Goal: Task Accomplishment & Management: Use online tool/utility

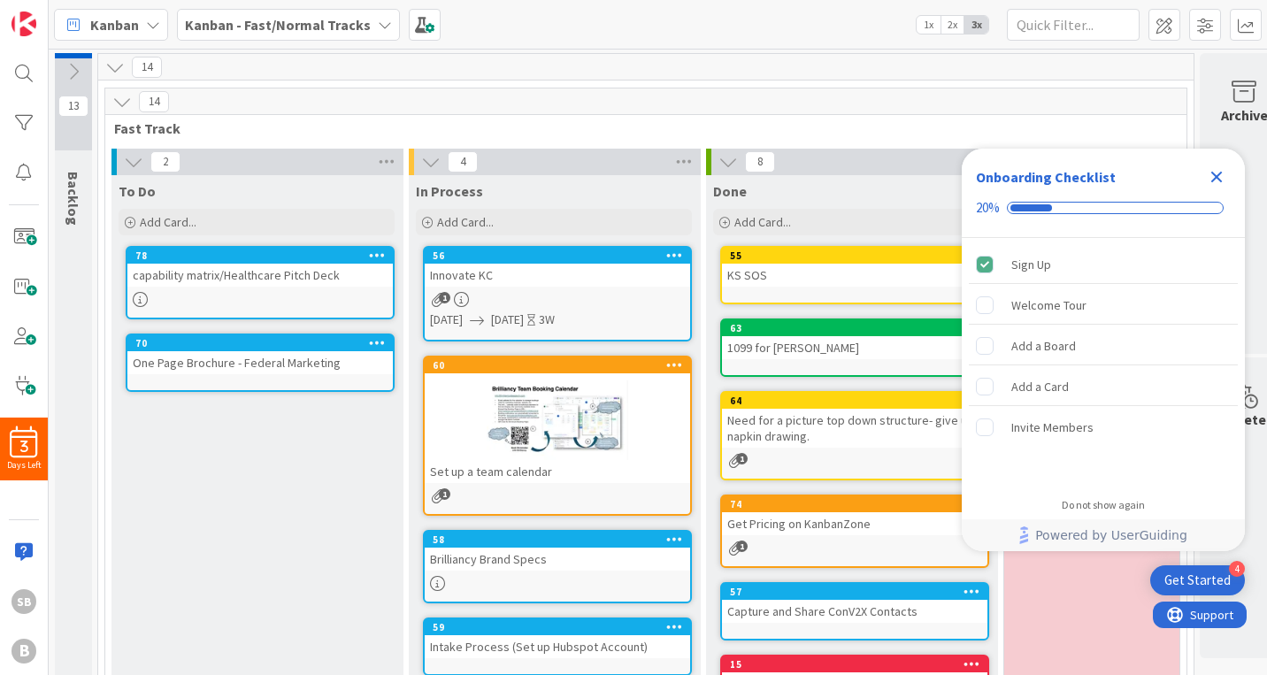
click at [591, 434] on div at bounding box center [557, 420] width 265 height 80
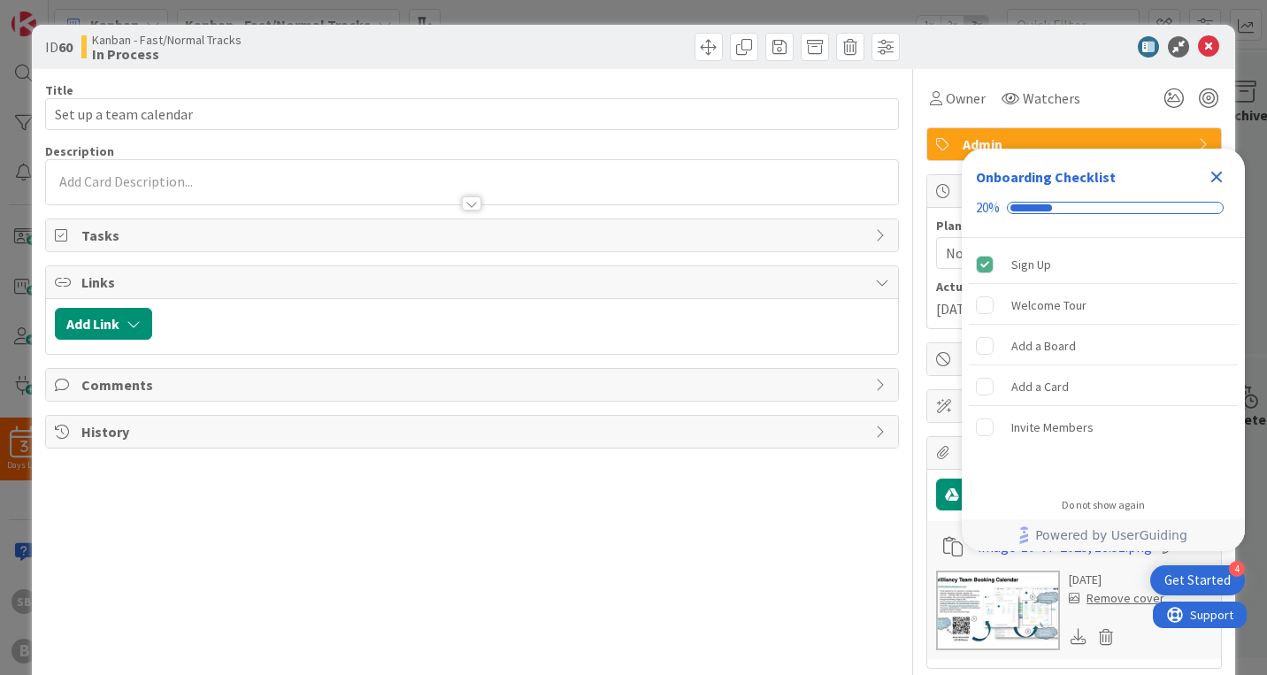
click at [1219, 172] on icon "Close Checklist" at bounding box center [1216, 177] width 11 height 11
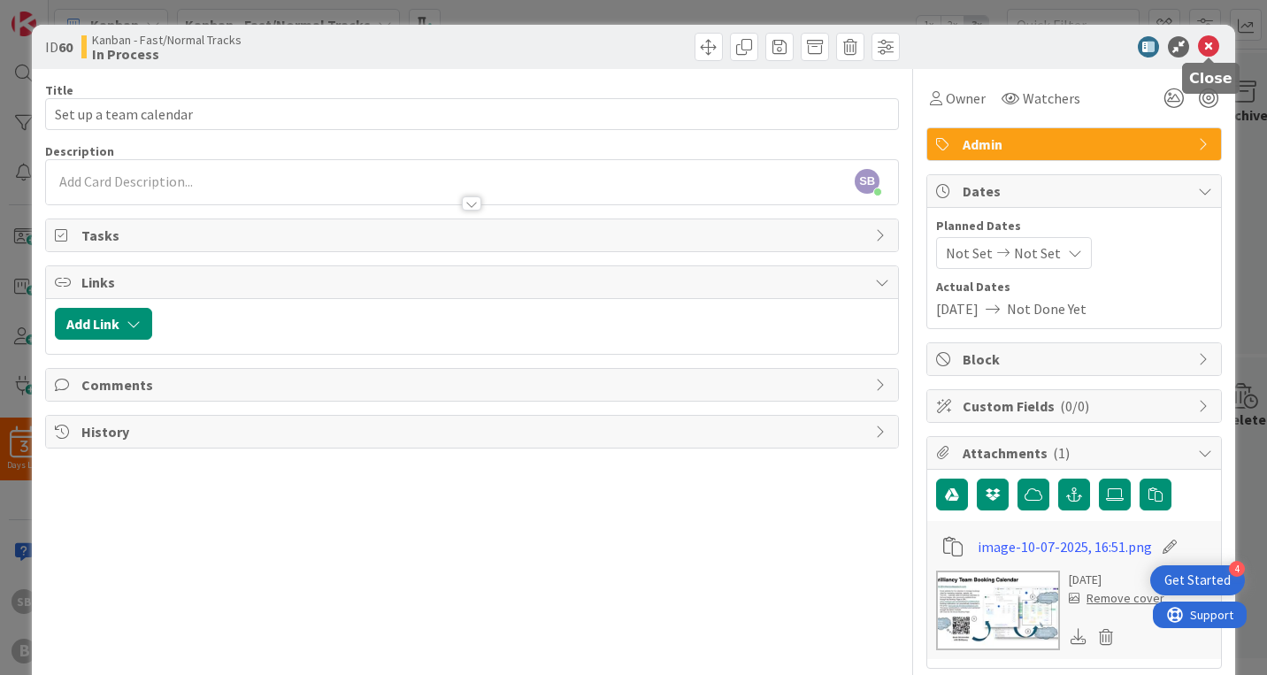
click at [1214, 48] on icon at bounding box center [1208, 46] width 21 height 21
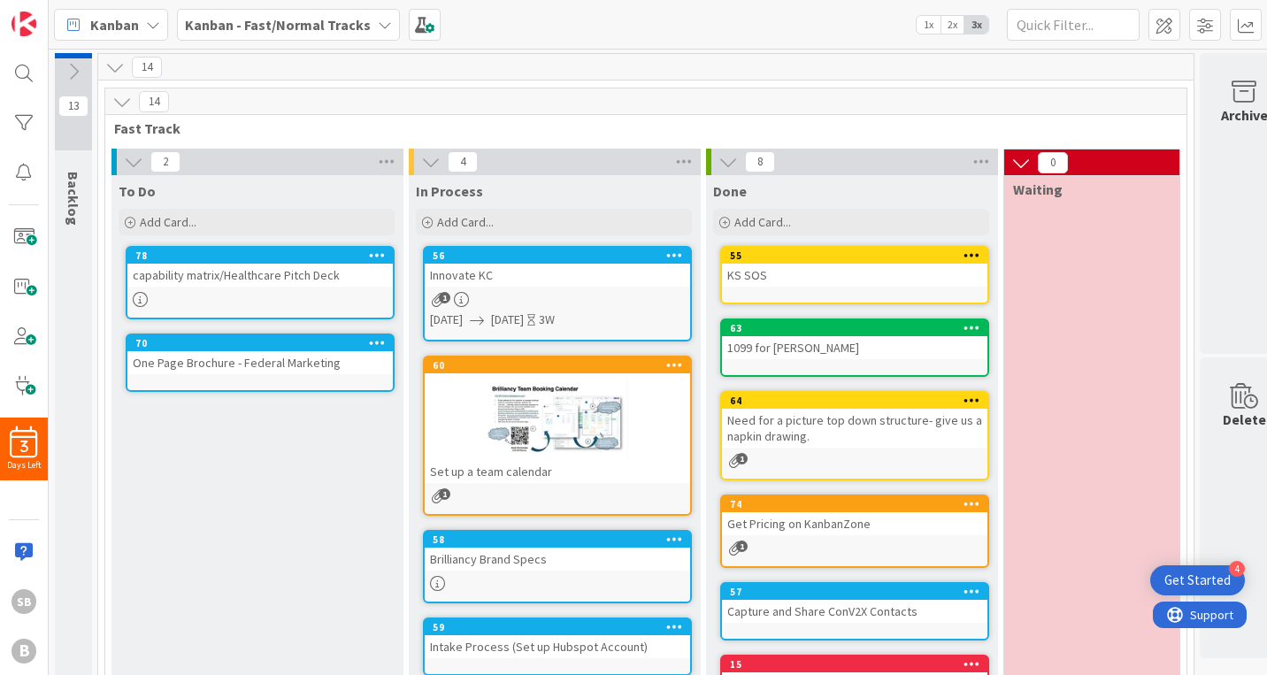
click at [523, 411] on div at bounding box center [557, 420] width 265 height 80
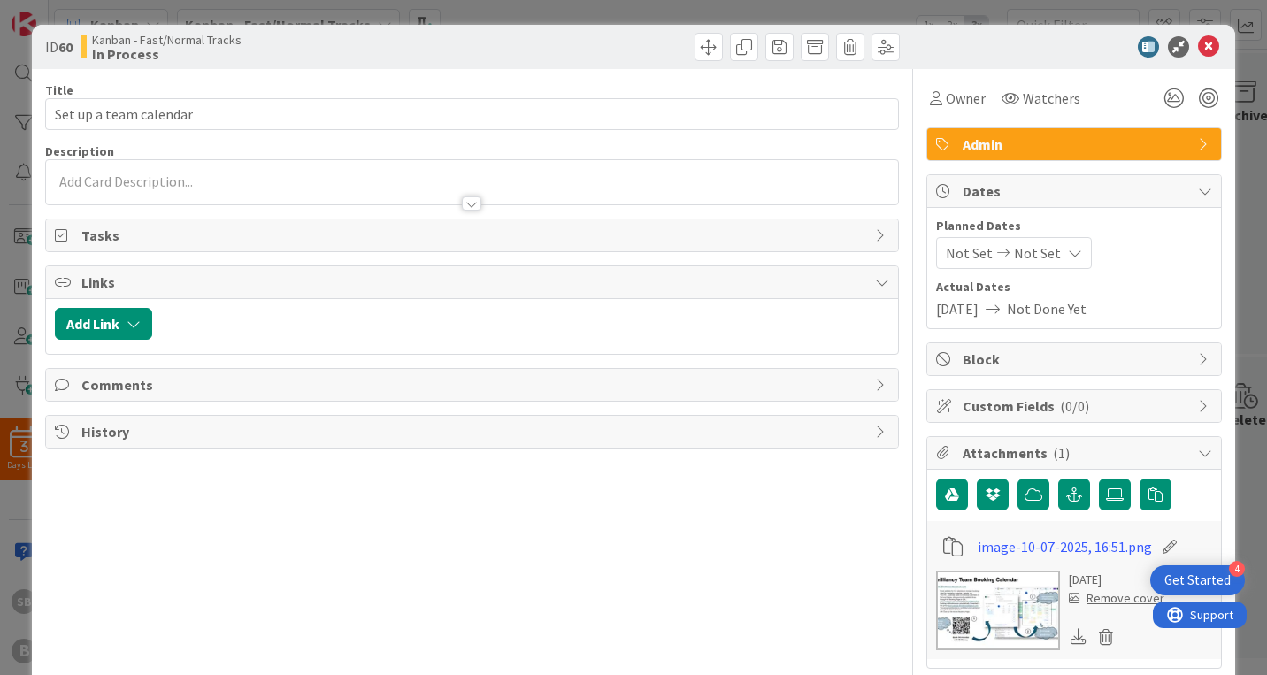
click at [1005, 594] on img at bounding box center [998, 611] width 124 height 80
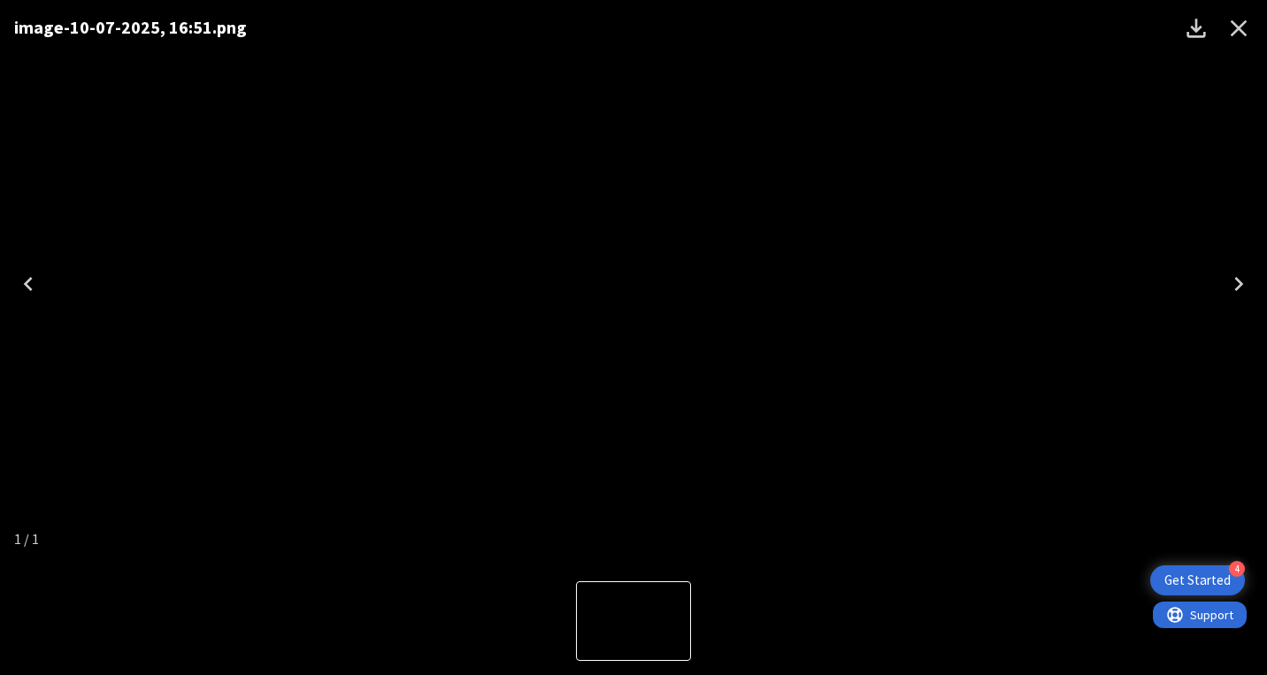
click at [1199, 29] on icon "Download" at bounding box center [1195, 28] width 19 height 19
click at [1237, 29] on icon "Close" at bounding box center [1238, 28] width 17 height 17
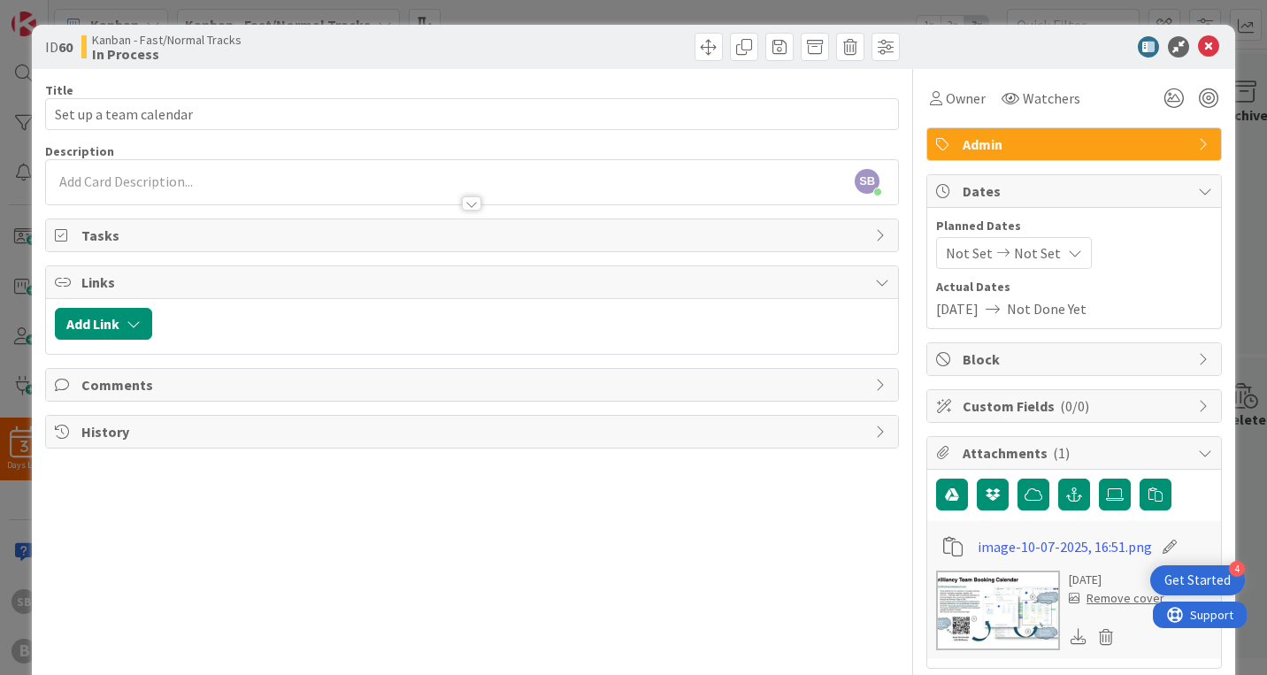
click at [559, 634] on div "Title 22 / 128 Set up a team calendar Description SB Steven Bennett just joined…" at bounding box center [472, 415] width 854 height 693
click at [1211, 41] on icon at bounding box center [1208, 46] width 21 height 21
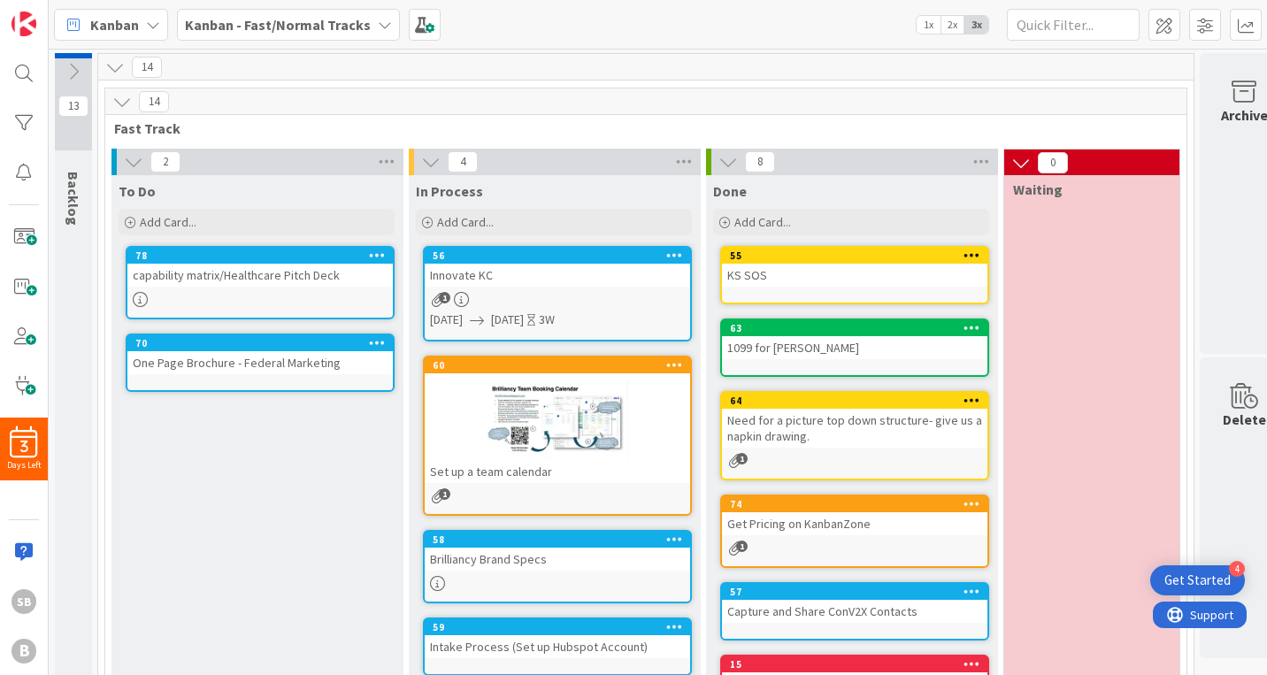
click at [673, 364] on icon at bounding box center [674, 364] width 17 height 12
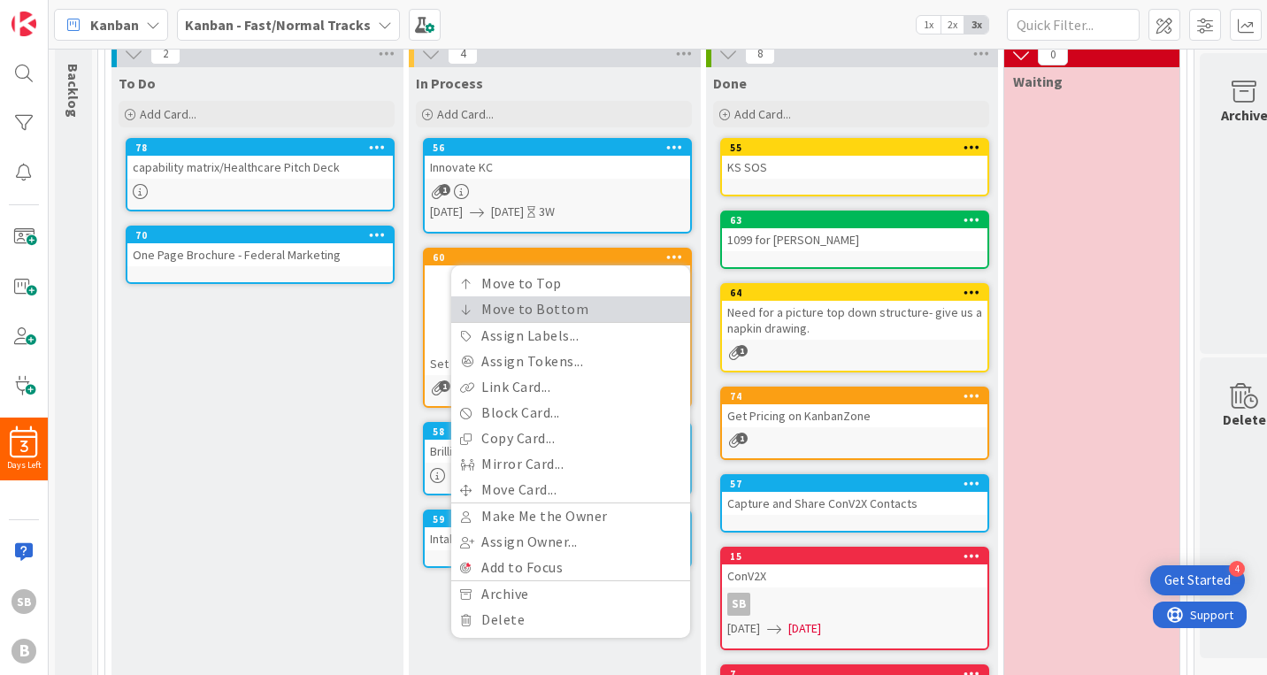
scroll to position [99, 0]
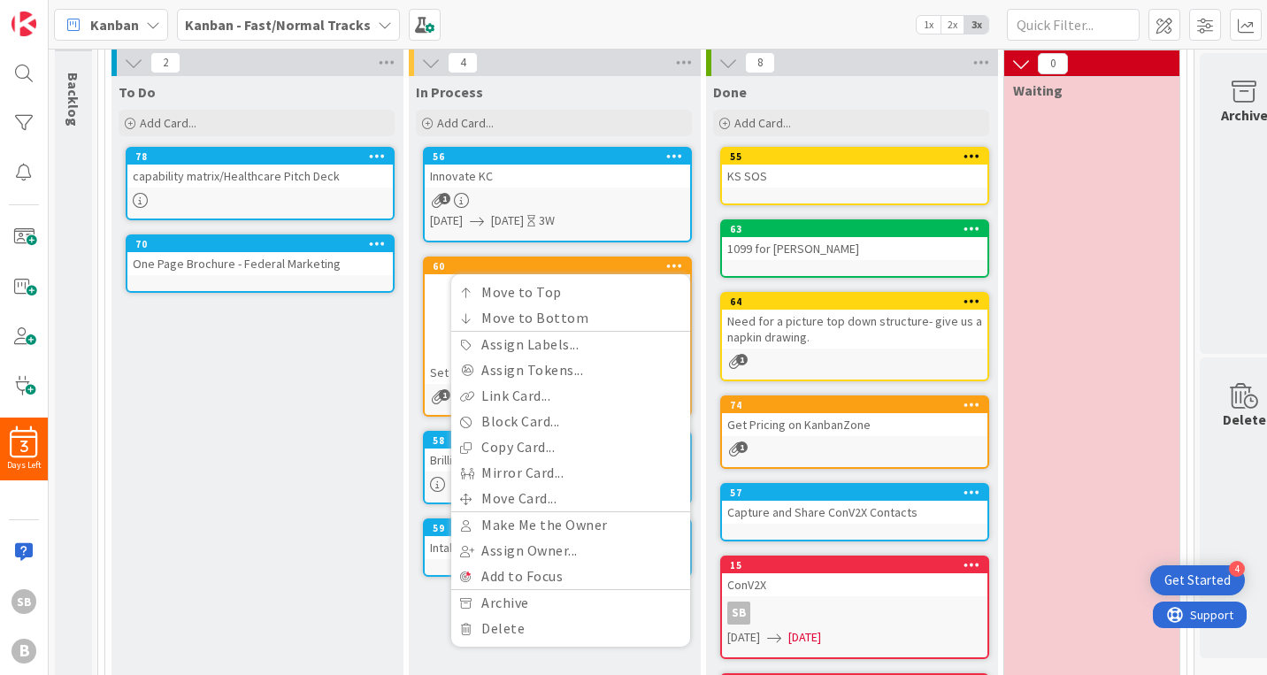
click at [235, 179] on div "capability matrix/Healthcare Pitch Deck" at bounding box center [259, 176] width 265 height 23
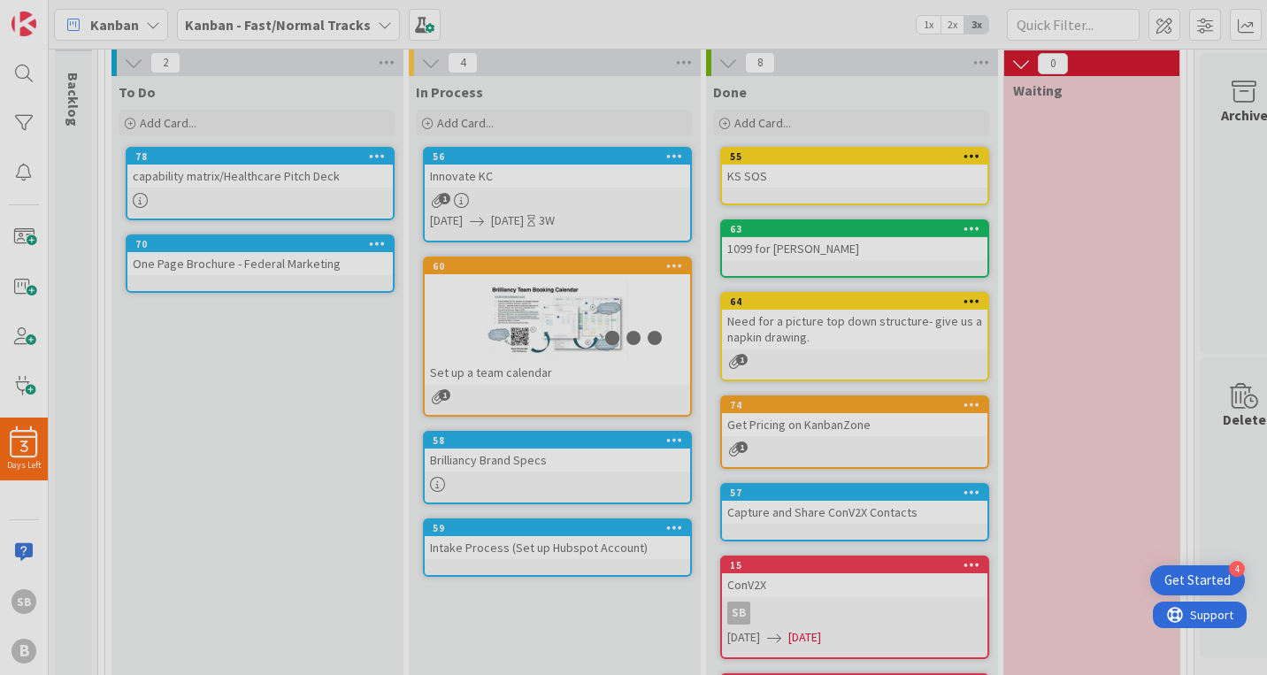
click at [235, 179] on div at bounding box center [633, 337] width 1267 height 675
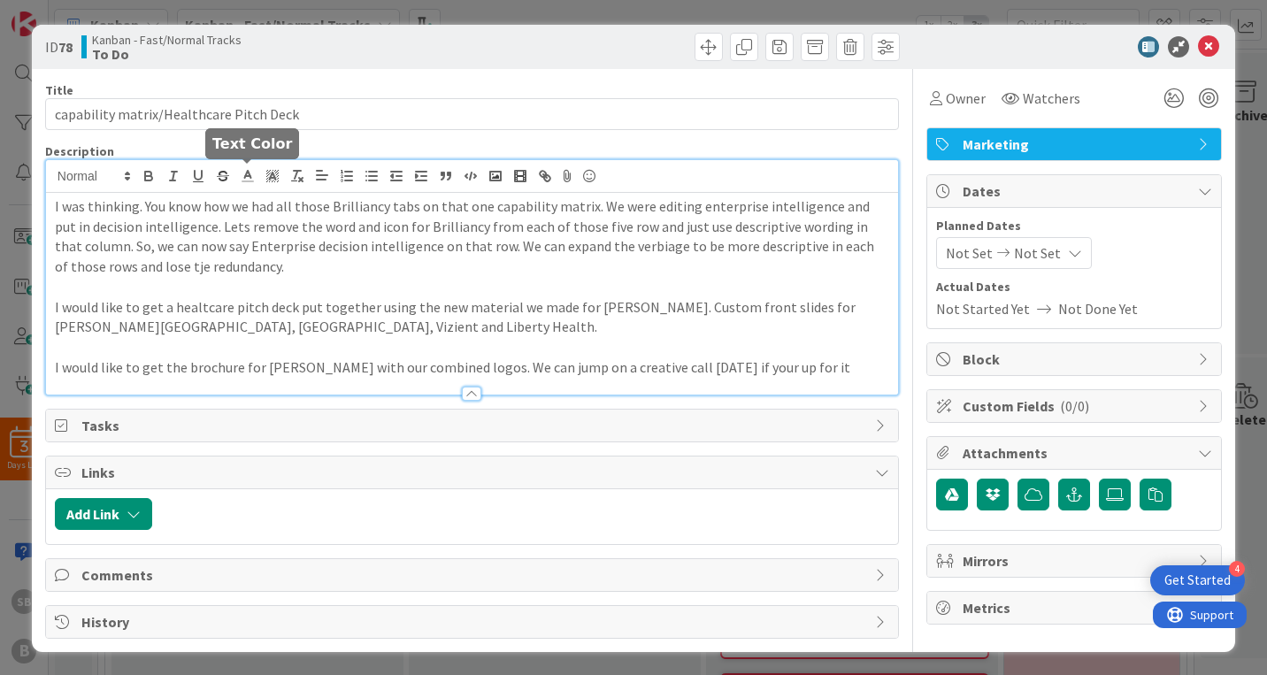
click at [235, 179] on div "I was thinking. You know how we had all those Brilliancy tabs on that one capab…" at bounding box center [472, 277] width 852 height 234
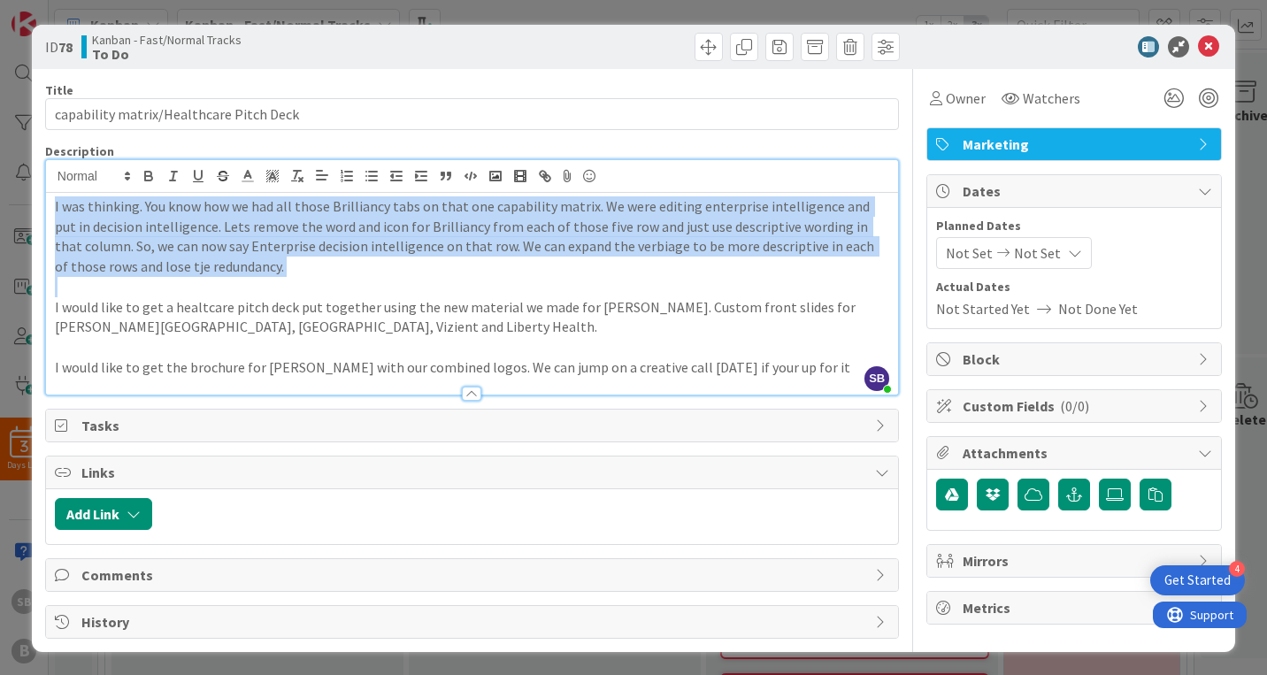
drag, startPoint x: 52, startPoint y: 308, endPoint x: 44, endPoint y: 62, distance: 246.0
click at [44, 62] on div "ID 78 Kanban - Fast/Normal Tracks To Do Title 39 / 128 capability matrix/Health…" at bounding box center [633, 338] width 1203 height 627
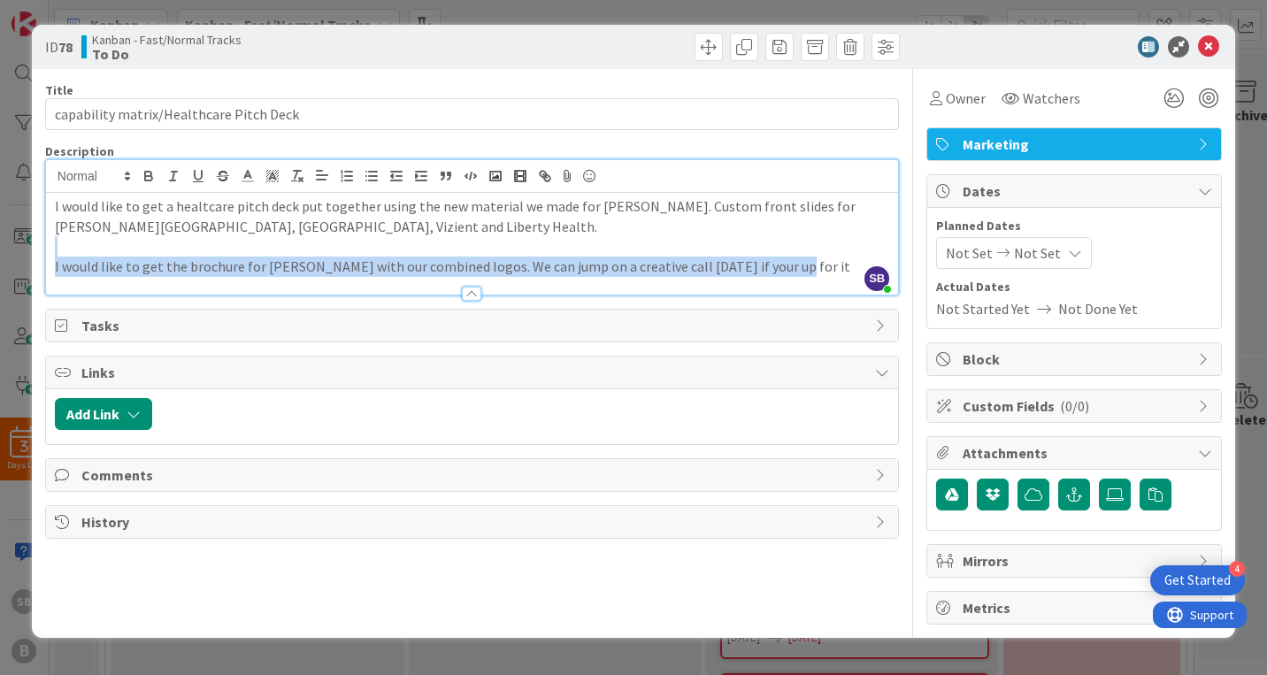
drag, startPoint x: 800, startPoint y: 266, endPoint x: 48, endPoint y: 249, distance: 752.1
click at [48, 249] on div "I would like to get a healtcare pitch deck put together using the new material …" at bounding box center [472, 244] width 852 height 102
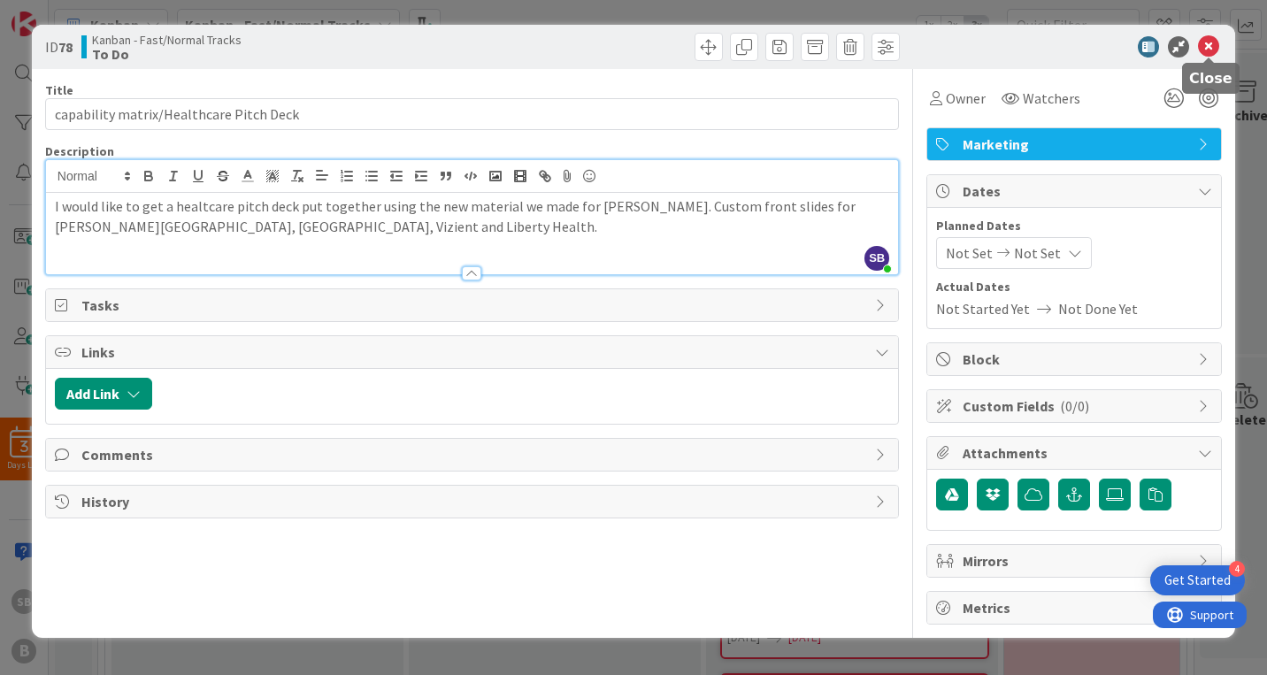
click at [1208, 52] on icon at bounding box center [1208, 46] width 21 height 21
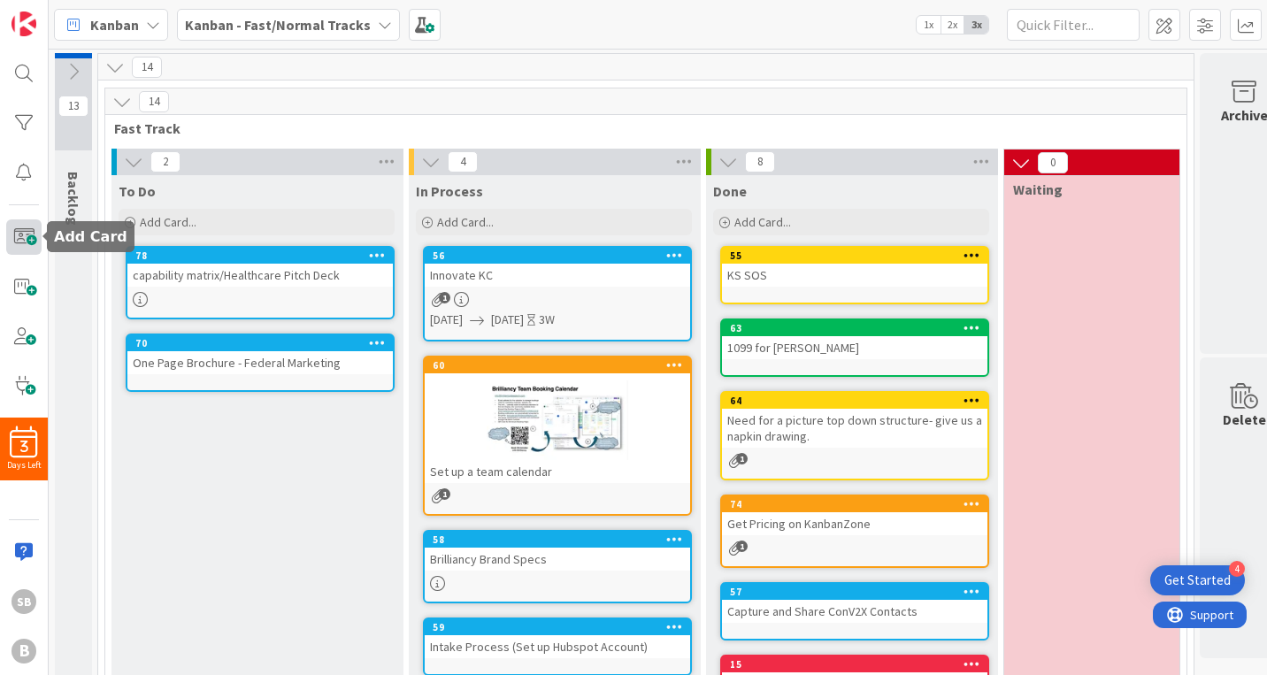
click at [22, 234] on span at bounding box center [23, 236] width 35 height 35
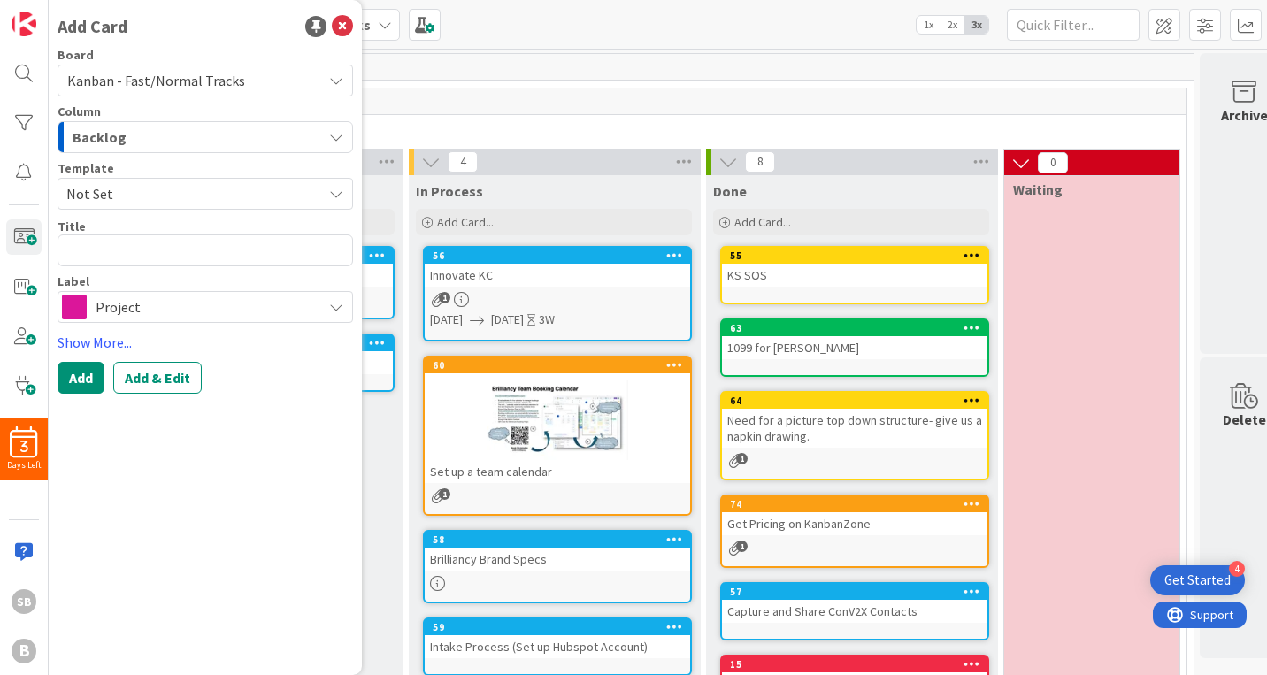
type textarea "x"
type textarea "I would like to get the brochure for Nino with our combined logos. We can jump …"
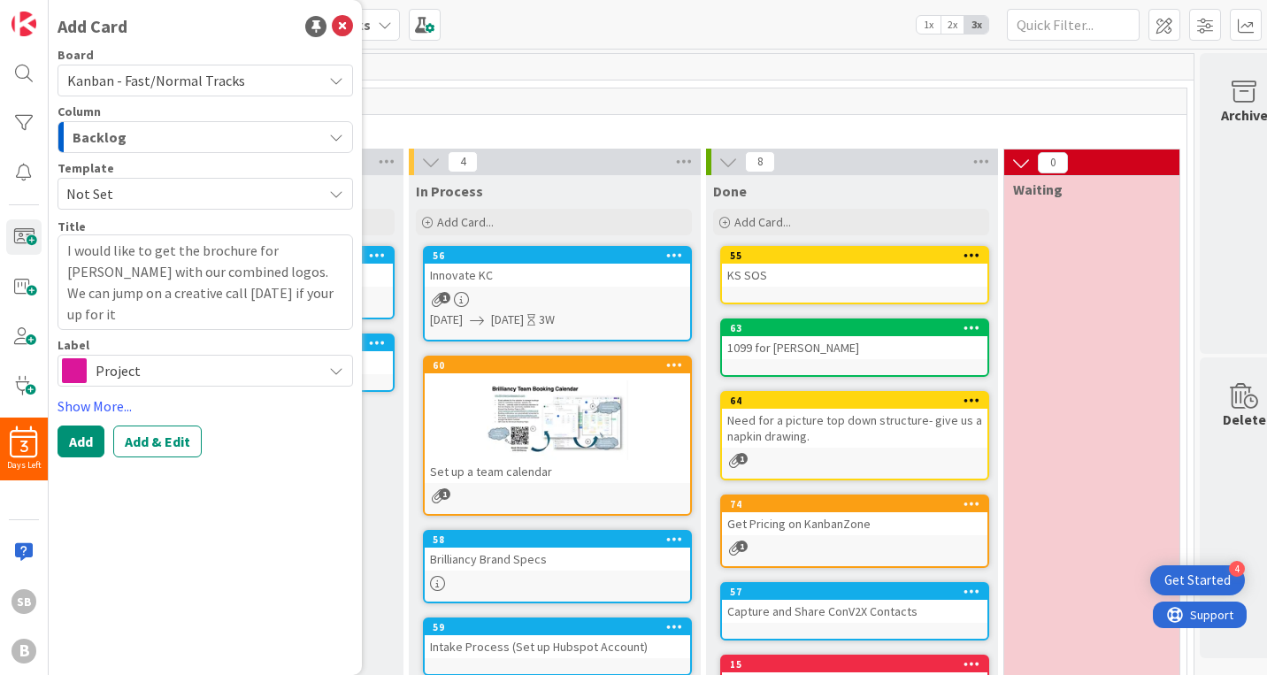
drag, startPoint x: 315, startPoint y: 313, endPoint x: 37, endPoint y: 259, distance: 282.9
click at [37, 259] on div "3 Days Left SB B Add Card Board Kanban - Fast/Normal Tracks Column Backlog Temp…" at bounding box center [24, 337] width 49 height 675
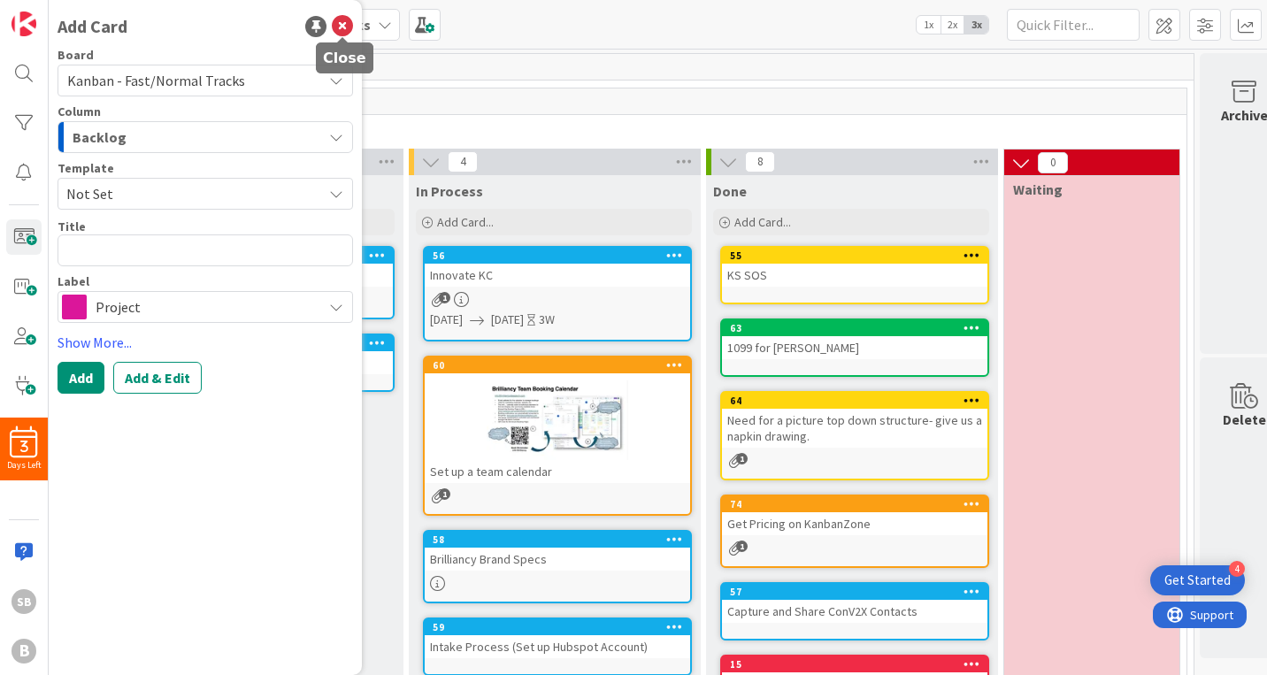
click at [340, 21] on icon at bounding box center [342, 26] width 21 height 21
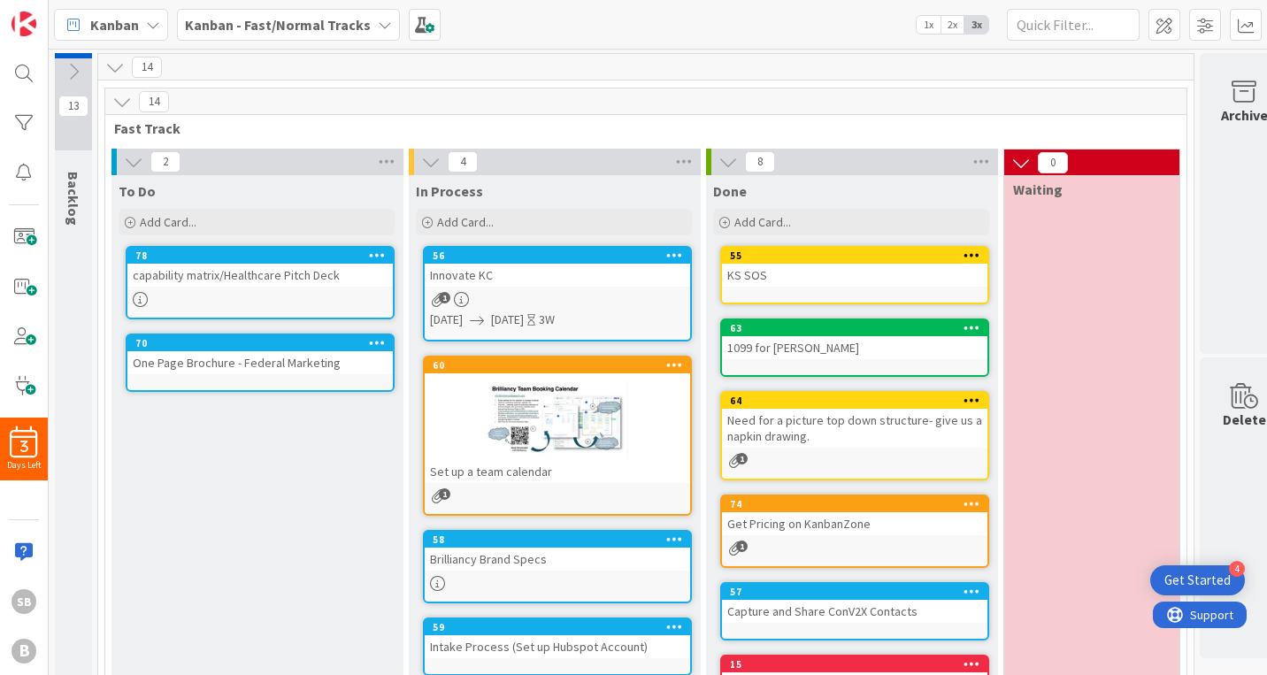
click at [250, 376] on div "70 One Page Brochure - Federal Marketing" at bounding box center [260, 362] width 269 height 58
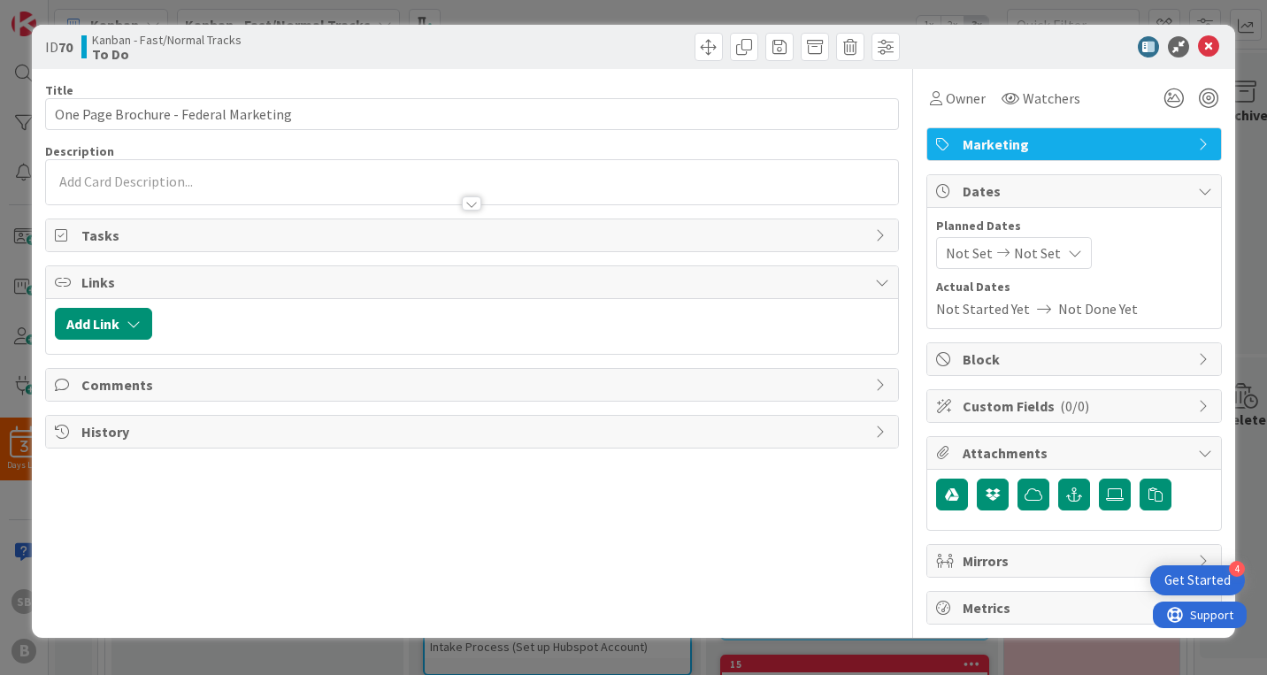
click at [252, 186] on div at bounding box center [472, 195] width 852 height 19
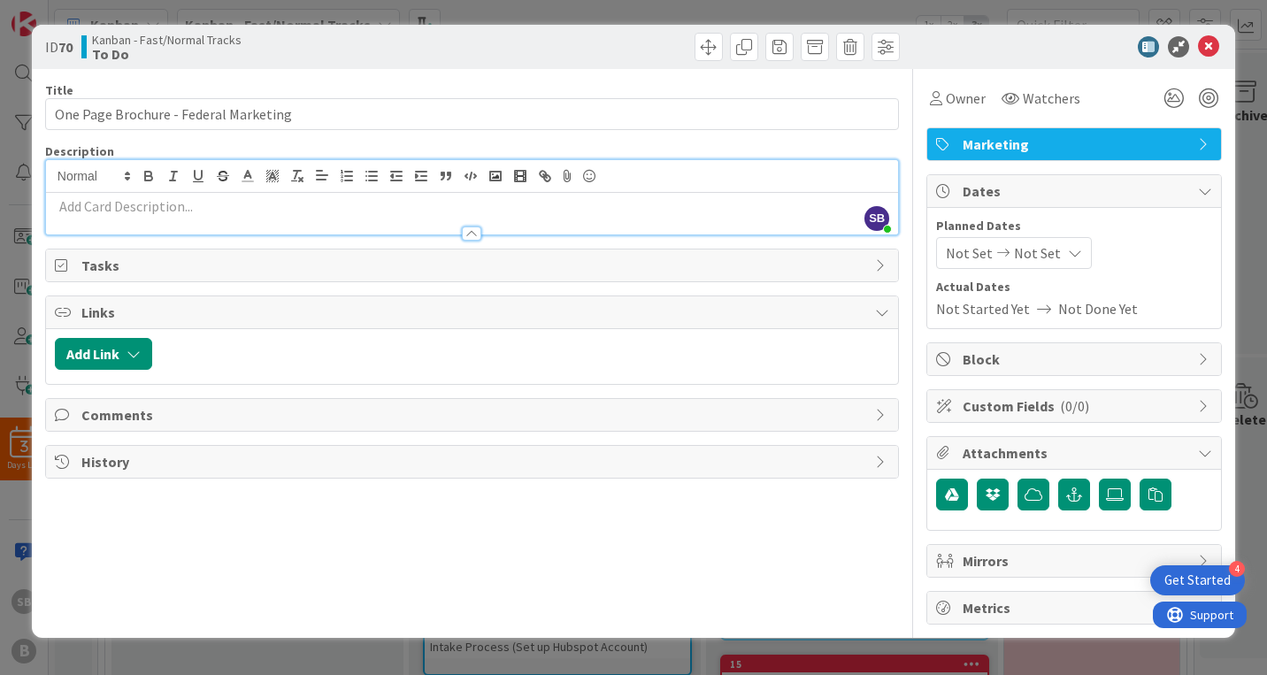
click at [189, 216] on div at bounding box center [472, 225] width 852 height 19
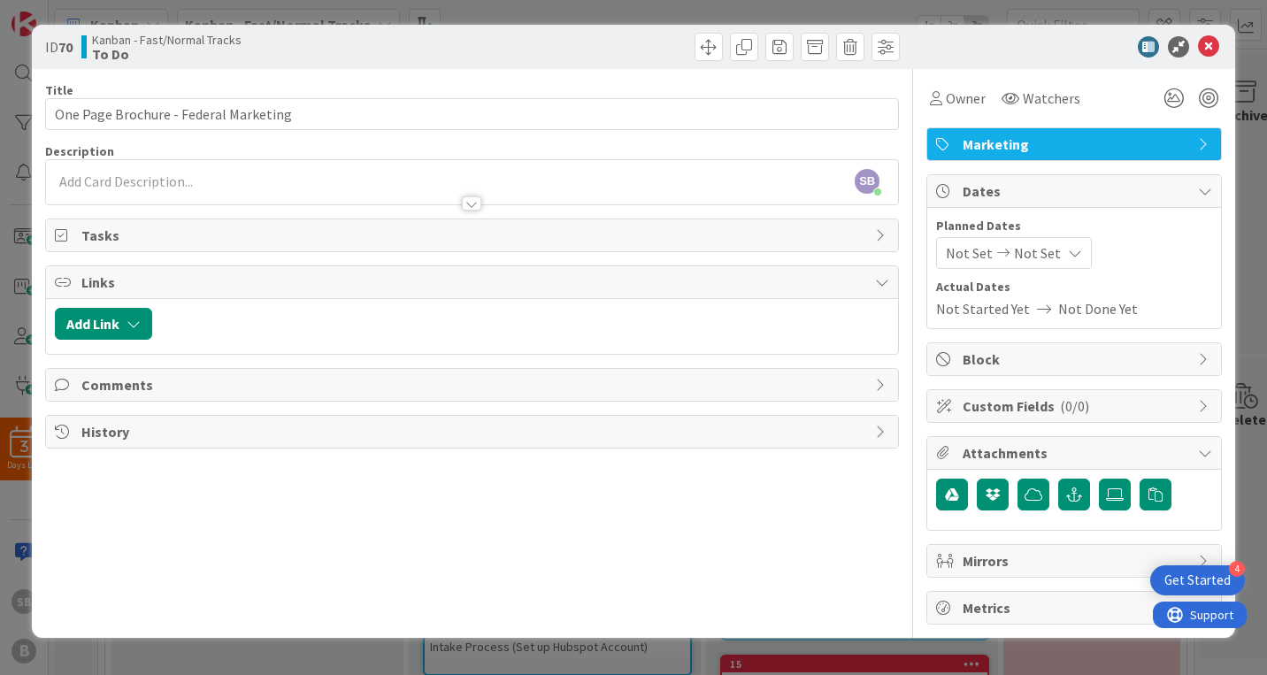
click at [166, 186] on div at bounding box center [472, 195] width 852 height 19
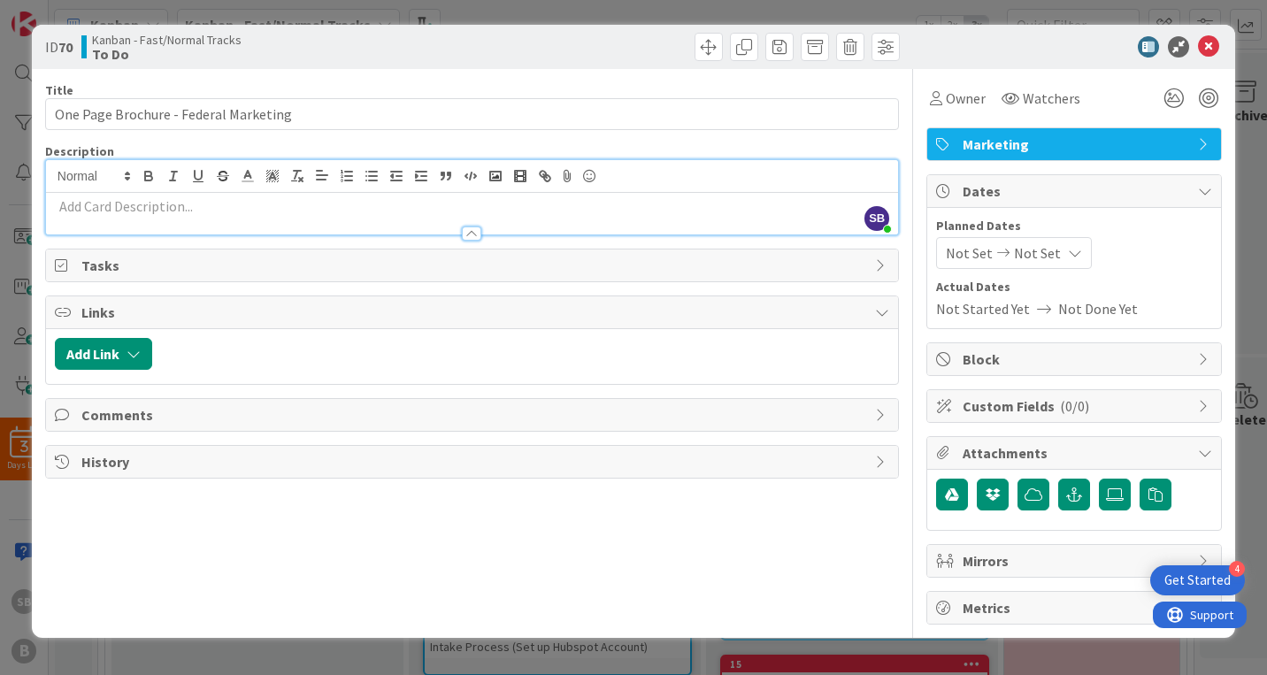
click at [151, 200] on p at bounding box center [472, 206] width 834 height 20
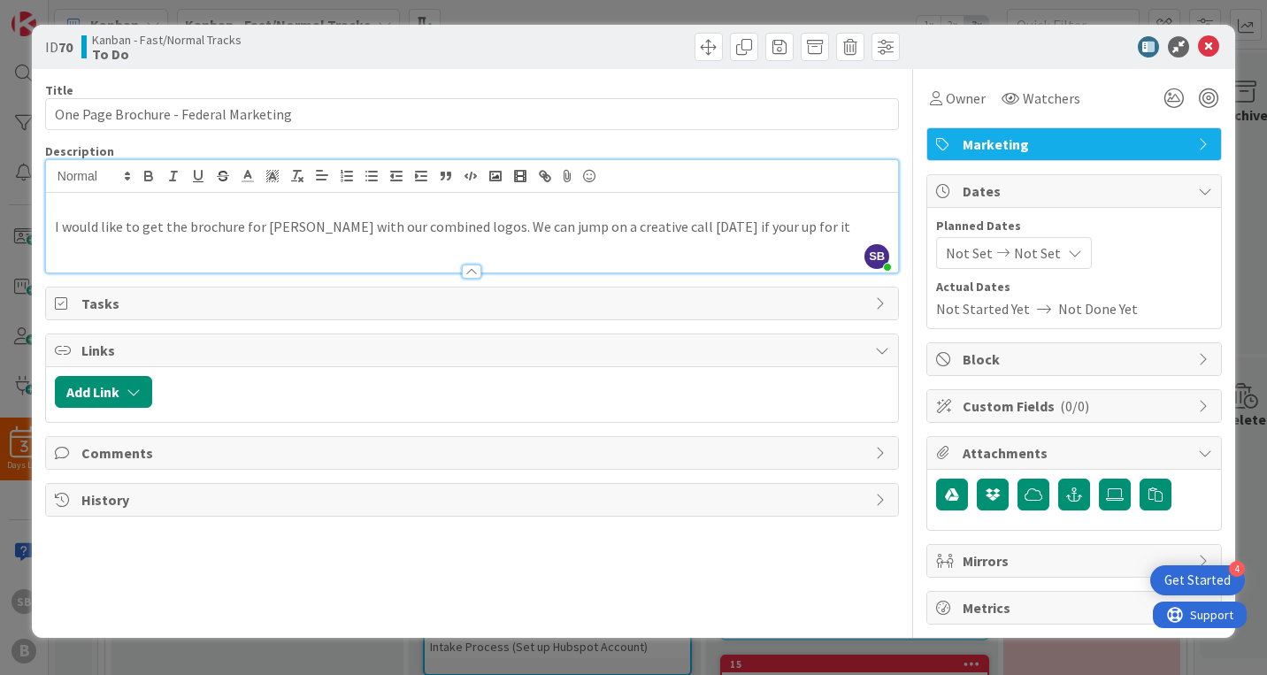
click at [824, 218] on p "I would like to get the brochure for Nino with our combined logos. We can jump …" at bounding box center [472, 227] width 834 height 20
drag, startPoint x: 443, startPoint y: 228, endPoint x: 835, endPoint y: 229, distance: 391.9
click at [835, 229] on p "I would like to get the brochure for Nino with our combined logos. We can jump …" at bounding box center [472, 227] width 834 height 20
click at [50, 224] on div "I would like to get the brochure for Nino with our combined logos." at bounding box center [472, 233] width 852 height 80
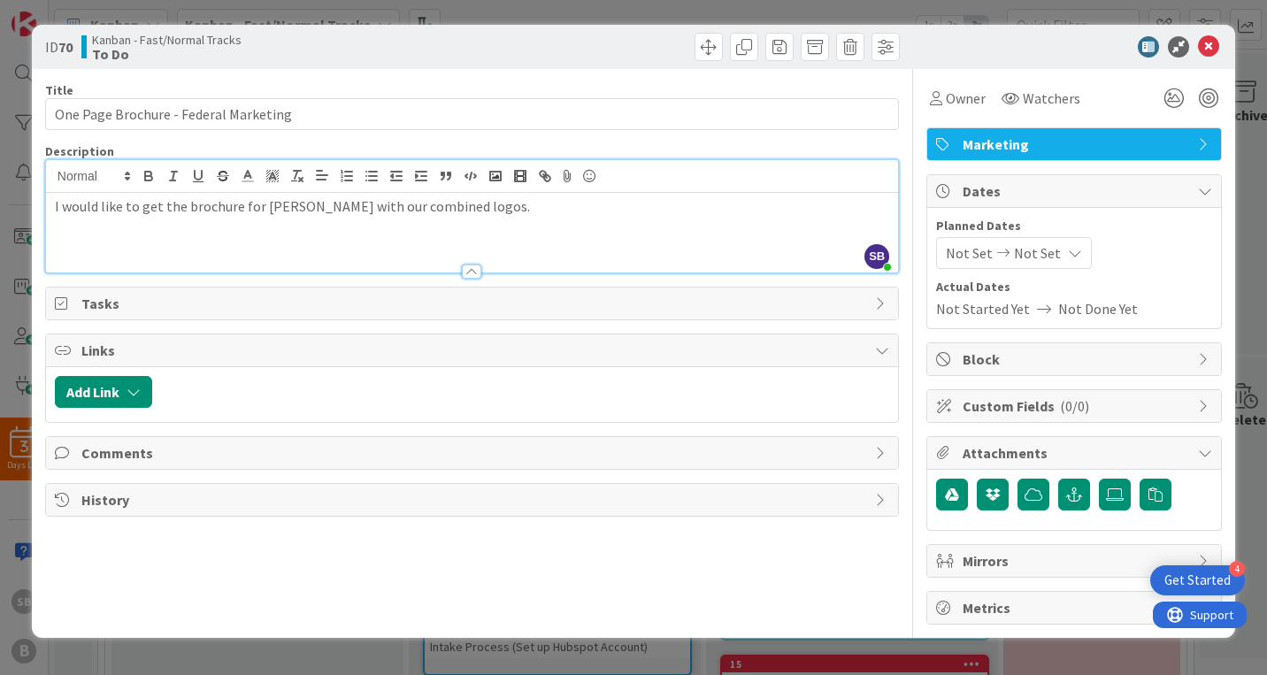
click at [1059, 58] on div "ID 70 Kanban - Fast/Normal Tracks To Do" at bounding box center [633, 47] width 1203 height 44
click at [1212, 43] on icon at bounding box center [1208, 46] width 21 height 21
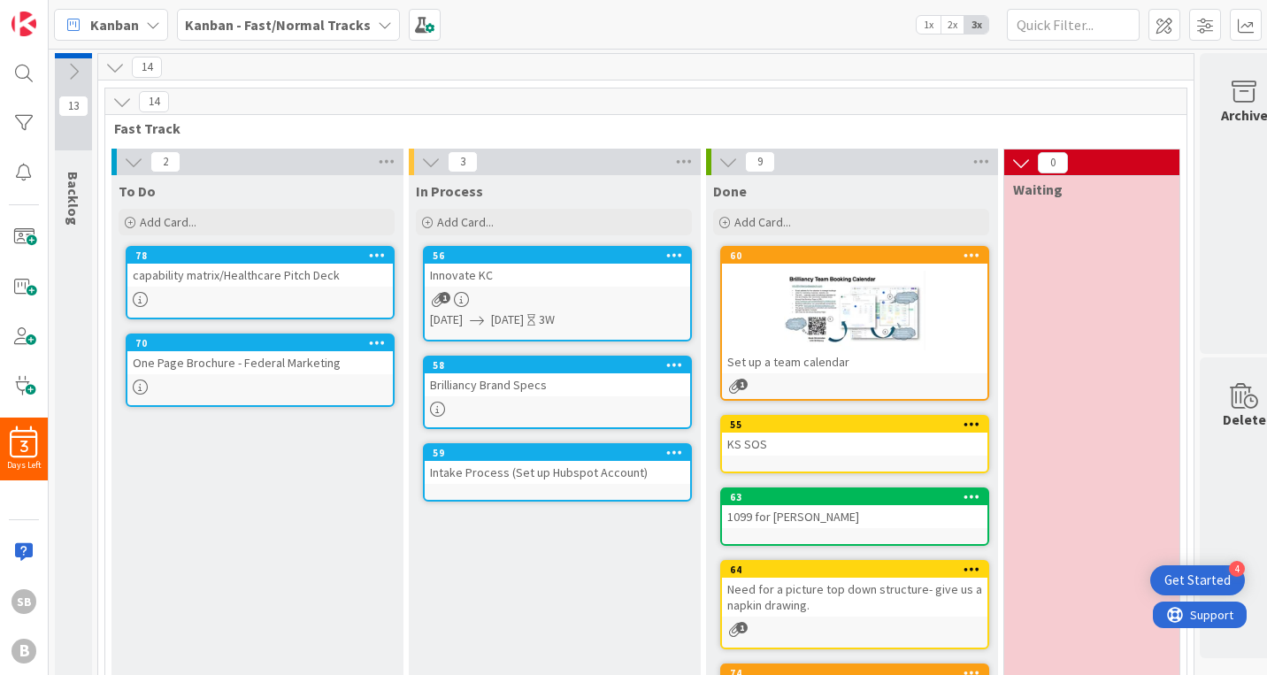
click at [729, 172] on button at bounding box center [727, 161] width 23 height 23
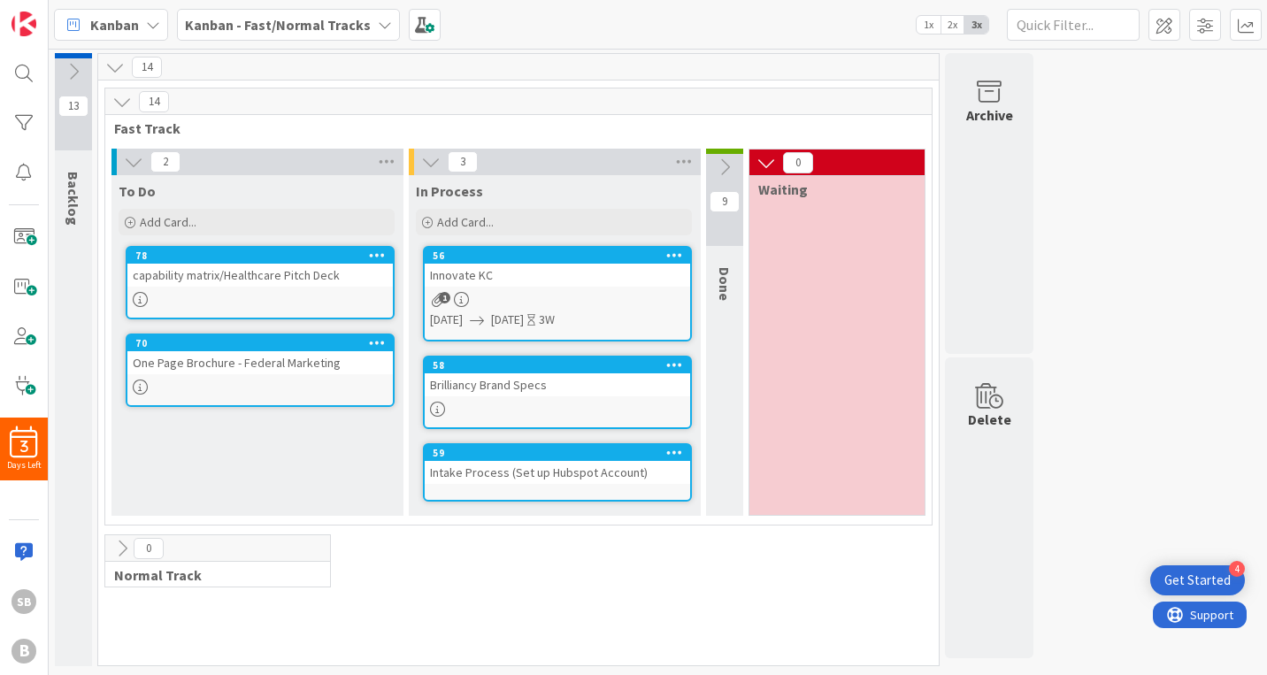
click at [299, 34] on div "Kanban - Fast/Normal Tracks" at bounding box center [288, 25] width 223 height 32
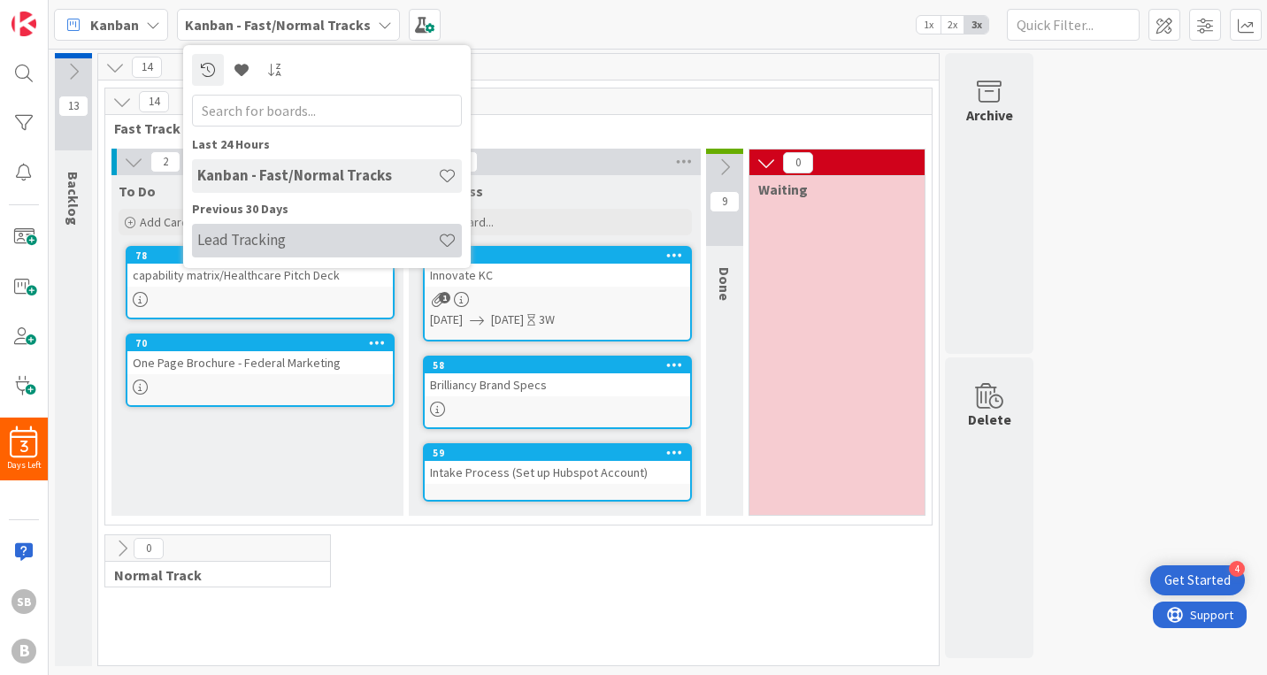
click at [299, 245] on h4 "Lead Tracking" at bounding box center [317, 240] width 241 height 18
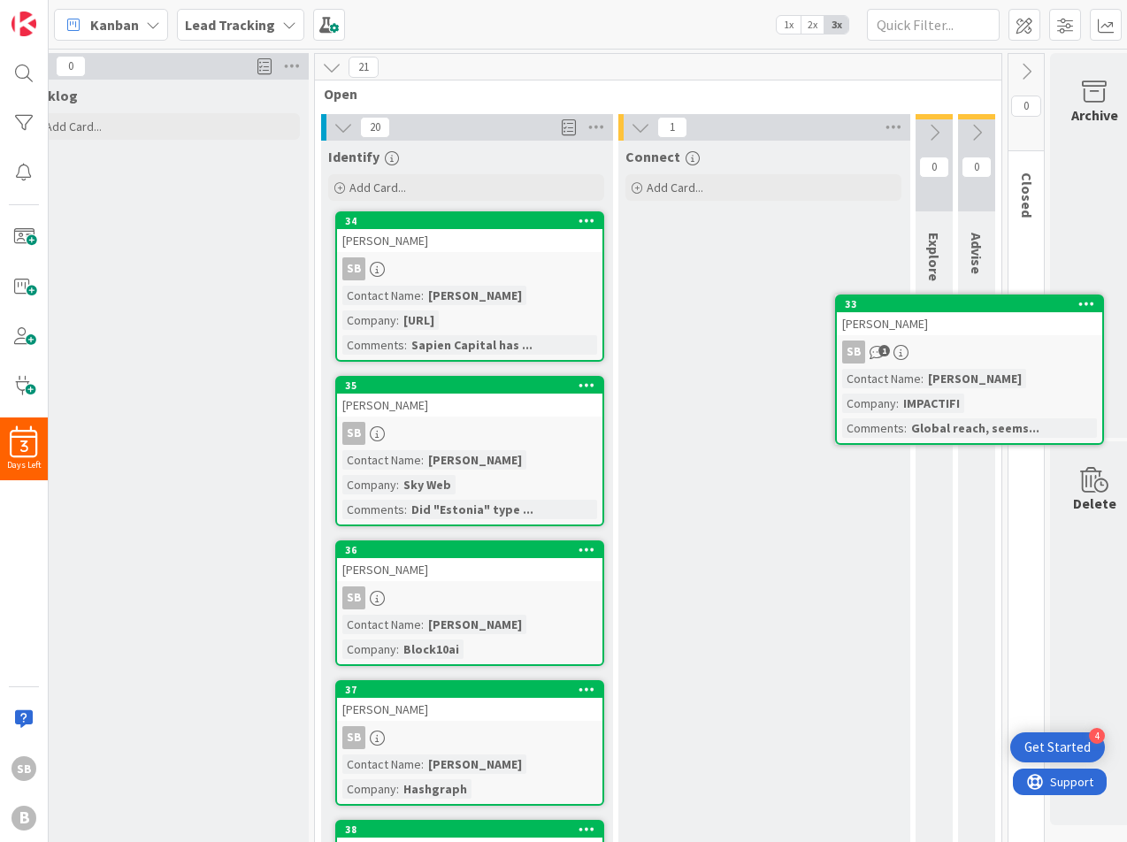
scroll to position [0, 56]
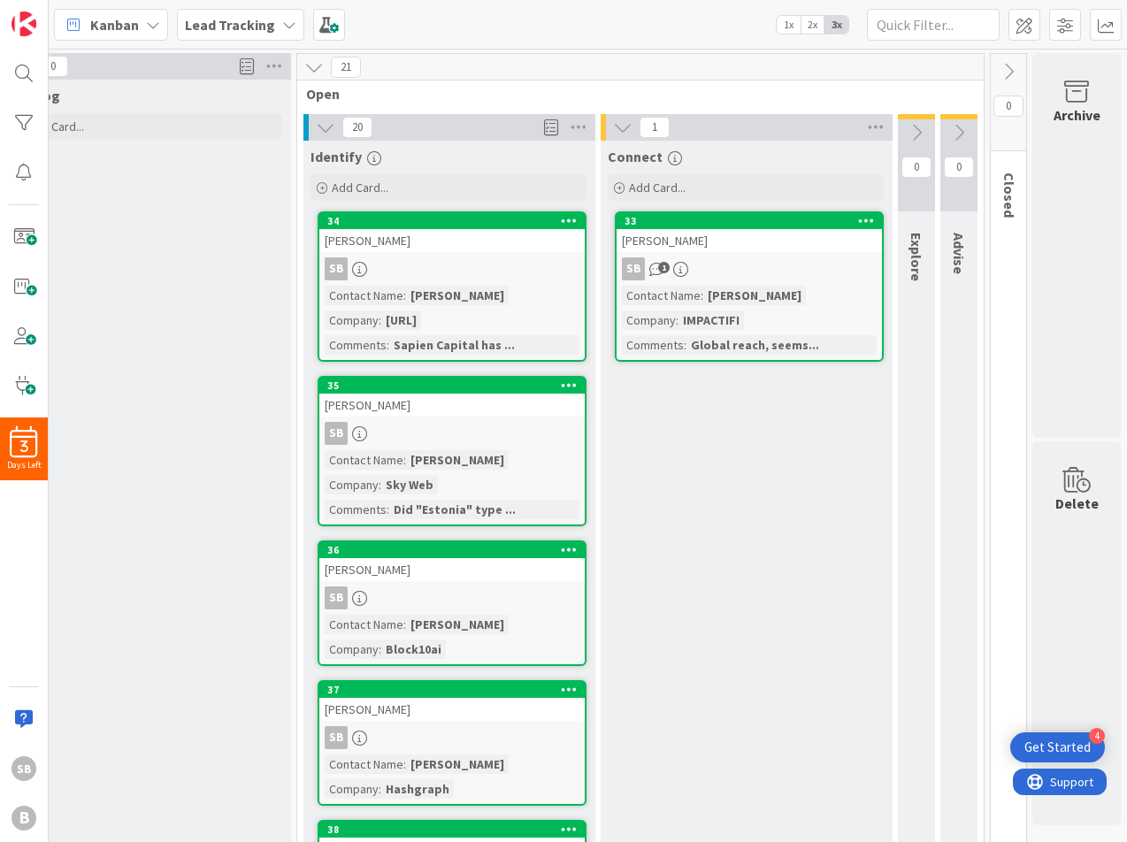
click at [919, 125] on icon at bounding box center [916, 132] width 19 height 19
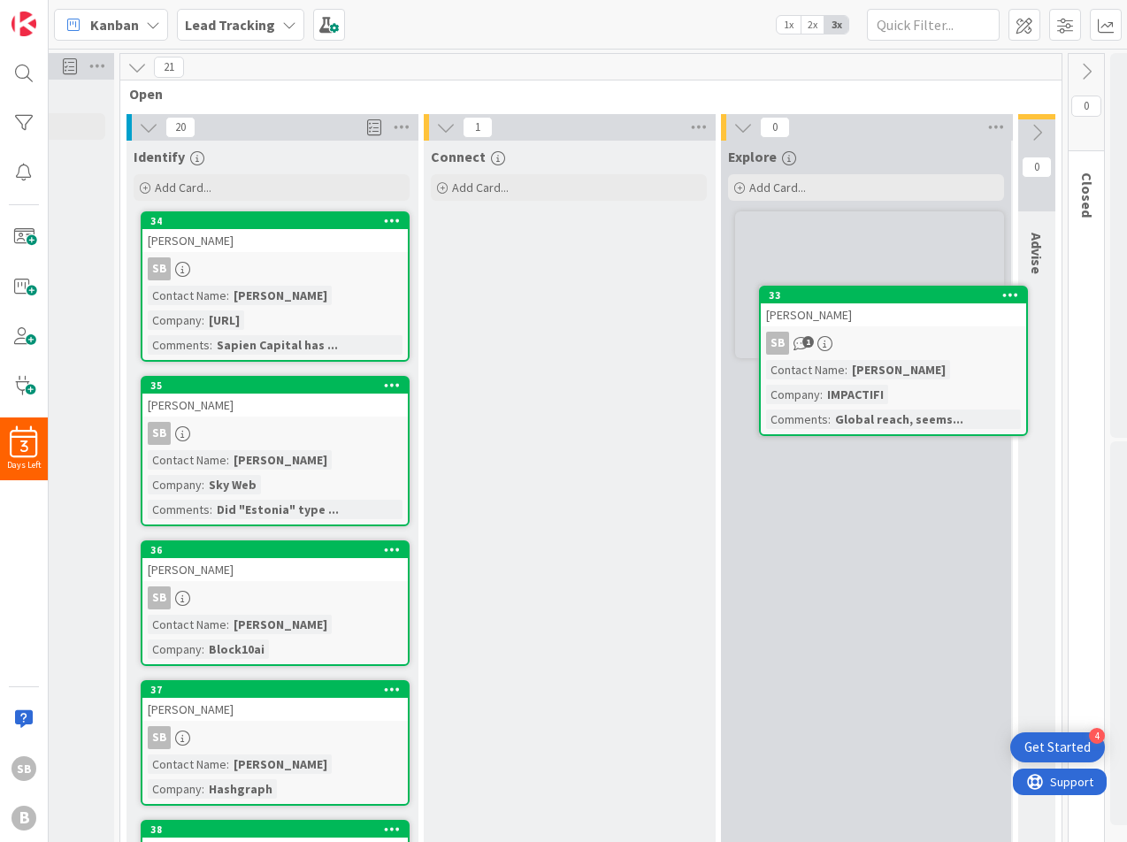
scroll to position [0, 249]
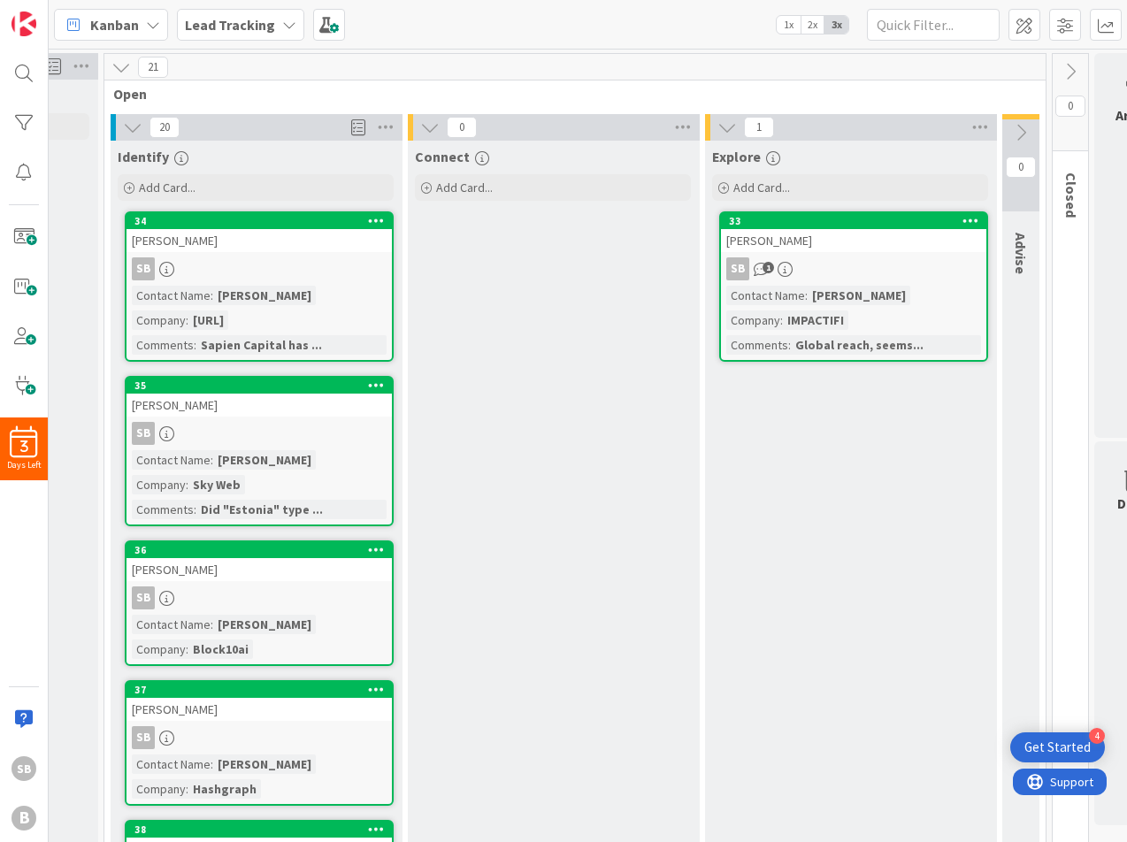
click at [719, 126] on icon at bounding box center [726, 127] width 19 height 19
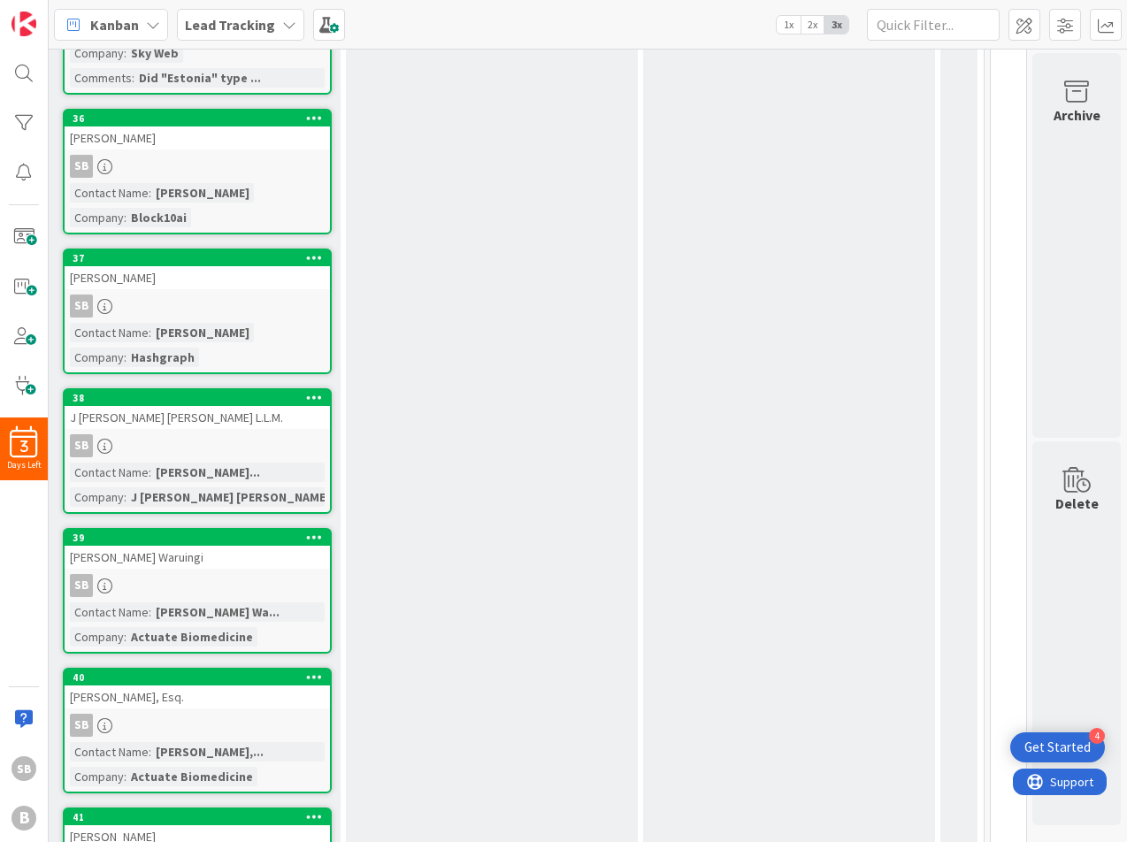
scroll to position [446, 310]
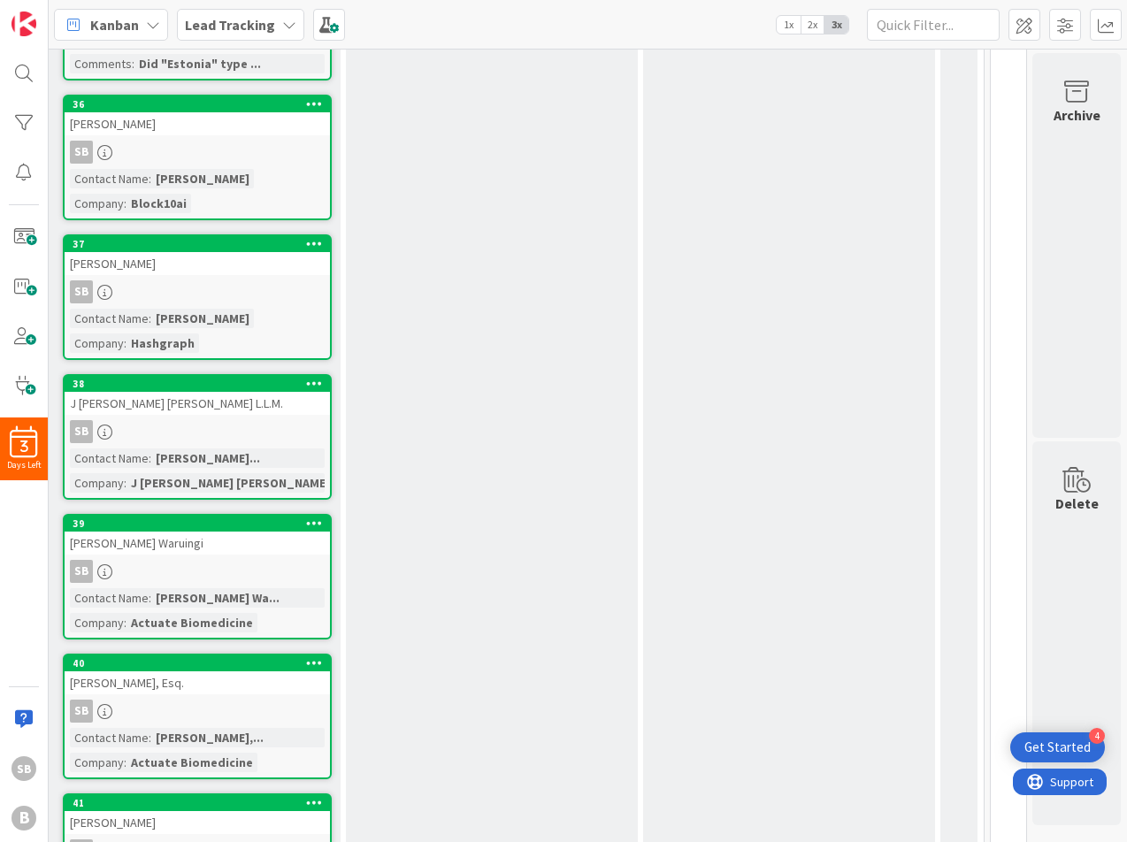
click at [318, 379] on icon at bounding box center [314, 383] width 17 height 12
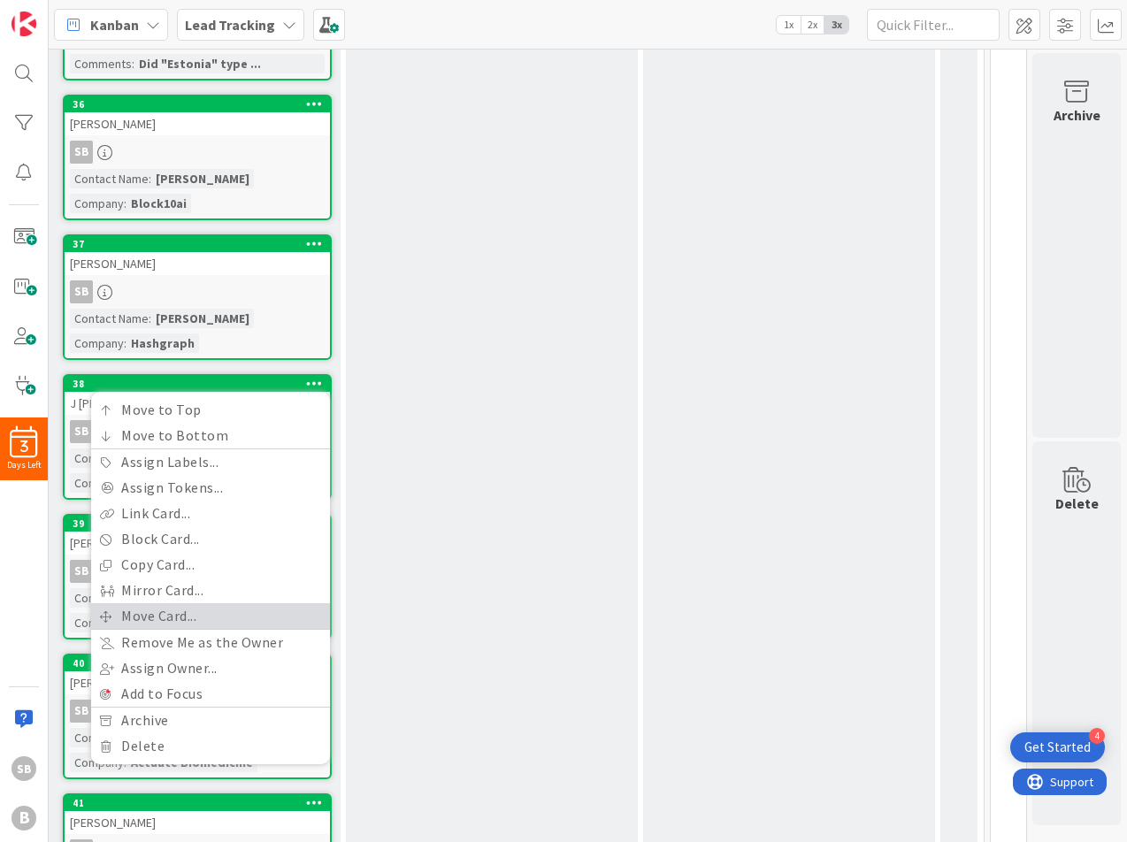
click at [248, 623] on link "Move Card..." at bounding box center [210, 616] width 239 height 26
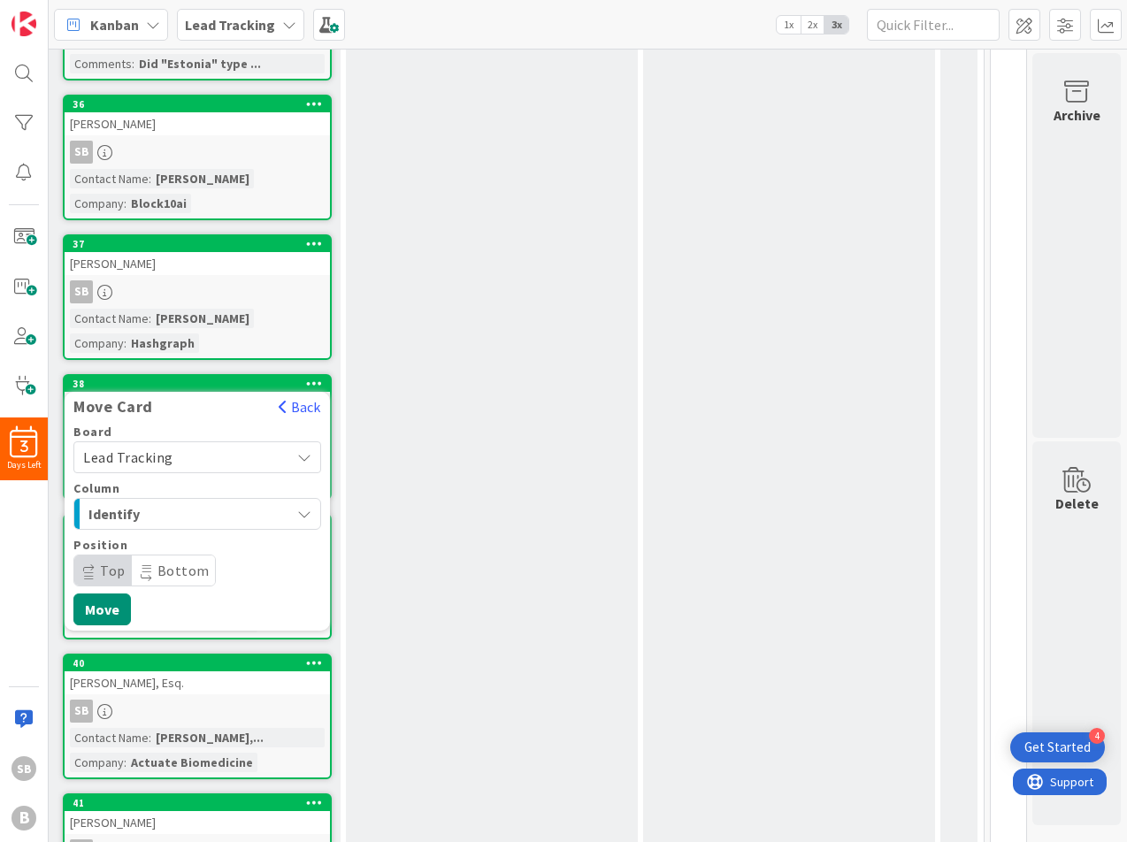
click at [287, 509] on div "Identify" at bounding box center [187, 514] width 206 height 28
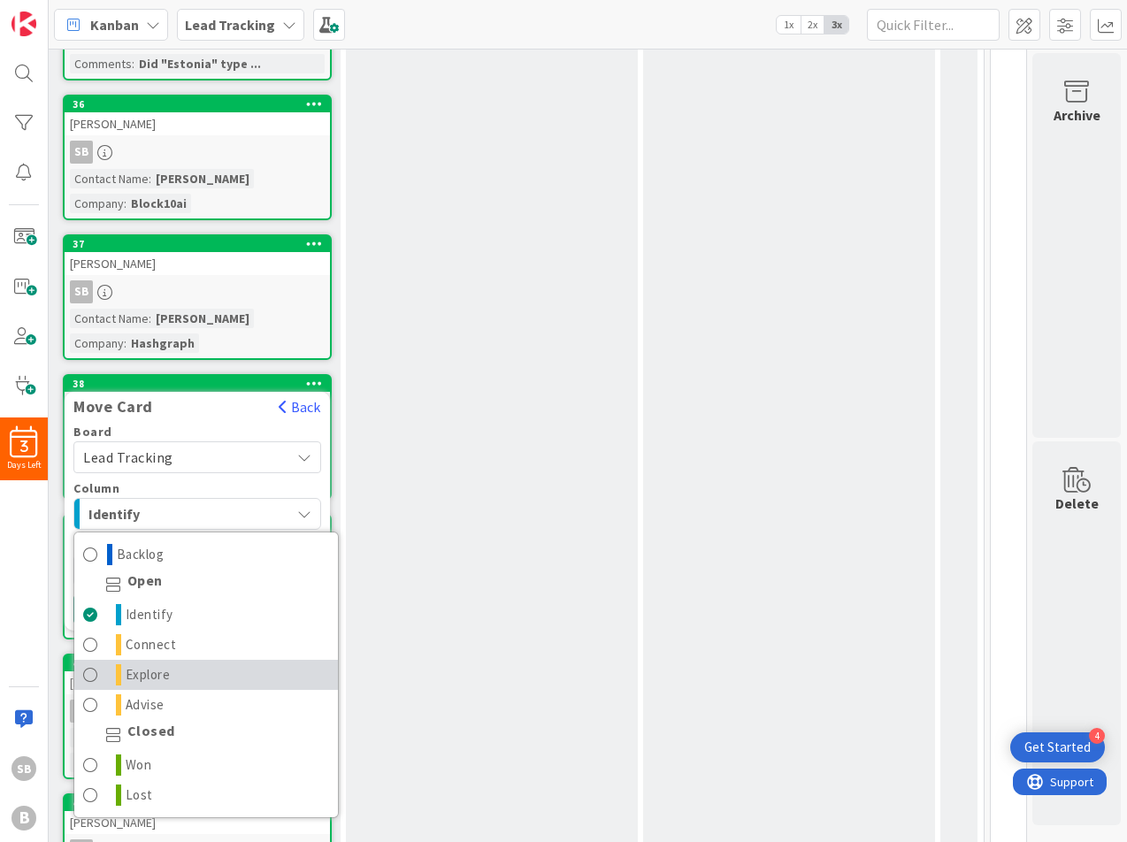
click at [210, 669] on link "Explore" at bounding box center [206, 675] width 264 height 30
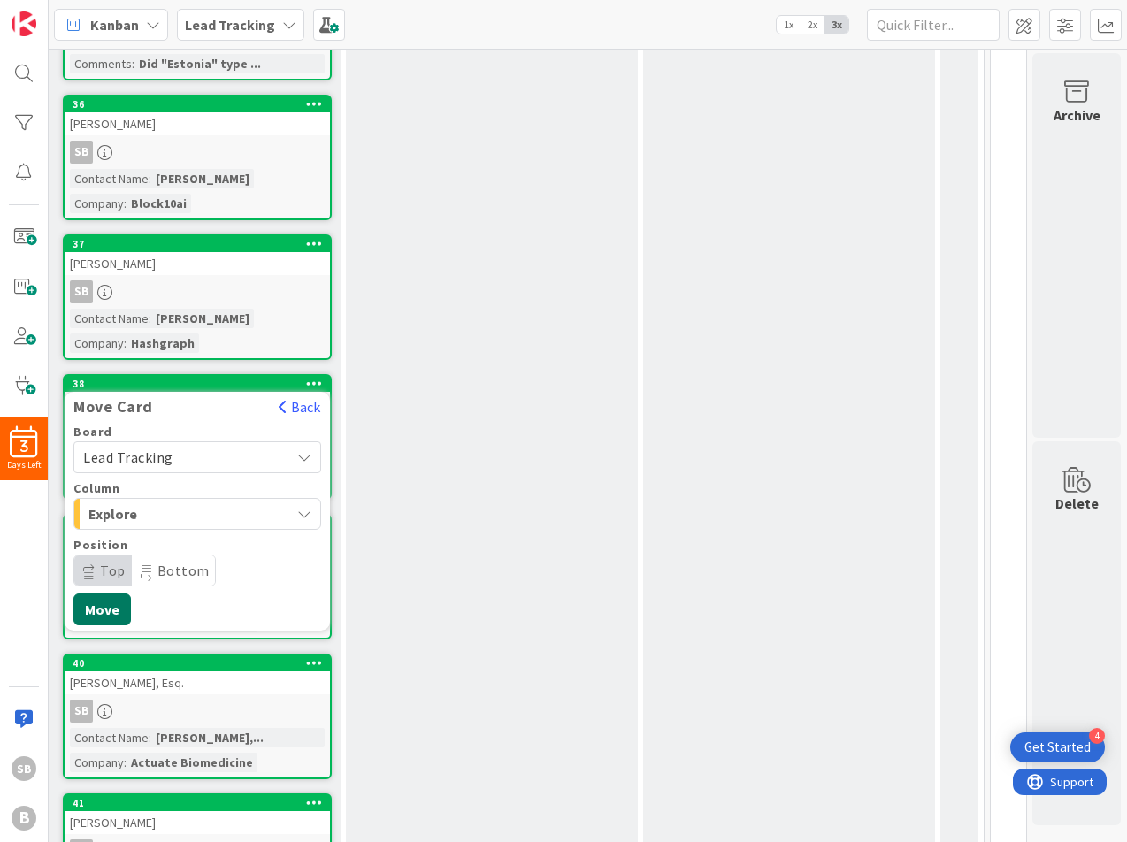
click at [116, 604] on button "Move" at bounding box center [101, 610] width 57 height 32
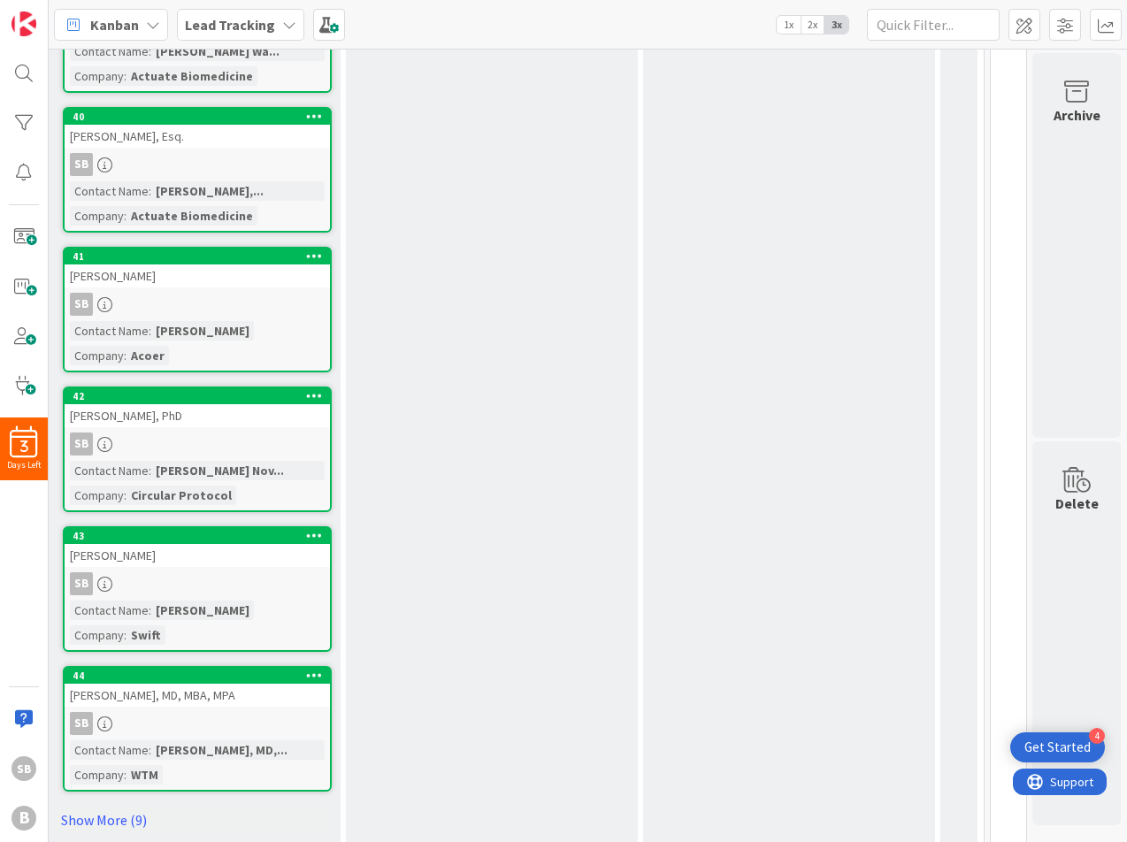
scroll to position [0, 310]
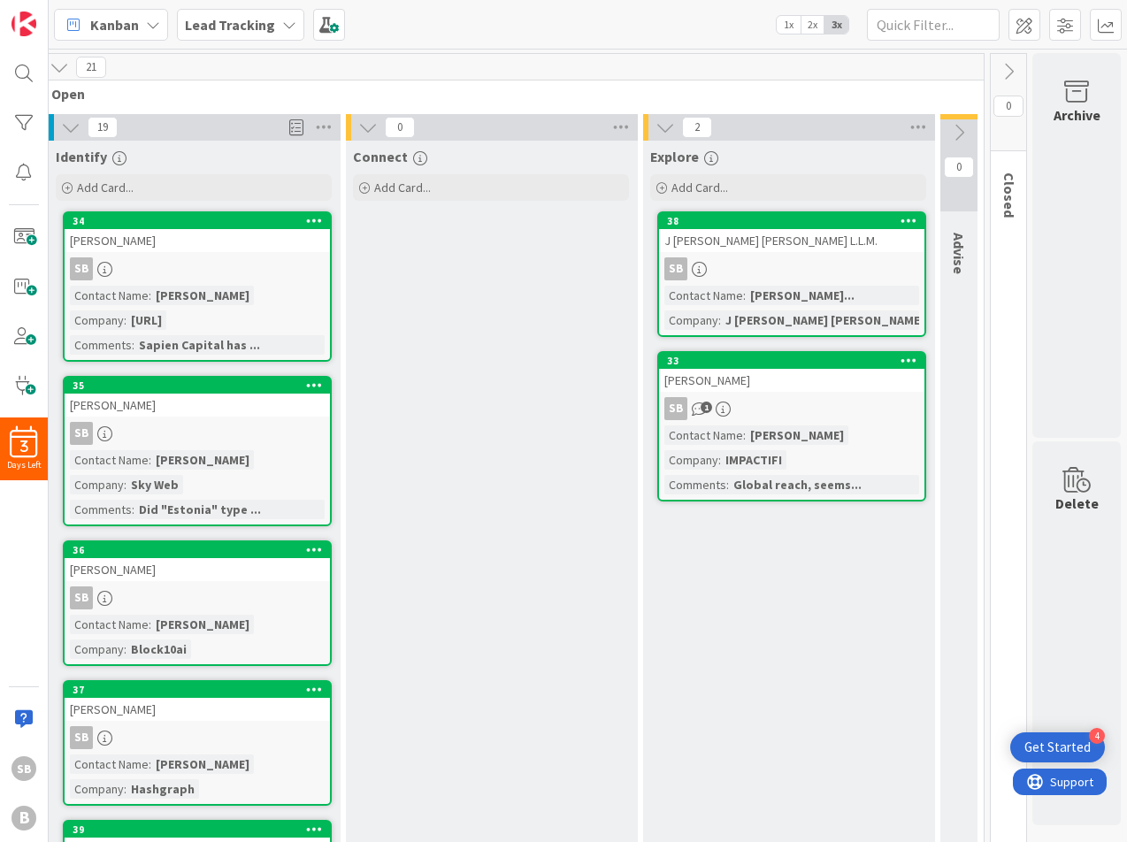
click at [72, 133] on icon at bounding box center [70, 127] width 19 height 19
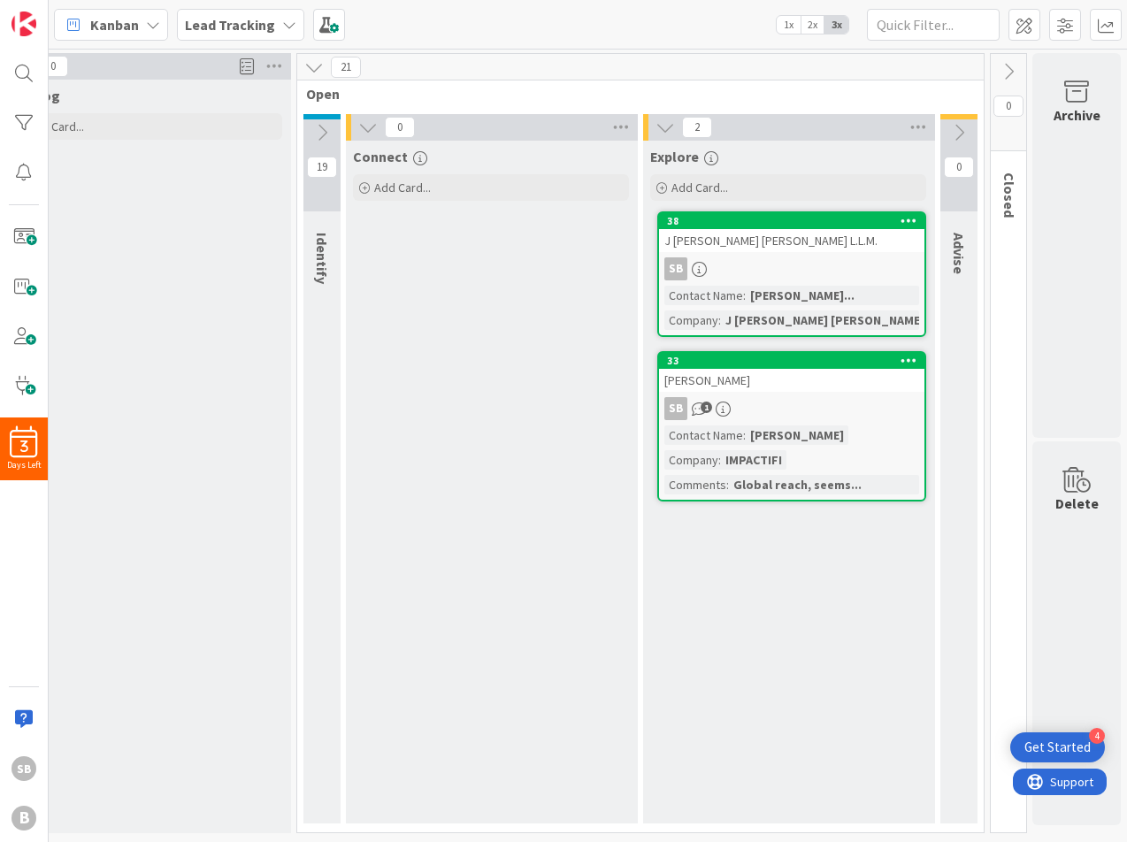
scroll to position [0, 56]
click at [656, 141] on div "Explore" at bounding box center [788, 153] width 290 height 25
click at [663, 126] on icon at bounding box center [664, 127] width 19 height 19
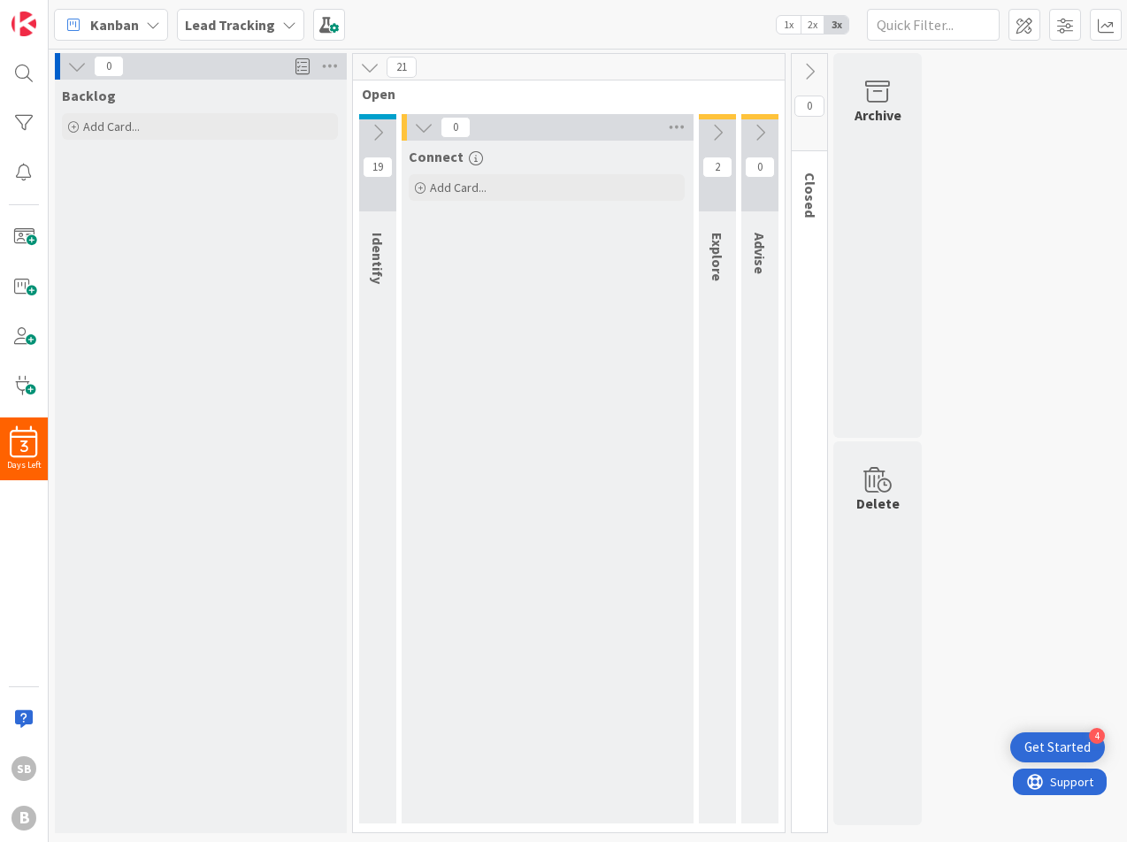
scroll to position [0, 0]
click at [420, 129] on icon at bounding box center [423, 127] width 19 height 19
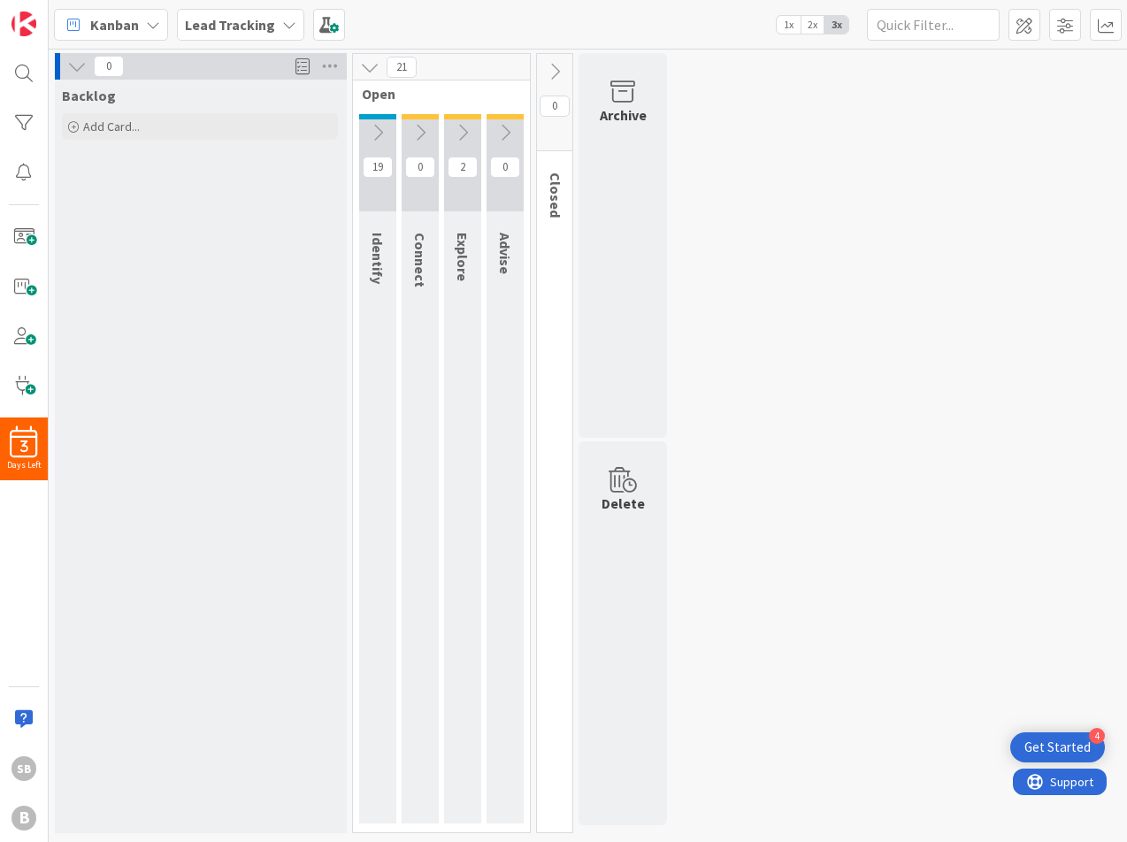
click at [79, 69] on icon at bounding box center [76, 66] width 19 height 19
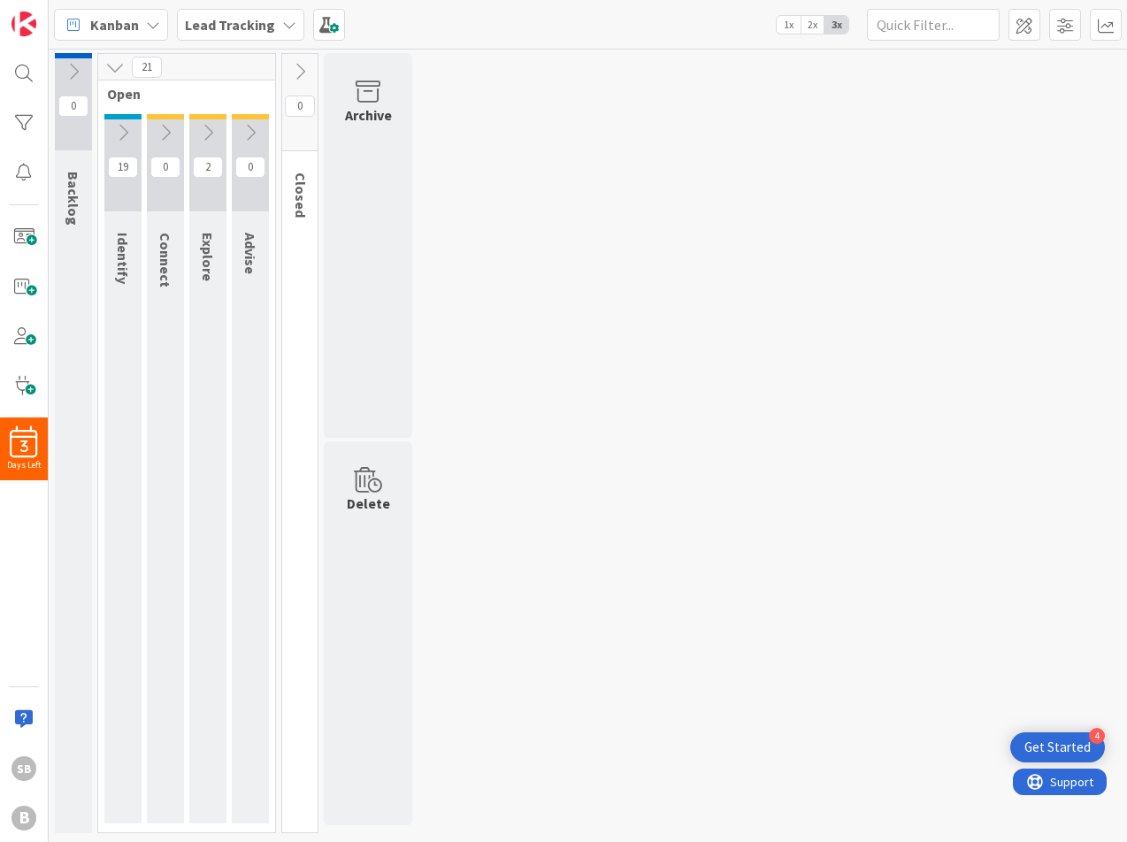
click at [853, 164] on div "0 Backlog 21 Open 19 Identify 0 Connect 2 Explore 0 Advise 0 Closed Archive Del…" at bounding box center [587, 447] width 1071 height 789
click at [22, 674] on div at bounding box center [23, 718] width 35 height 35
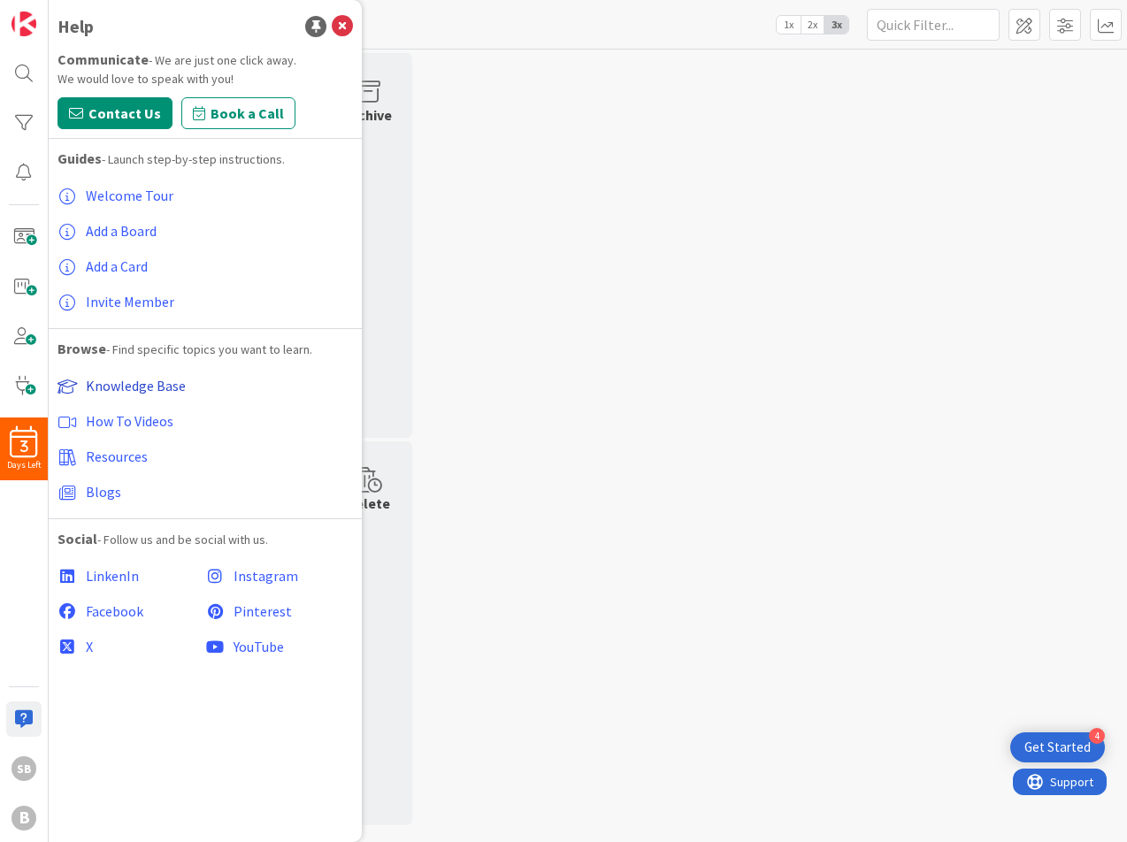
click at [142, 387] on span "Knowledge Base" at bounding box center [136, 386] width 100 height 18
click at [349, 24] on icon at bounding box center [342, 26] width 21 height 21
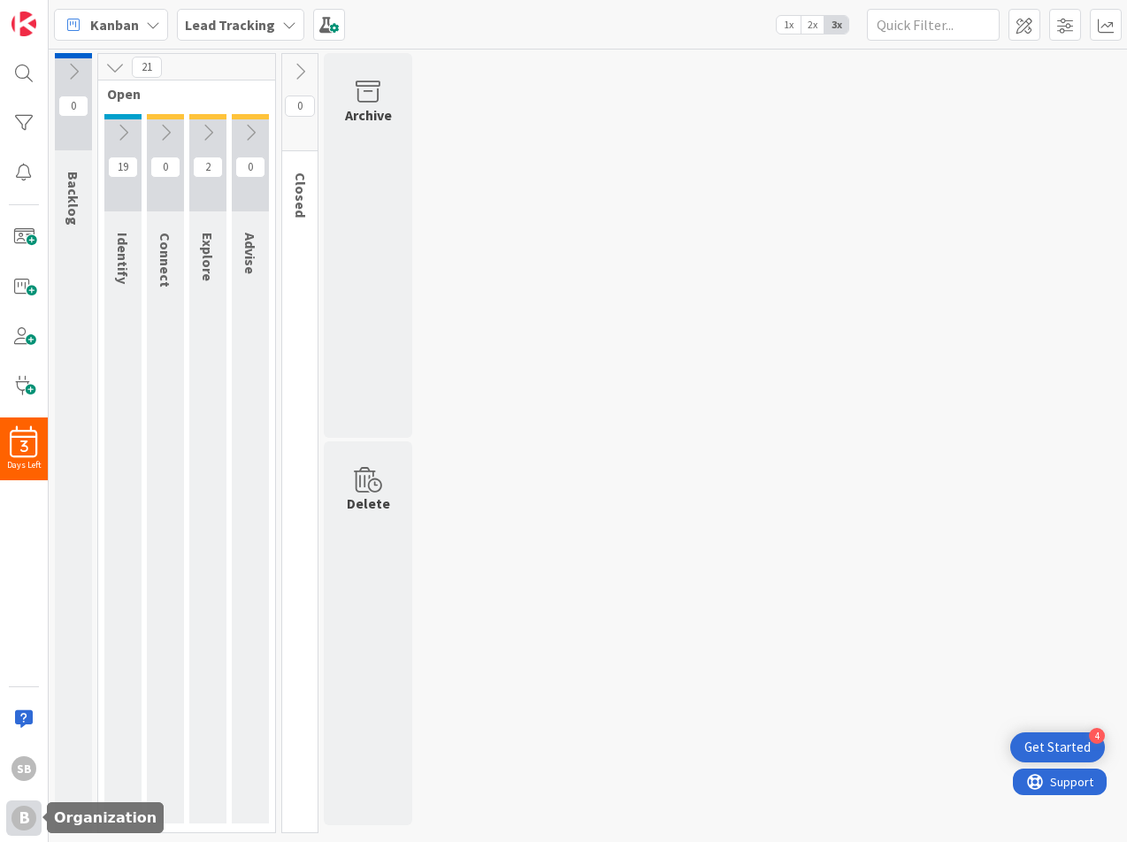
click at [21, 674] on div "B" at bounding box center [23, 818] width 25 height 25
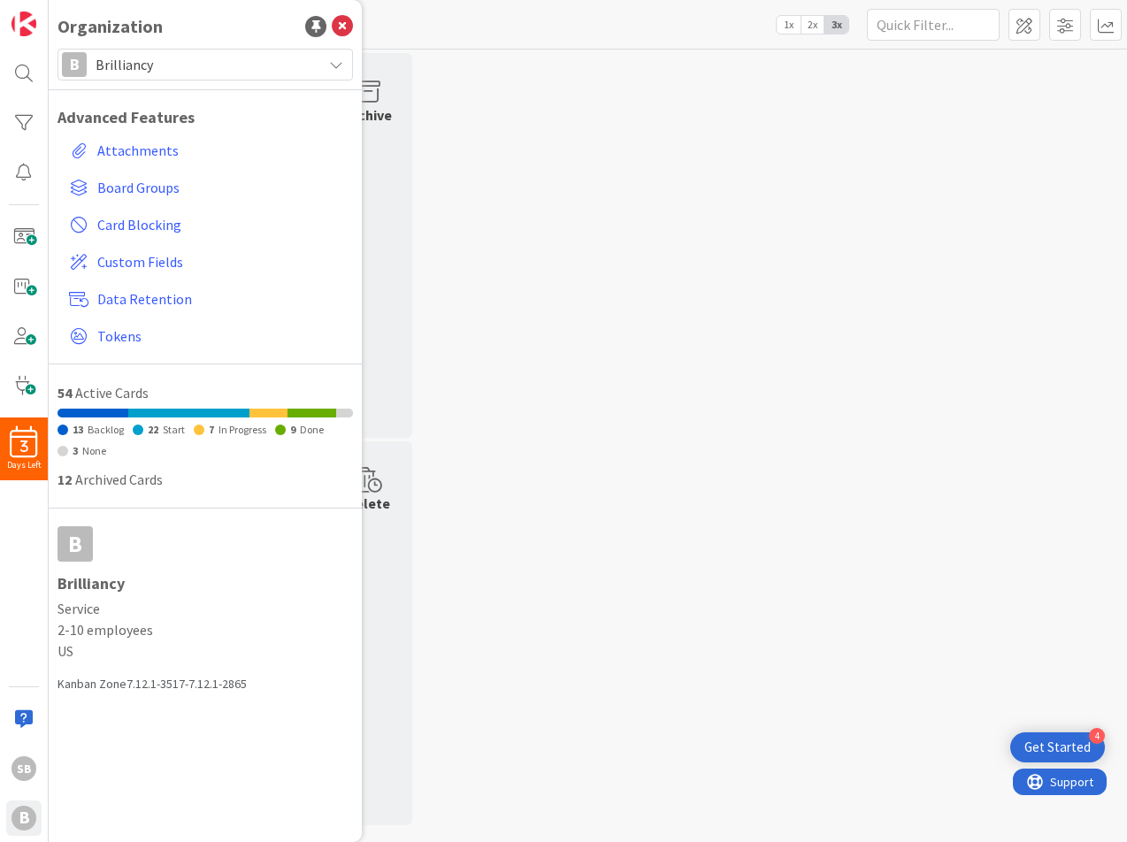
click at [616, 163] on div "0 Backlog 21 Open 19 Identify 0 Connect 2 Explore 0 Advise 0 Closed Archive Del…" at bounding box center [587, 447] width 1071 height 789
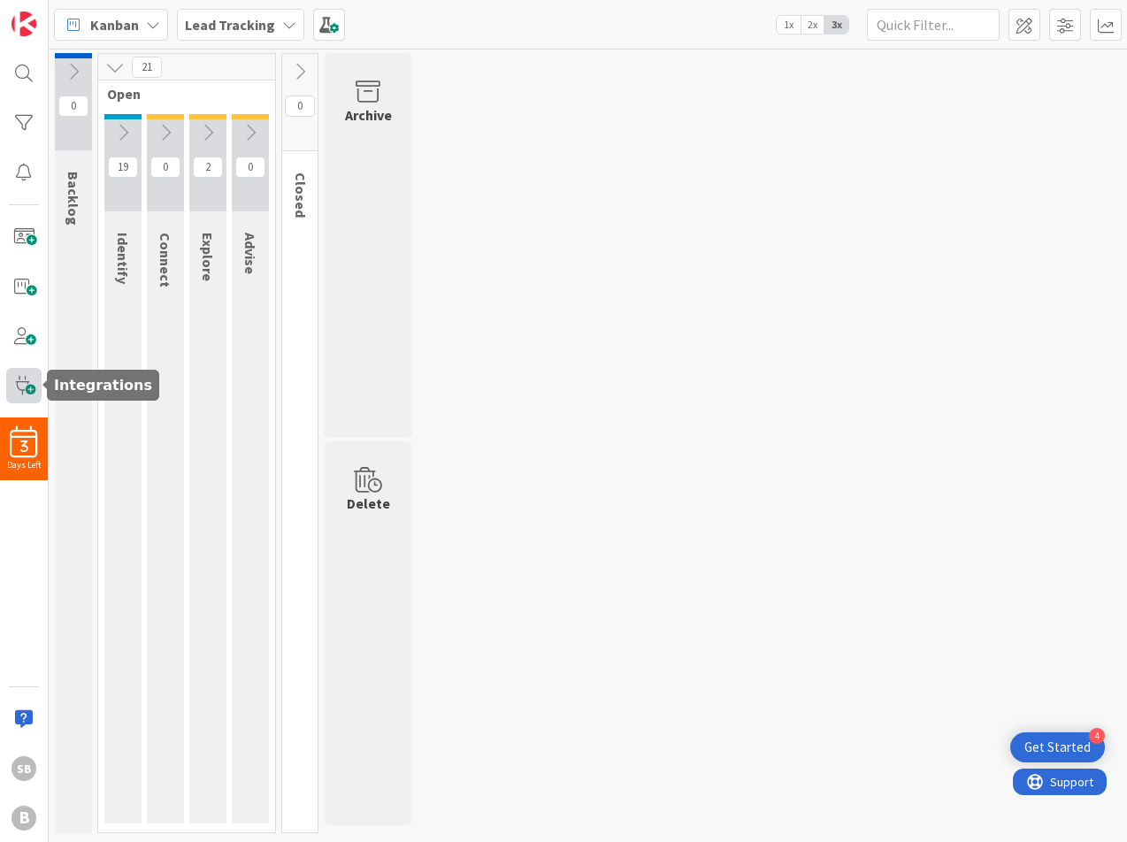
click at [29, 376] on span at bounding box center [23, 385] width 35 height 35
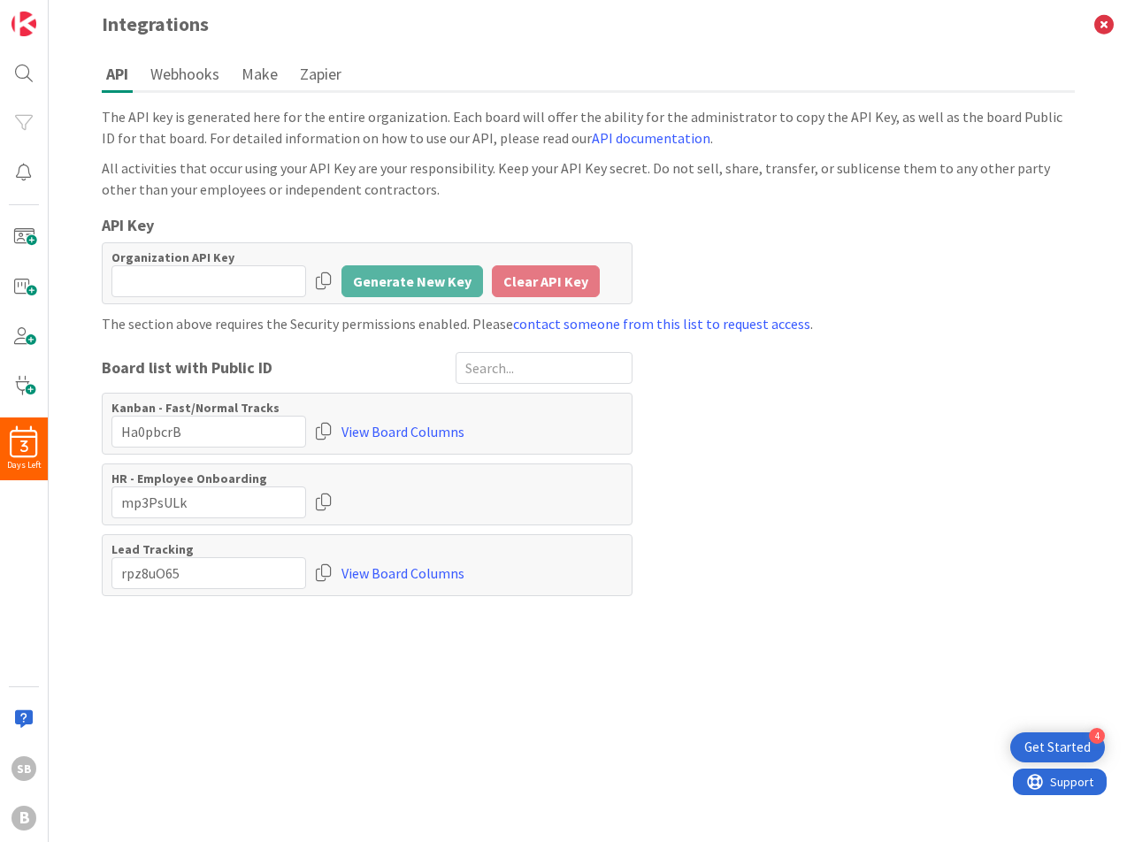
click at [187, 73] on button "Webhooks" at bounding box center [185, 73] width 78 height 33
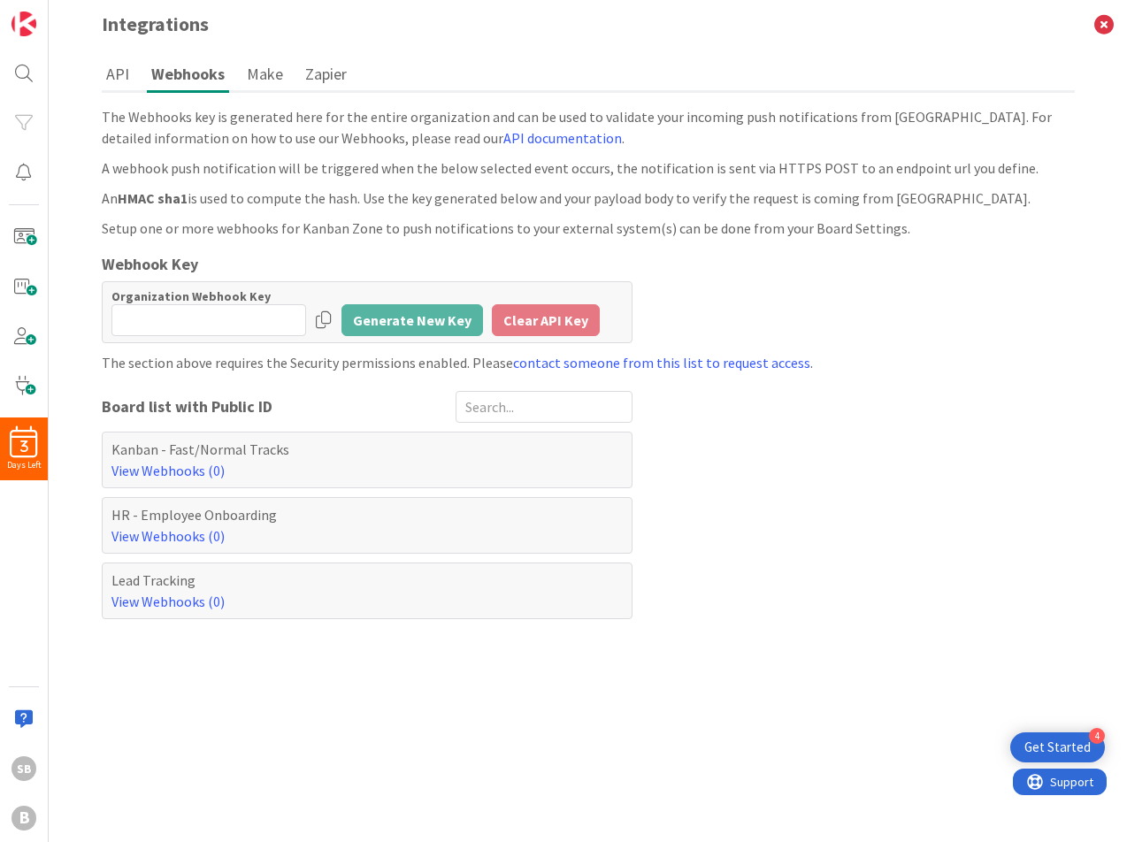
click at [262, 75] on button "Make" at bounding box center [264, 73] width 45 height 33
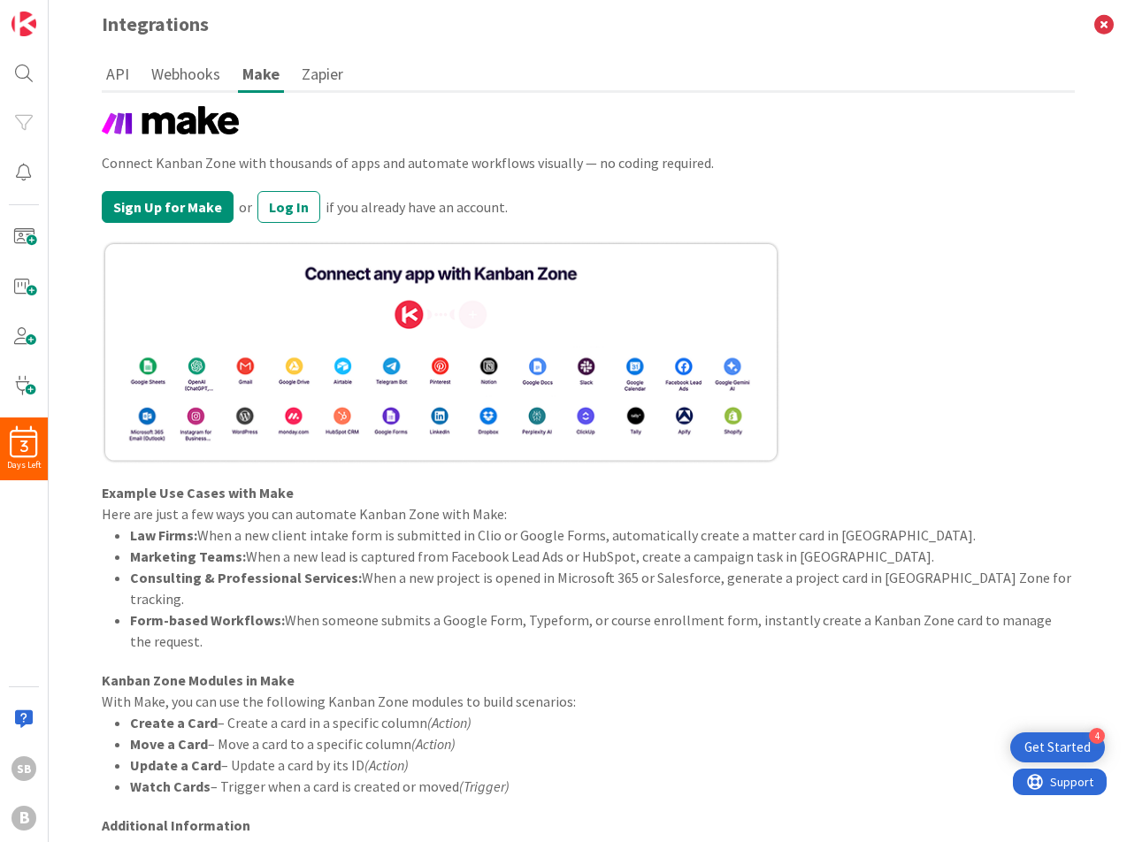
click at [322, 76] on button "Zapier" at bounding box center [322, 73] width 50 height 33
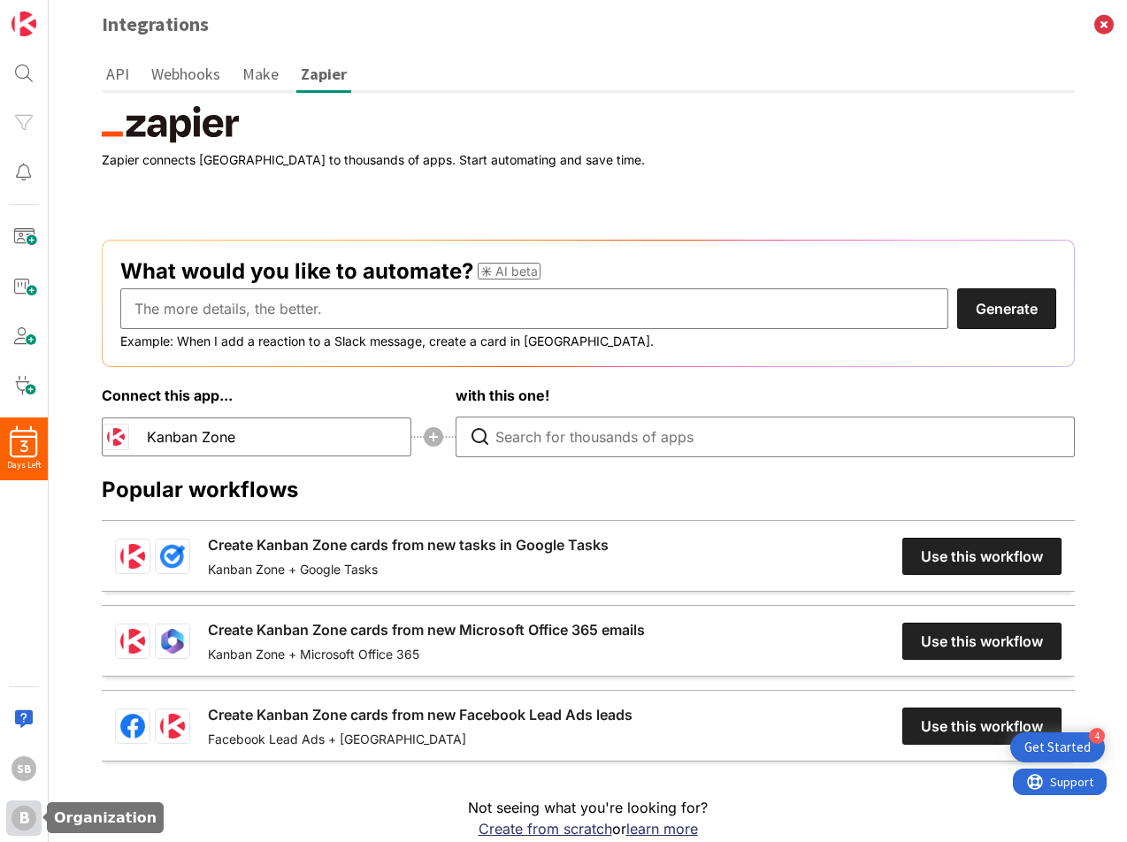
click at [29, 674] on div "B" at bounding box center [23, 818] width 25 height 25
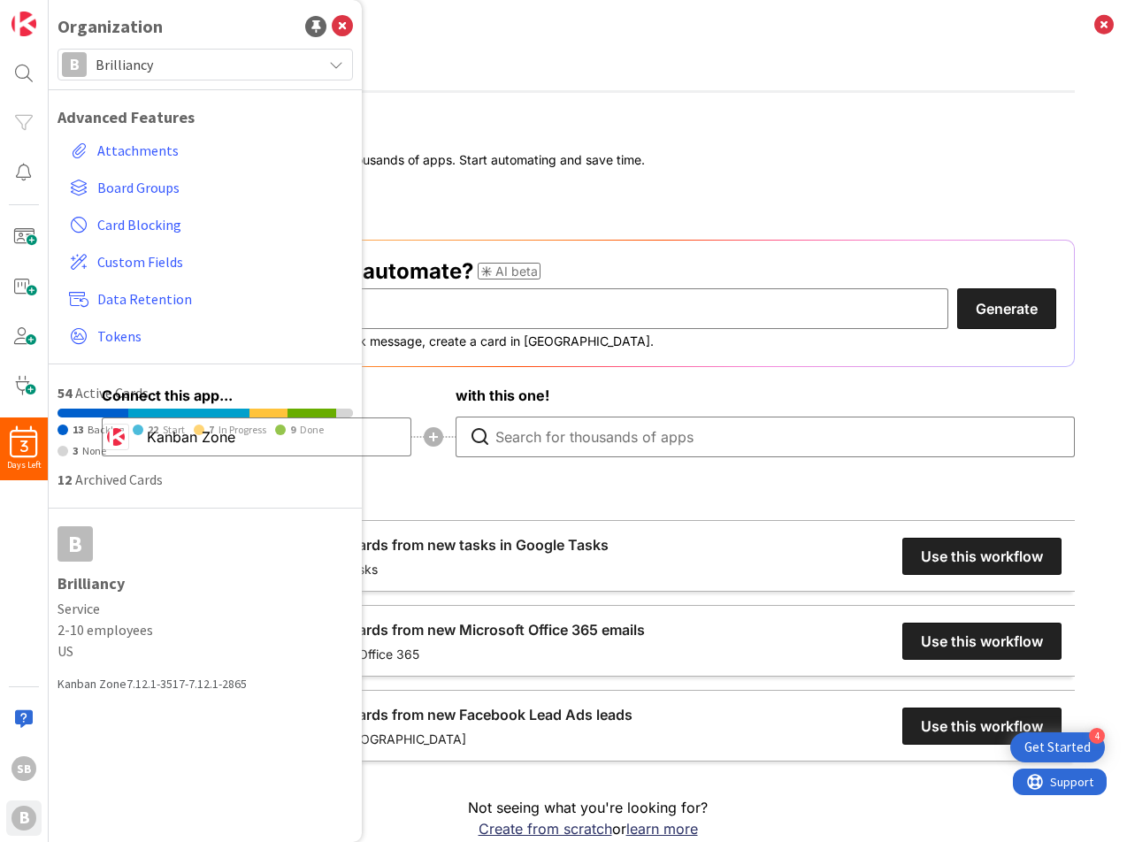
click at [674, 47] on h3 "Integrations" at bounding box center [588, 24] width 1008 height 49
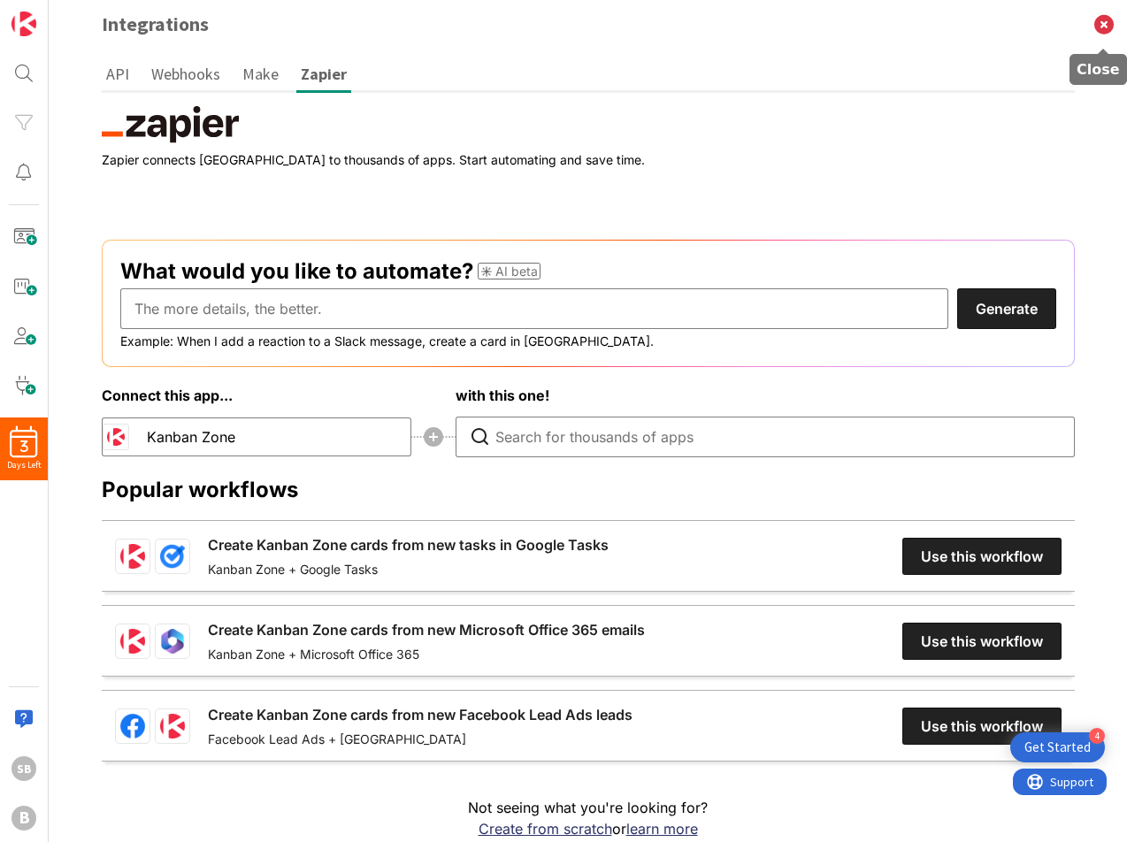
click at [1104, 19] on icon at bounding box center [1104, 24] width 46 height 49
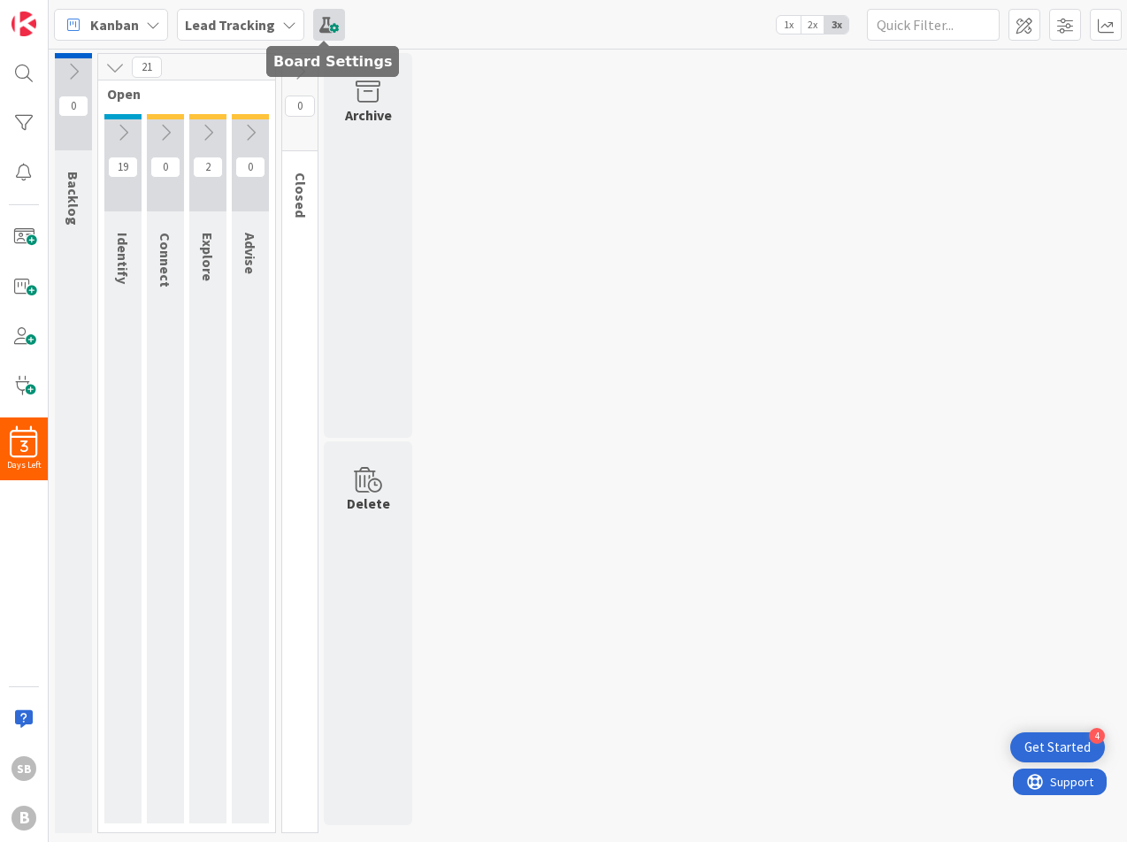
click at [323, 20] on span at bounding box center [329, 25] width 32 height 32
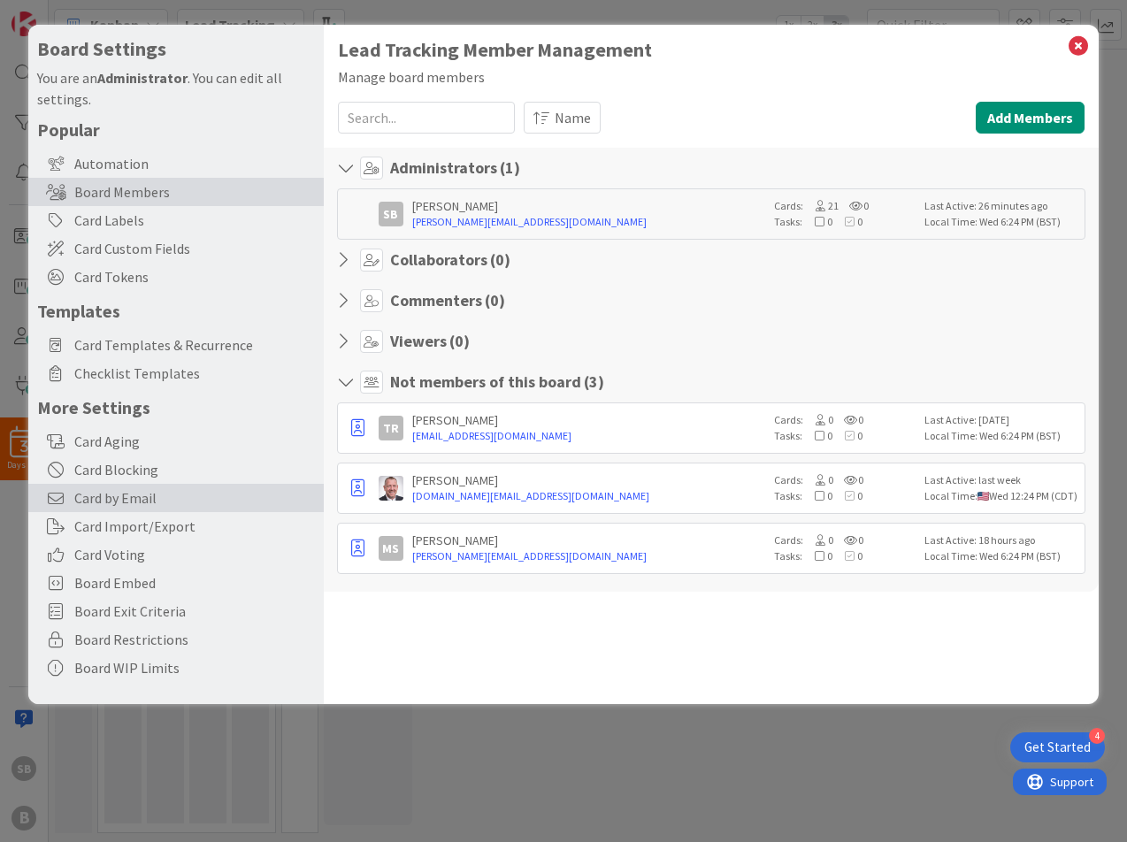
click at [124, 497] on span "Card by Email" at bounding box center [194, 497] width 241 height 21
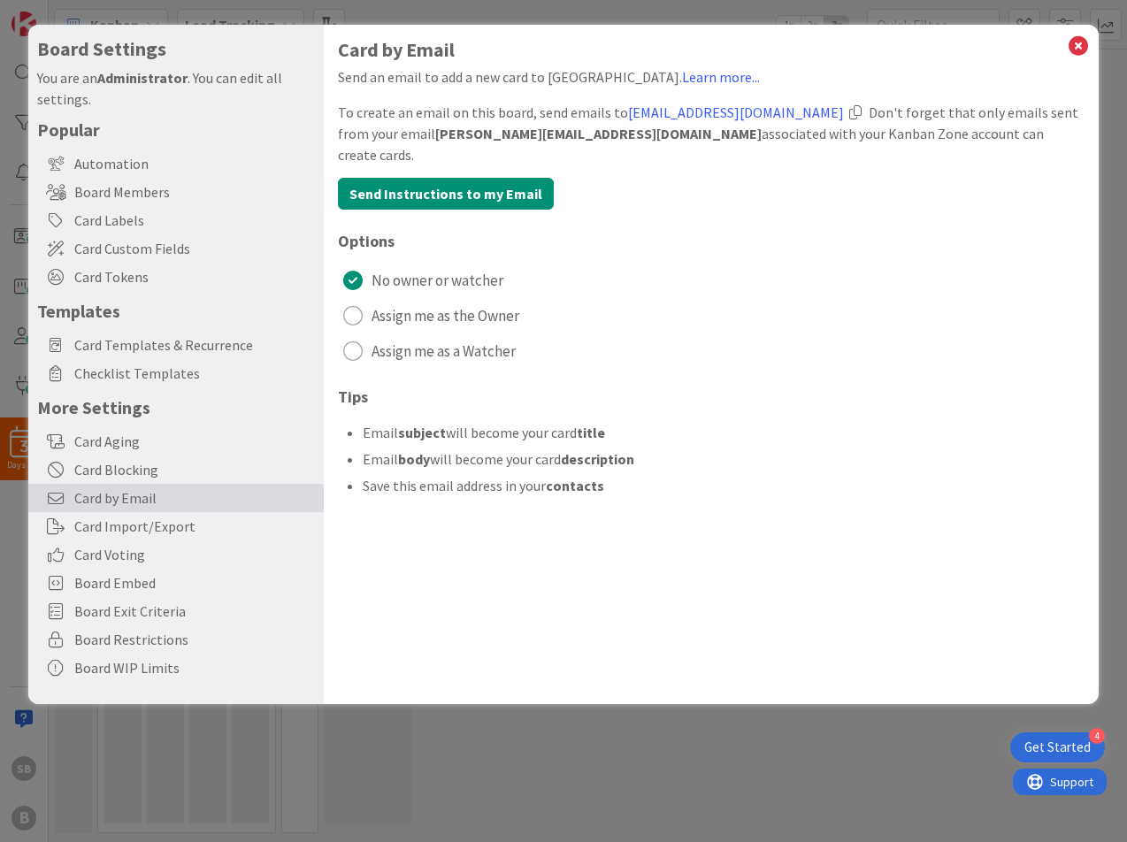
click at [353, 341] on div "radio" at bounding box center [352, 350] width 19 height 19
click at [735, 345] on div "Card by Email Send an email to add a new card to Kanban Zone. Learn more... To …" at bounding box center [711, 277] width 747 height 477
click at [840, 475] on li "Save this email address in your contacts" at bounding box center [724, 485] width 722 height 21
click at [839, 475] on li "Save this email address in your contacts" at bounding box center [724, 485] width 722 height 21
click at [463, 178] on button "Send Instructions to my Email" at bounding box center [446, 194] width 216 height 32
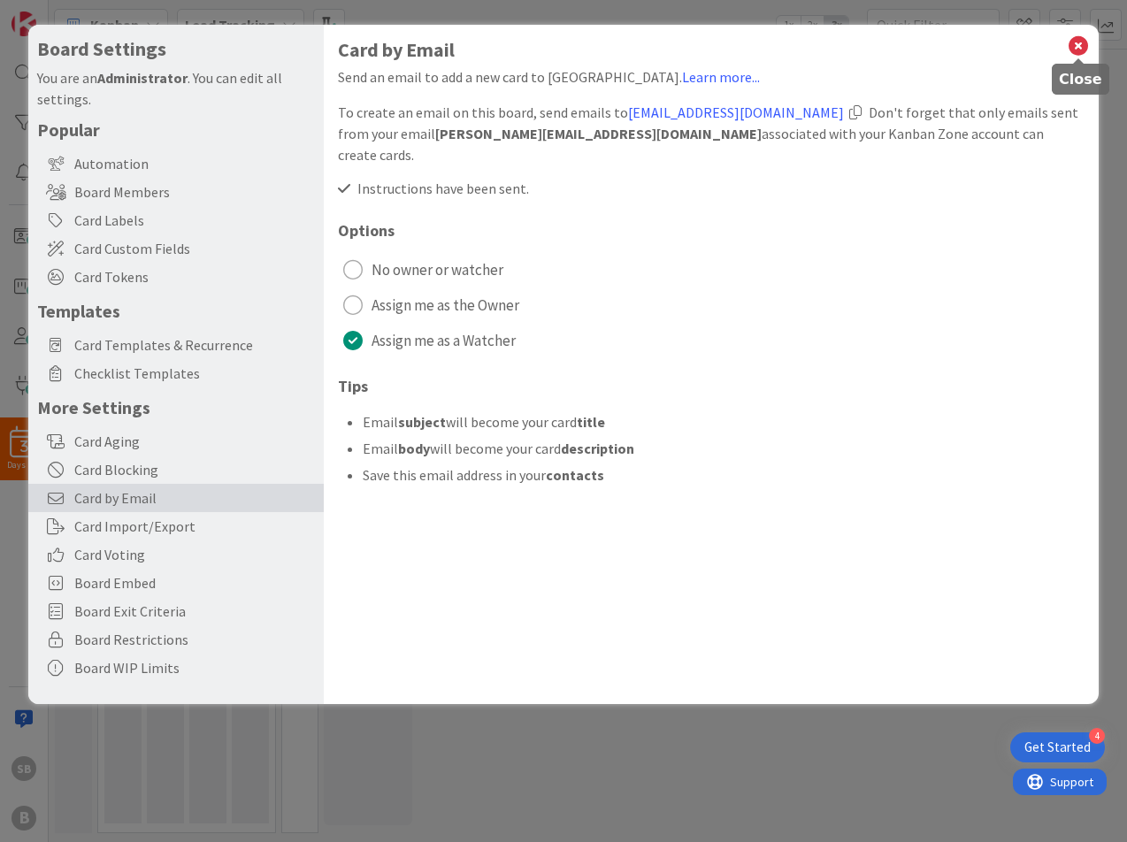
click at [1081, 48] on icon at bounding box center [1078, 46] width 23 height 25
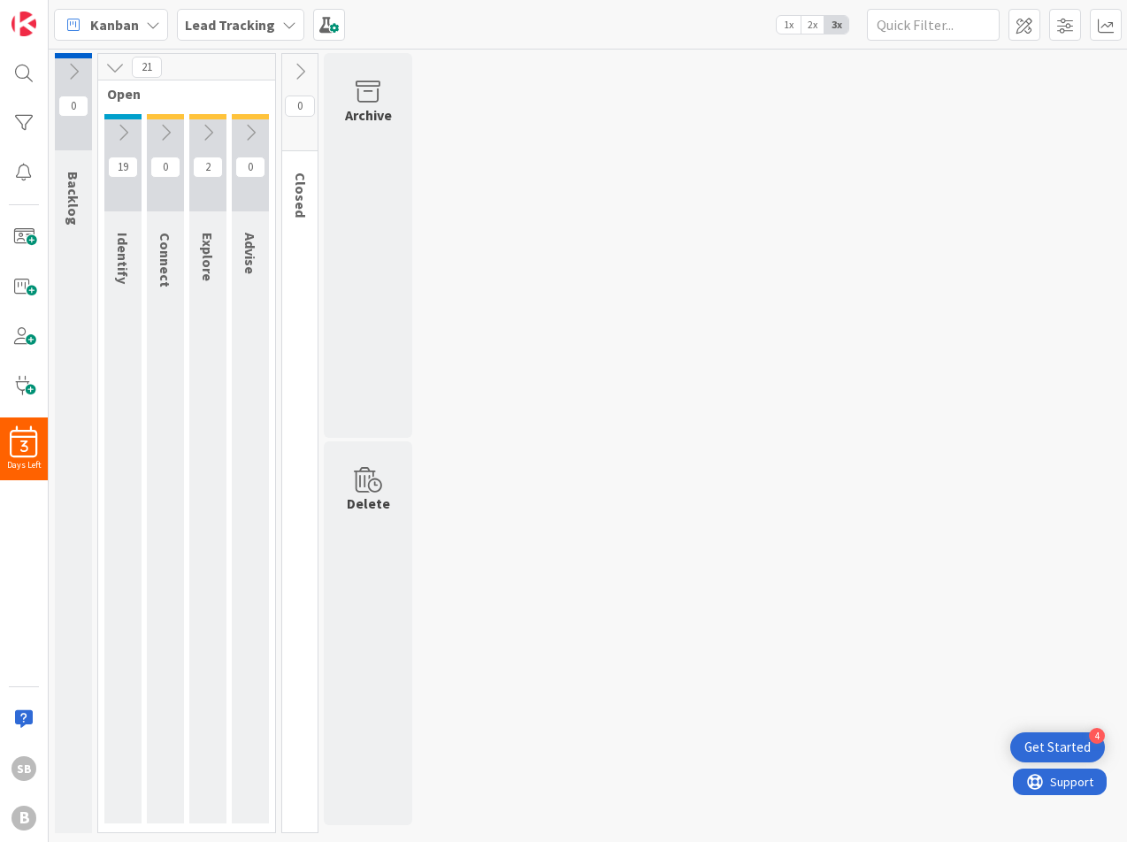
click at [269, 23] on b "Lead Tracking" at bounding box center [230, 25] width 90 height 18
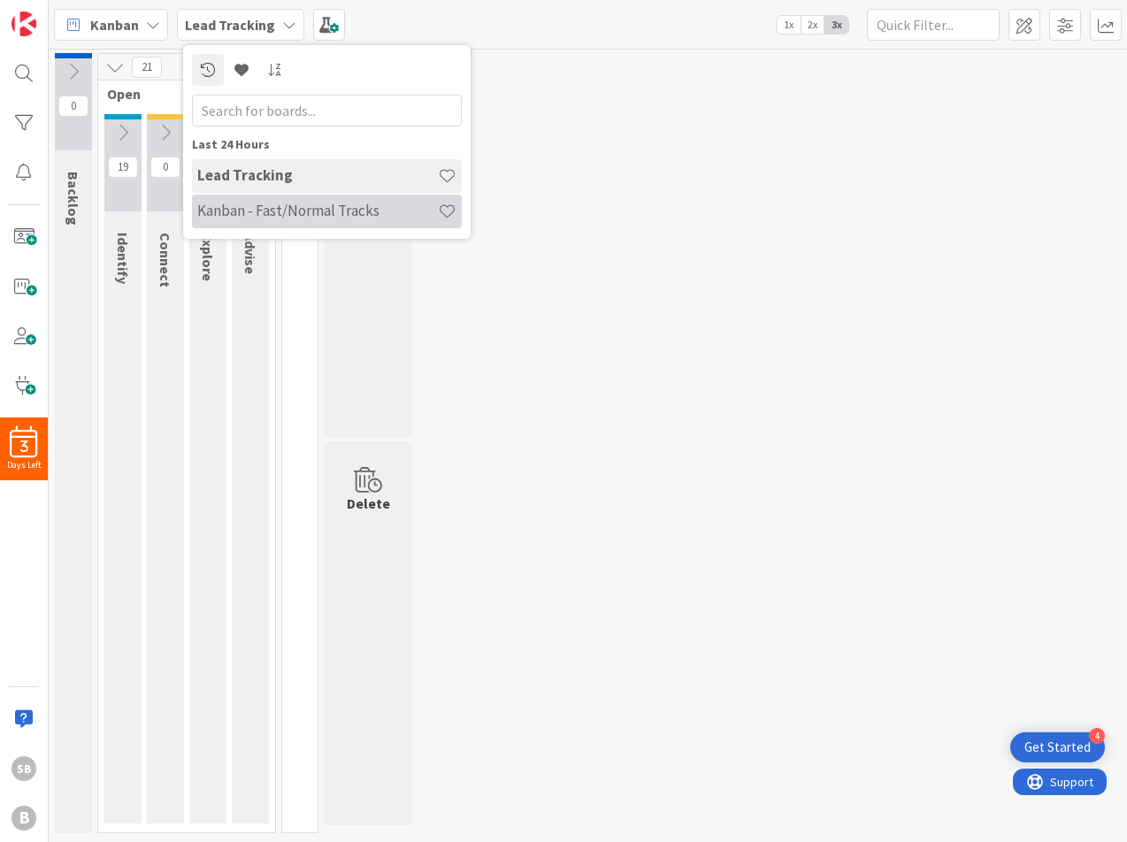
click at [342, 205] on h4 "Kanban - Fast/Normal Tracks" at bounding box center [317, 211] width 241 height 18
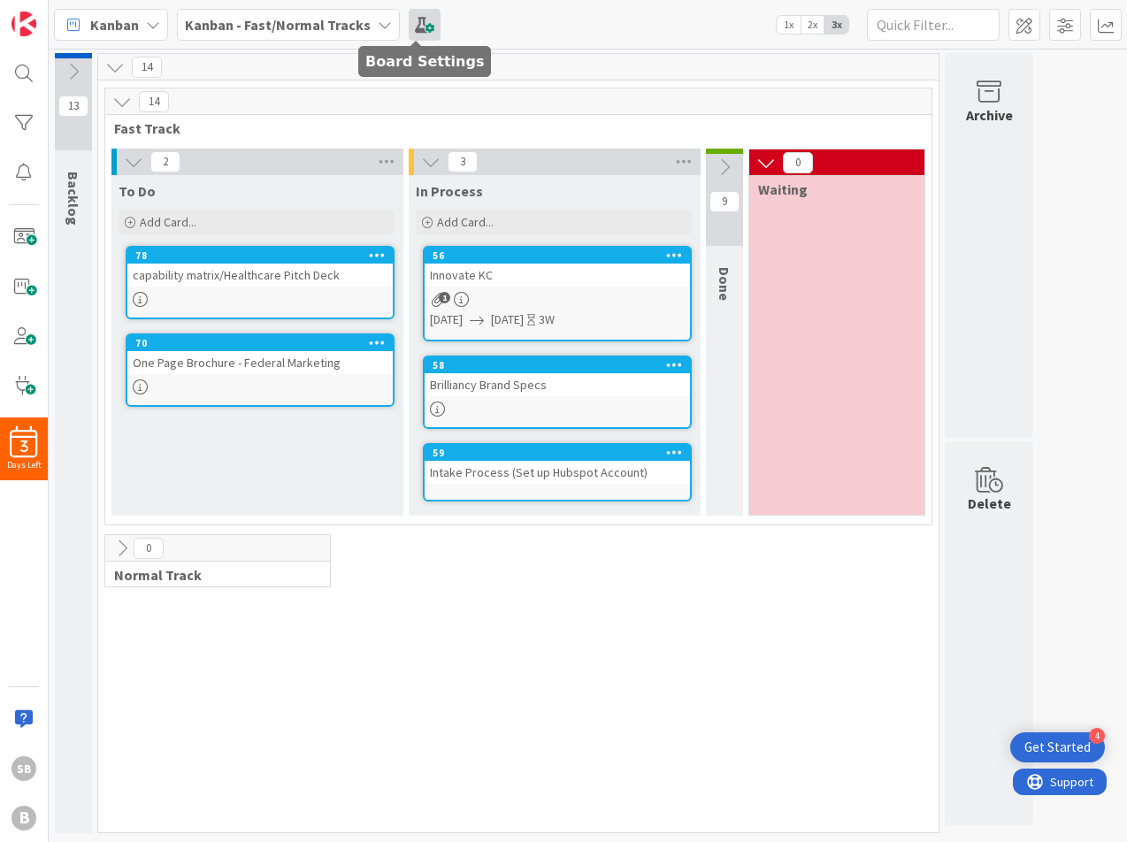
click at [426, 26] on span at bounding box center [425, 25] width 32 height 32
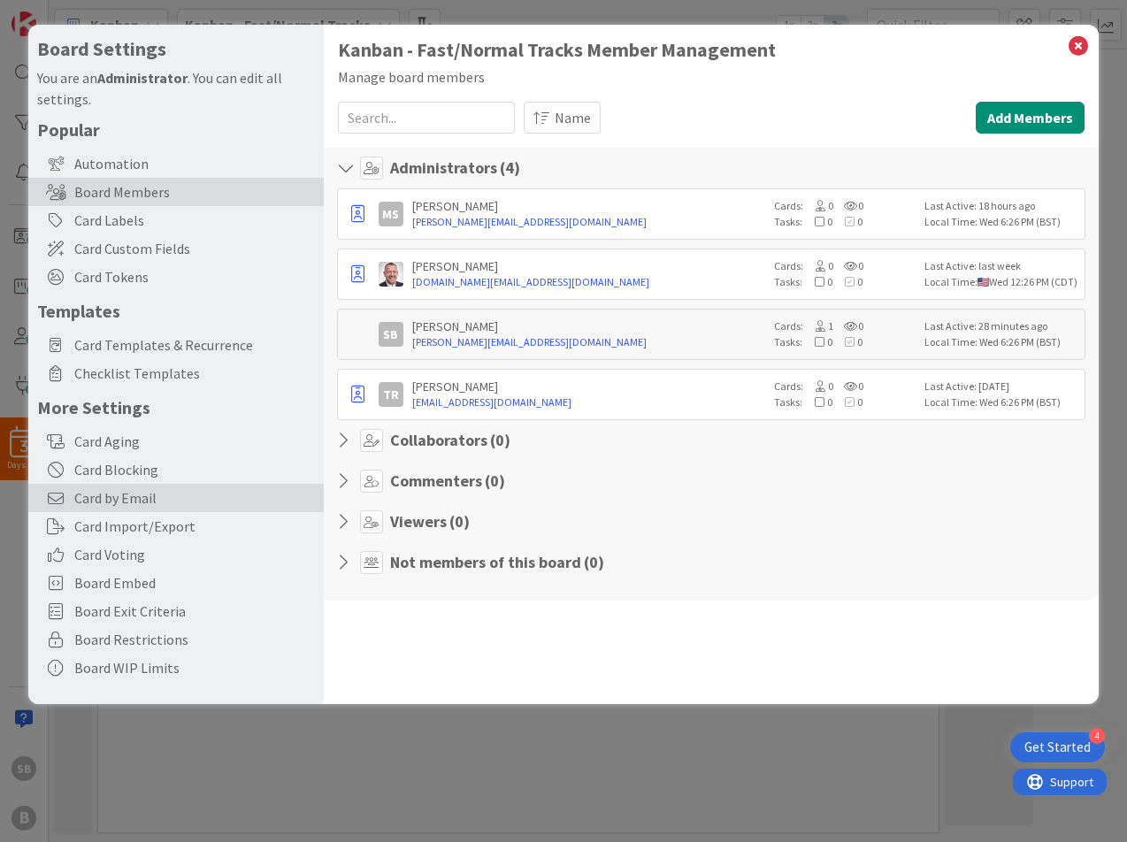
click at [183, 495] on span "Card by Email" at bounding box center [194, 497] width 241 height 21
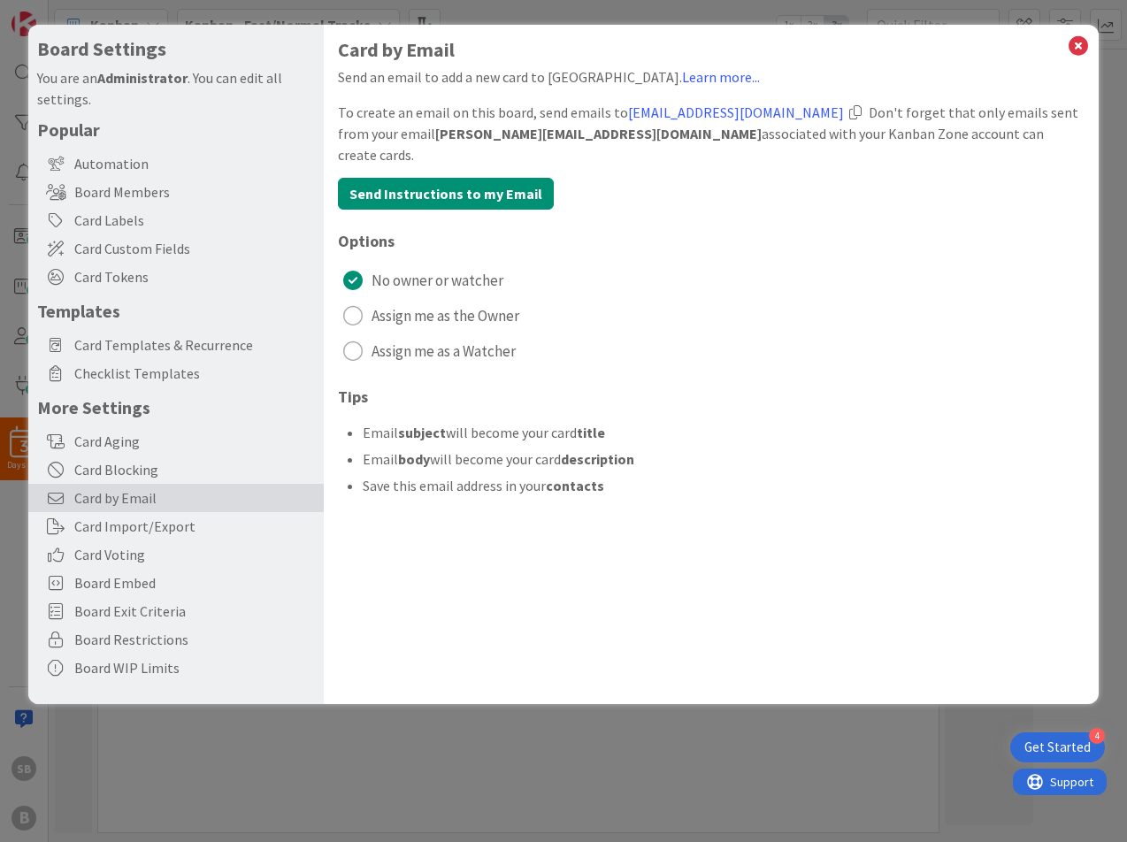
click at [997, 266] on button "No owner or watcher" at bounding box center [711, 280] width 747 height 28
click at [1078, 50] on icon at bounding box center [1078, 46] width 23 height 25
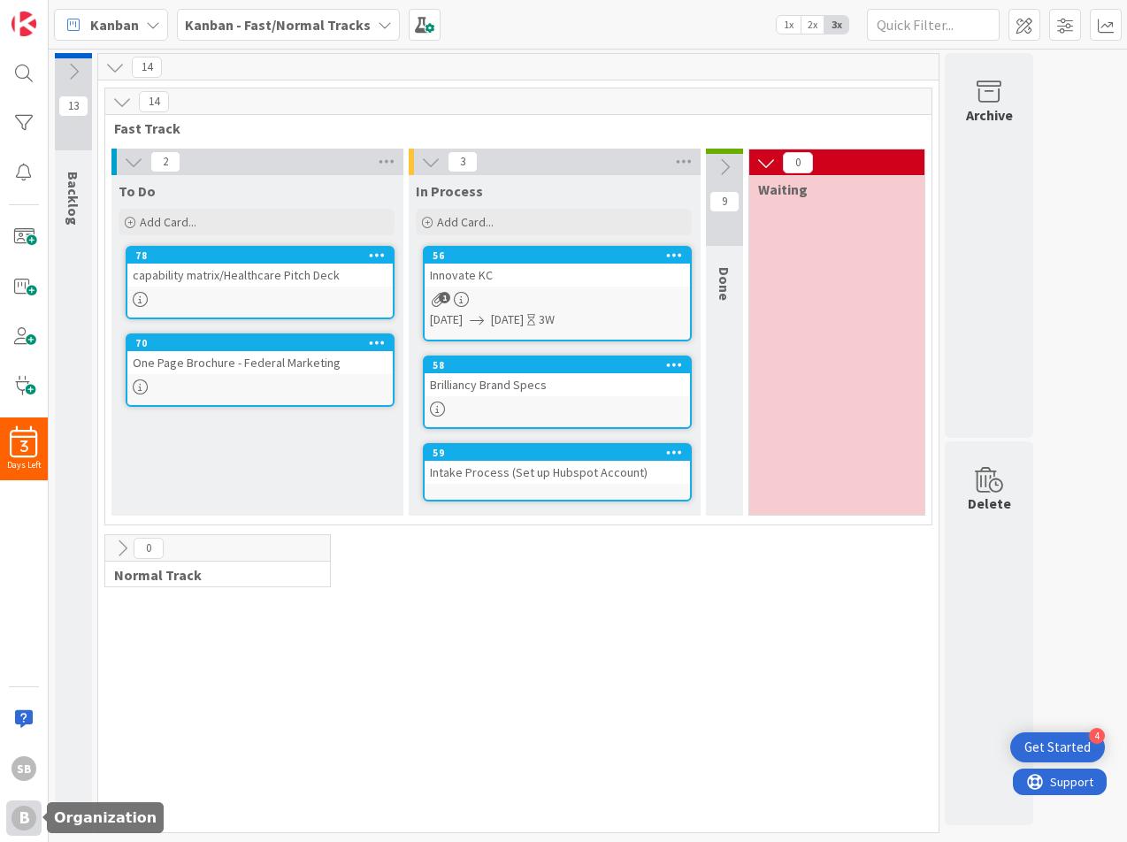
click at [27, 674] on div "B" at bounding box center [23, 818] width 25 height 25
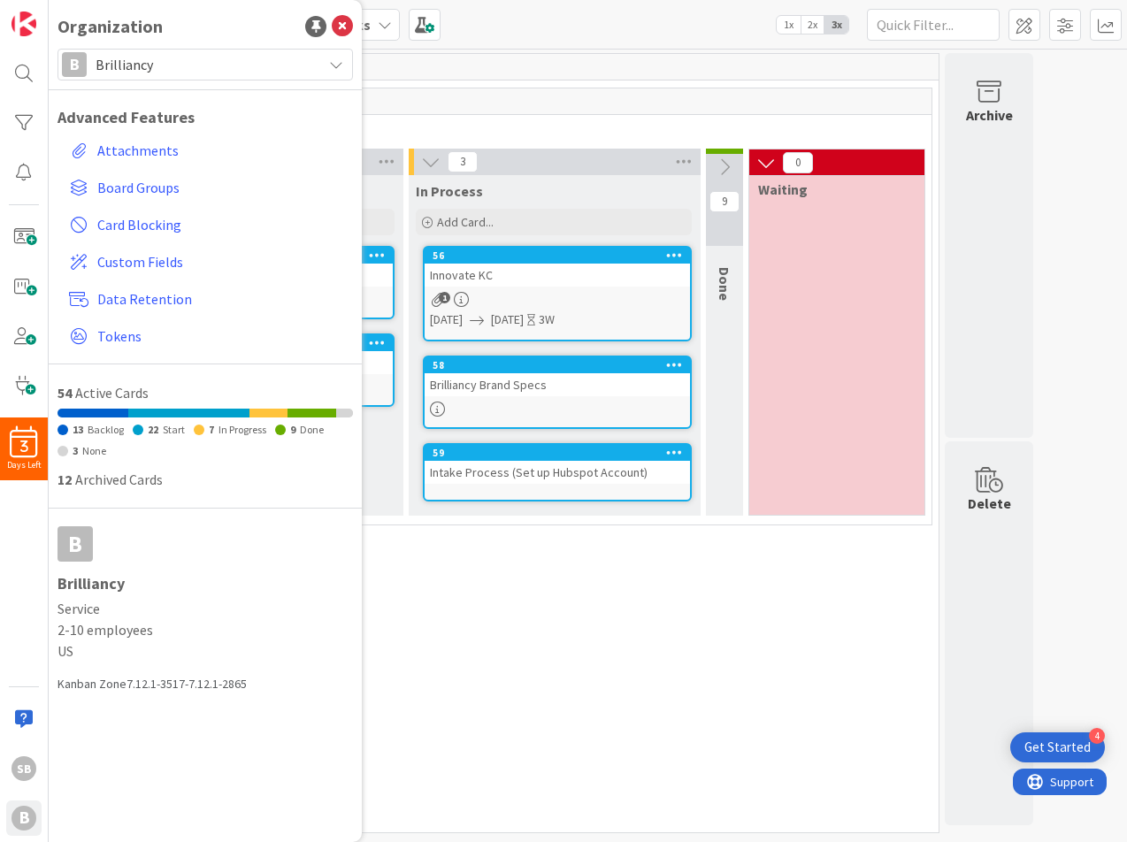
click at [160, 70] on span "Brilliancy" at bounding box center [205, 64] width 218 height 25
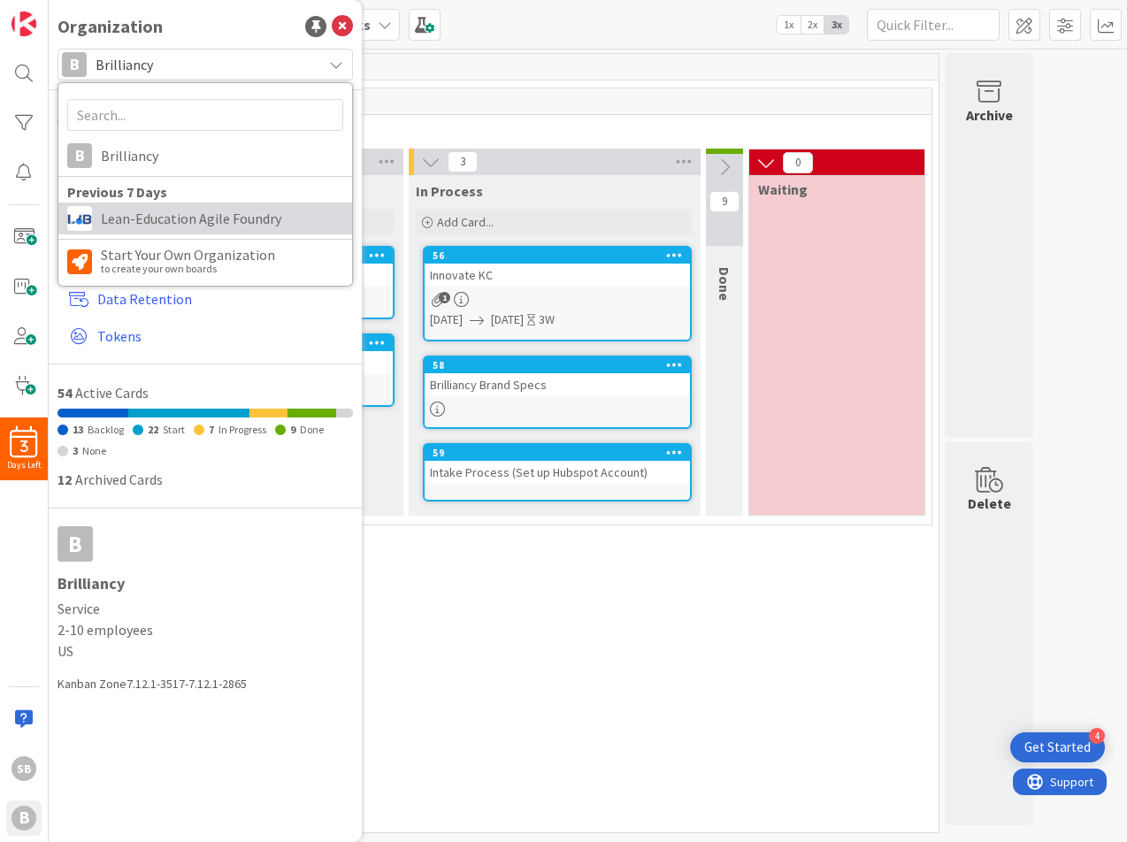
click at [195, 214] on span "Lean-Education Agile Foundry" at bounding box center [222, 218] width 242 height 27
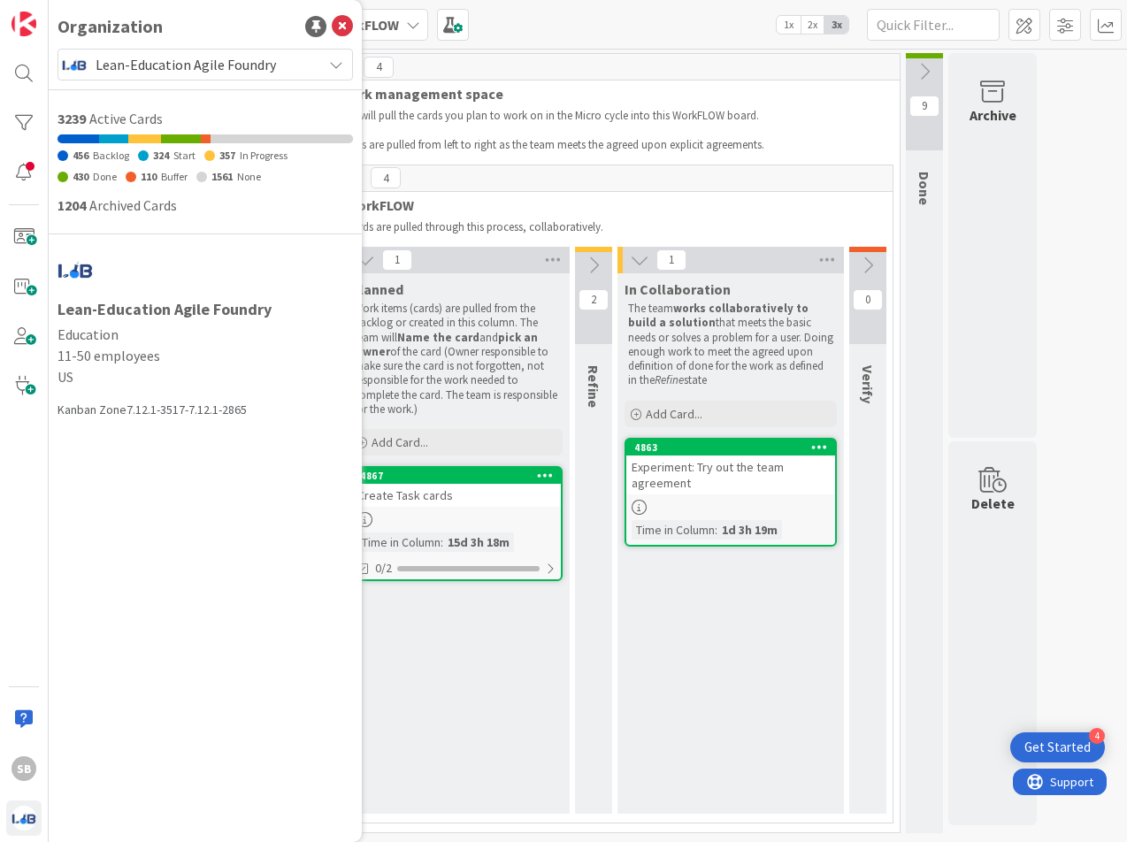
click at [593, 9] on div "Kanban BQB: Leadership Team WorkFLOW 1x 2x 3x" at bounding box center [588, 24] width 1078 height 49
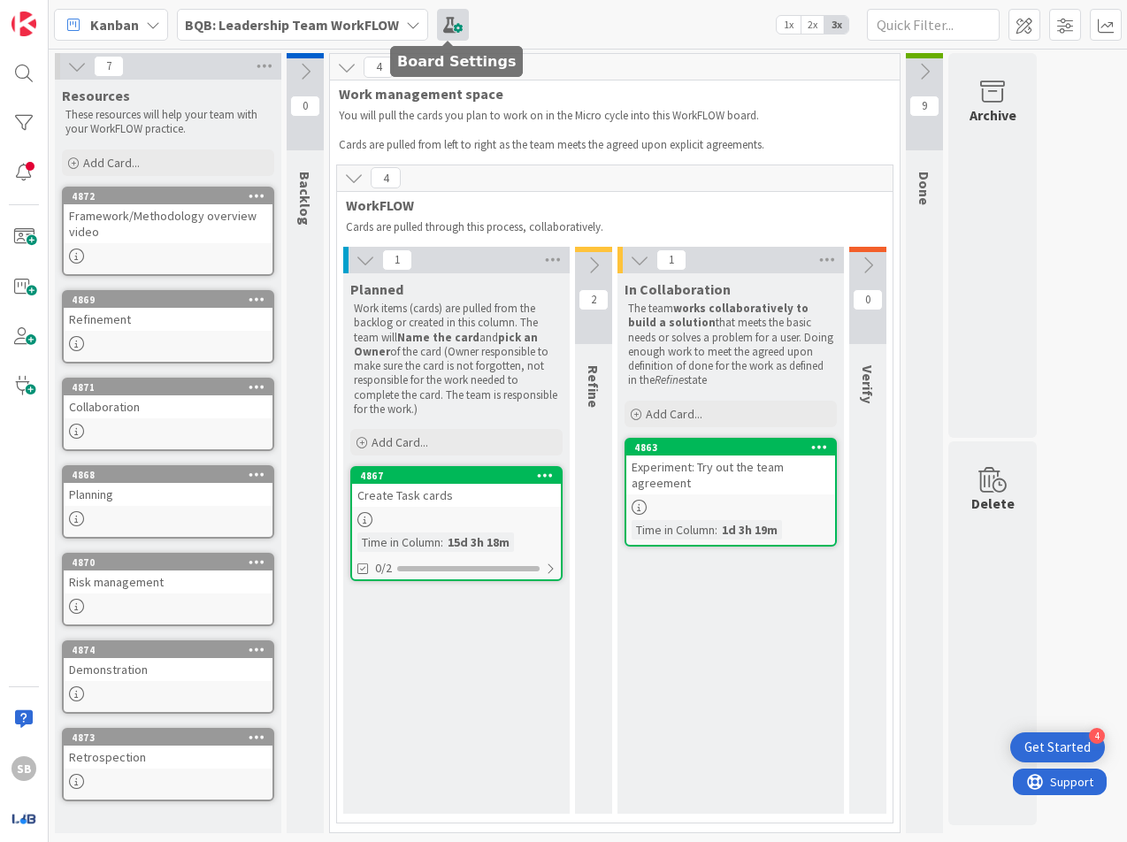
click at [443, 26] on span at bounding box center [453, 25] width 32 height 32
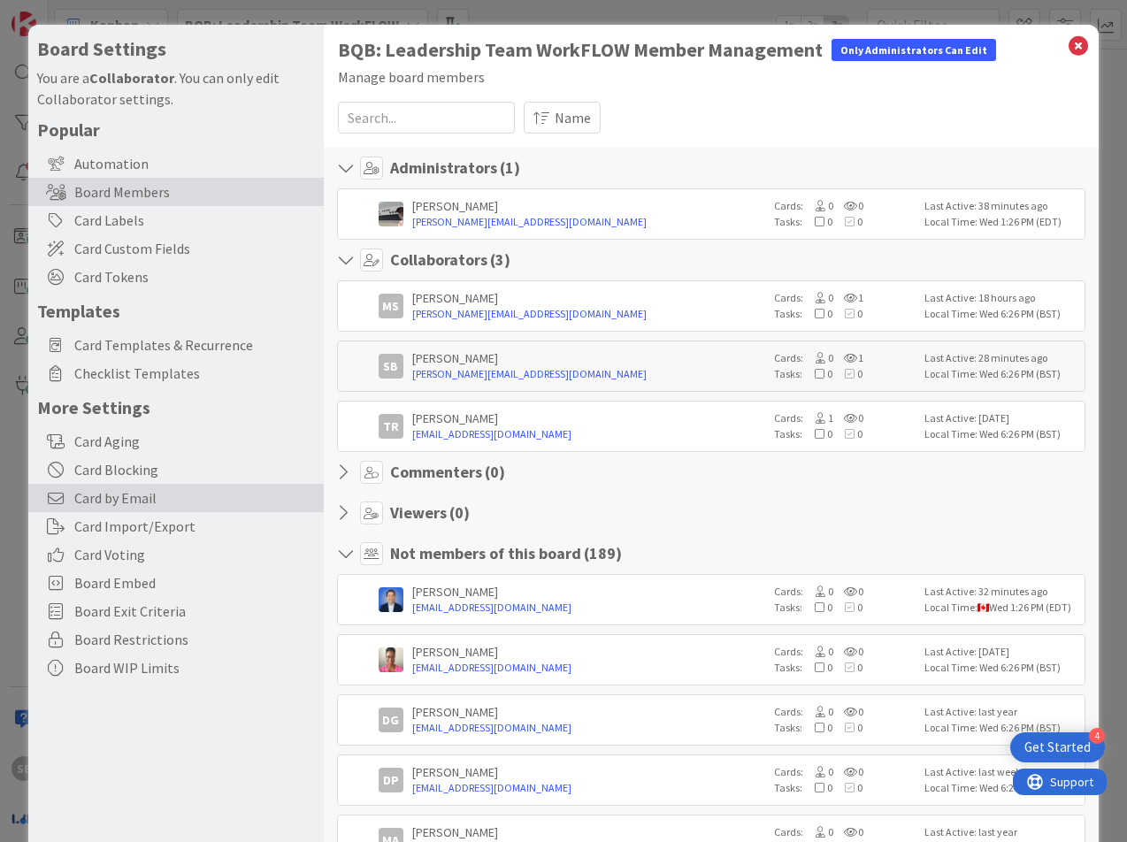
click at [154, 504] on span "Card by Email" at bounding box center [194, 497] width 241 height 21
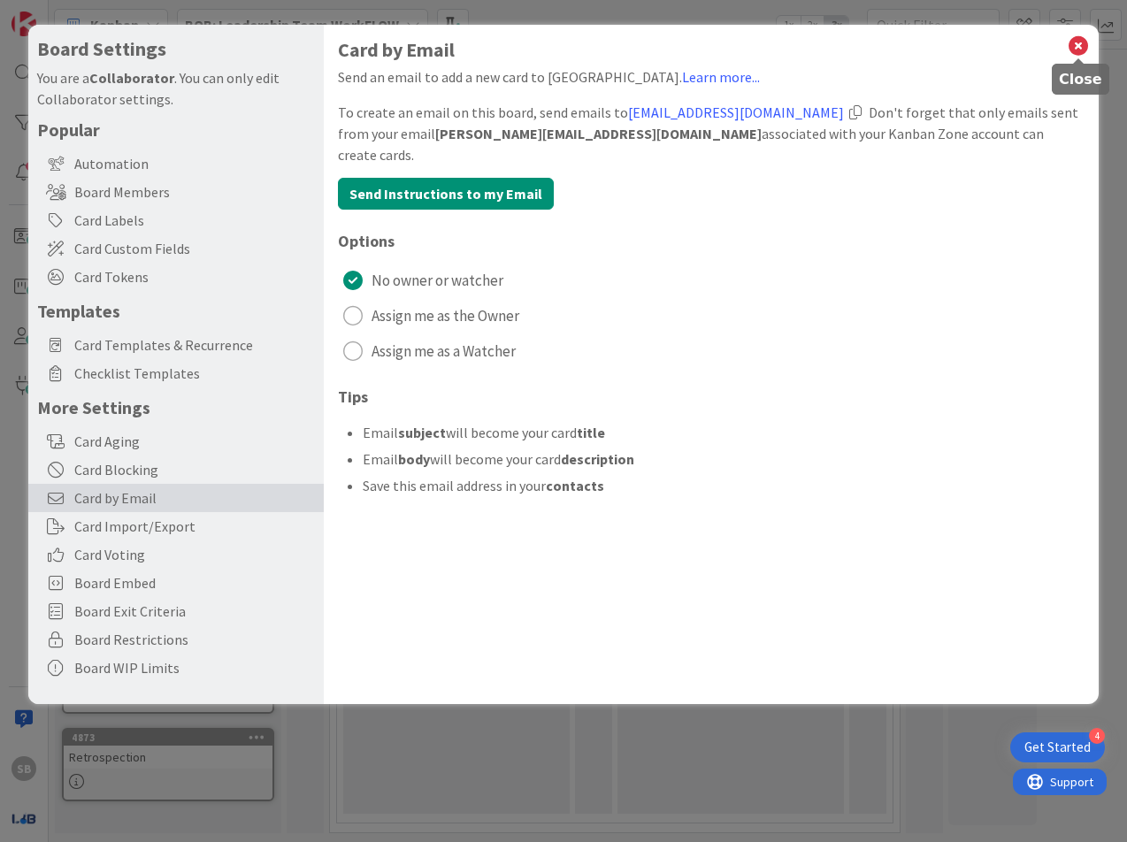
click at [1085, 42] on icon at bounding box center [1078, 46] width 23 height 25
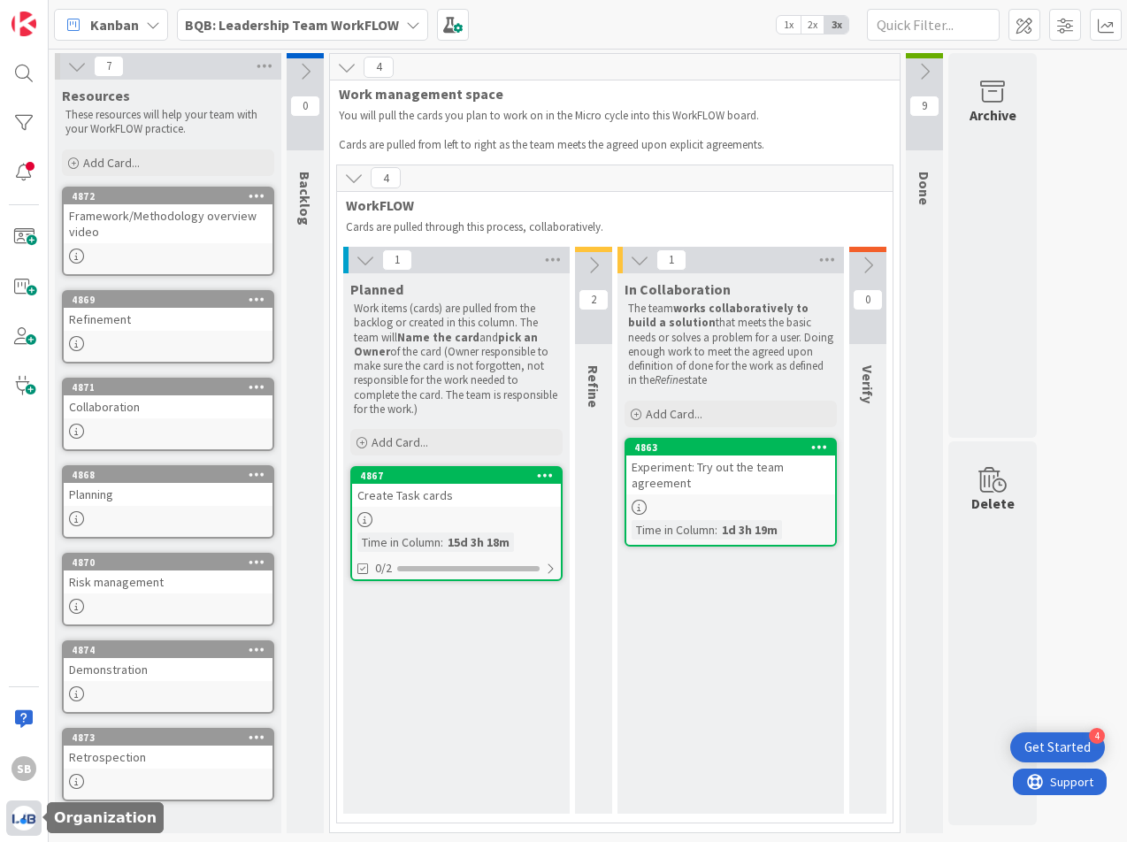
click at [23, 674] on img at bounding box center [23, 818] width 25 height 25
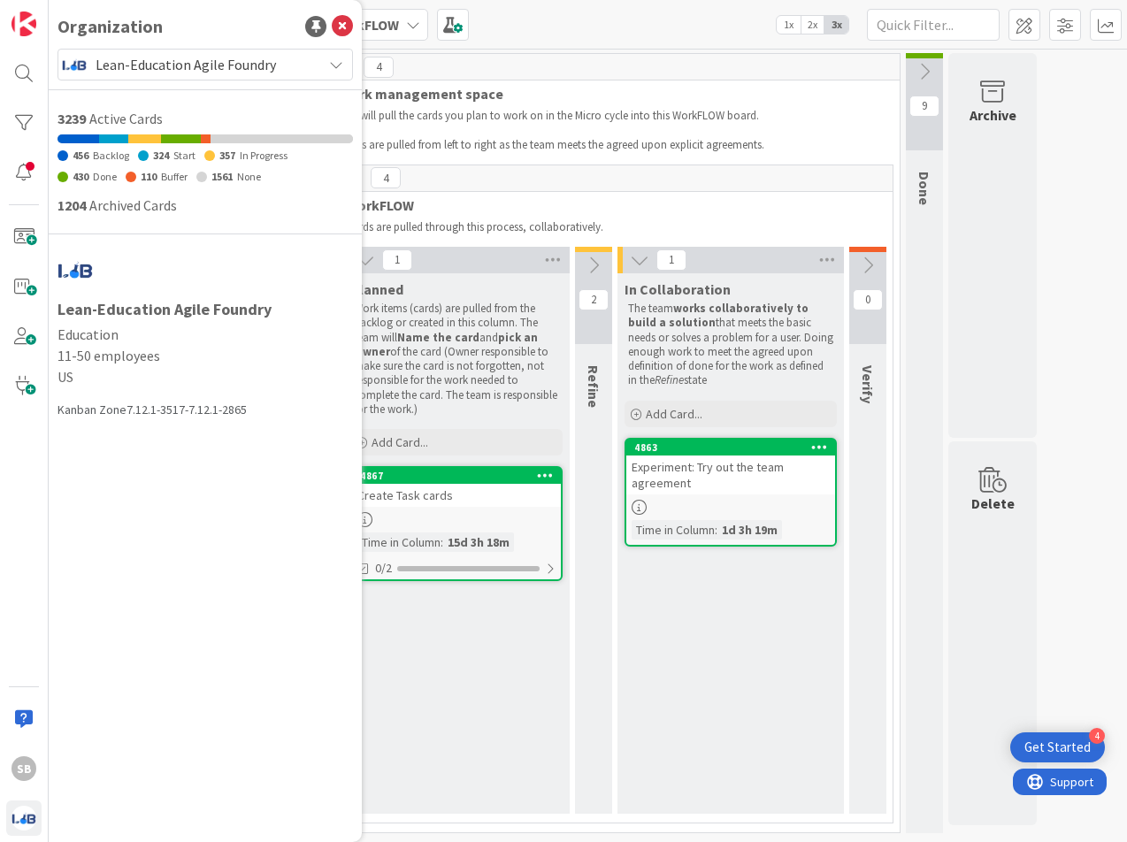
click at [126, 66] on span "Lean-Education Agile Foundry" at bounding box center [205, 64] width 218 height 25
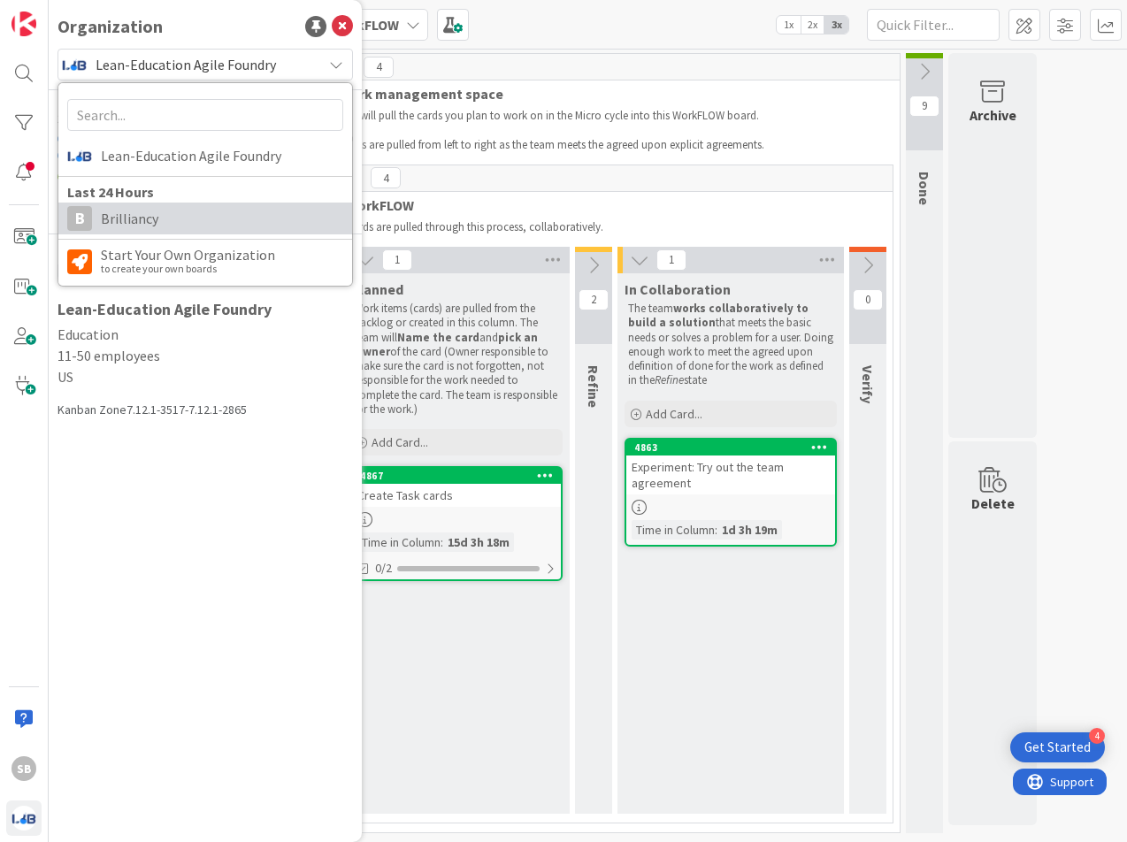
click at [149, 214] on span "Brilliancy" at bounding box center [222, 218] width 242 height 27
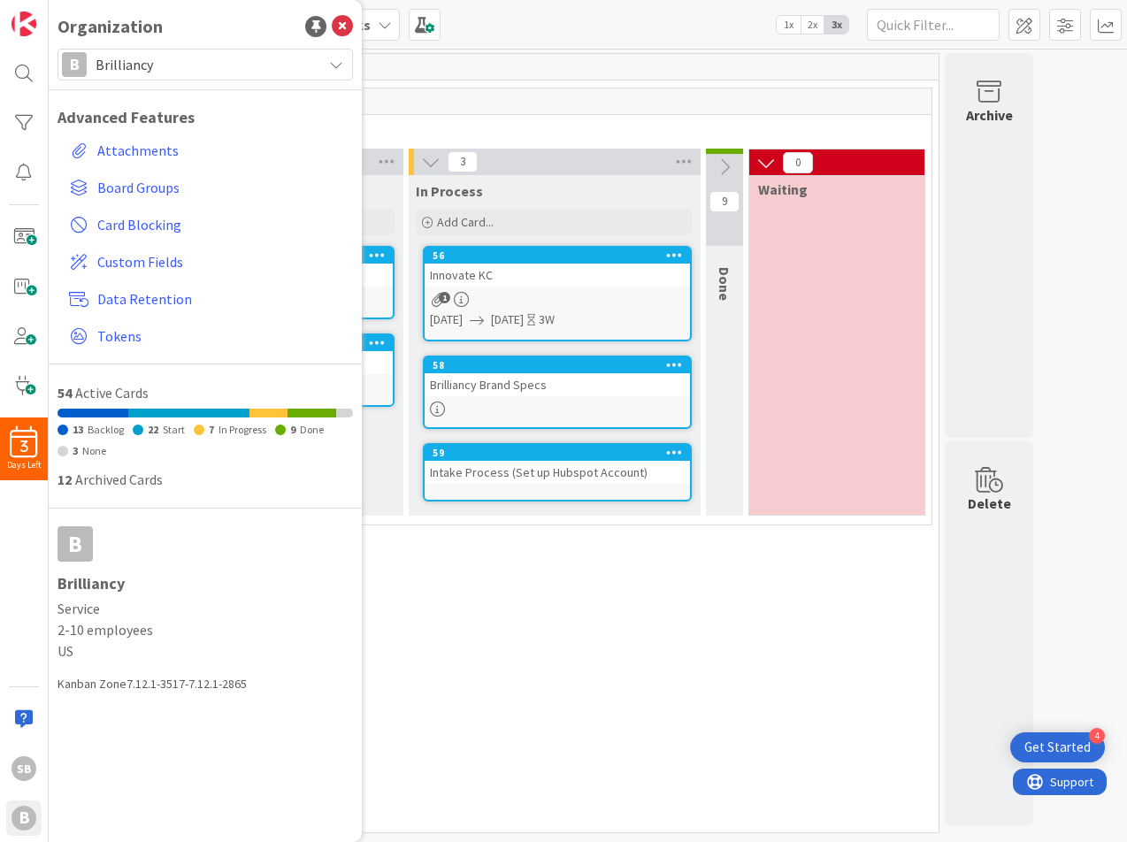
click at [721, 620] on div "14 Fast Track 2 To Do Add Card... 78 capability matrix/Healthcare Pitch Deck 70…" at bounding box center [518, 460] width 833 height 745
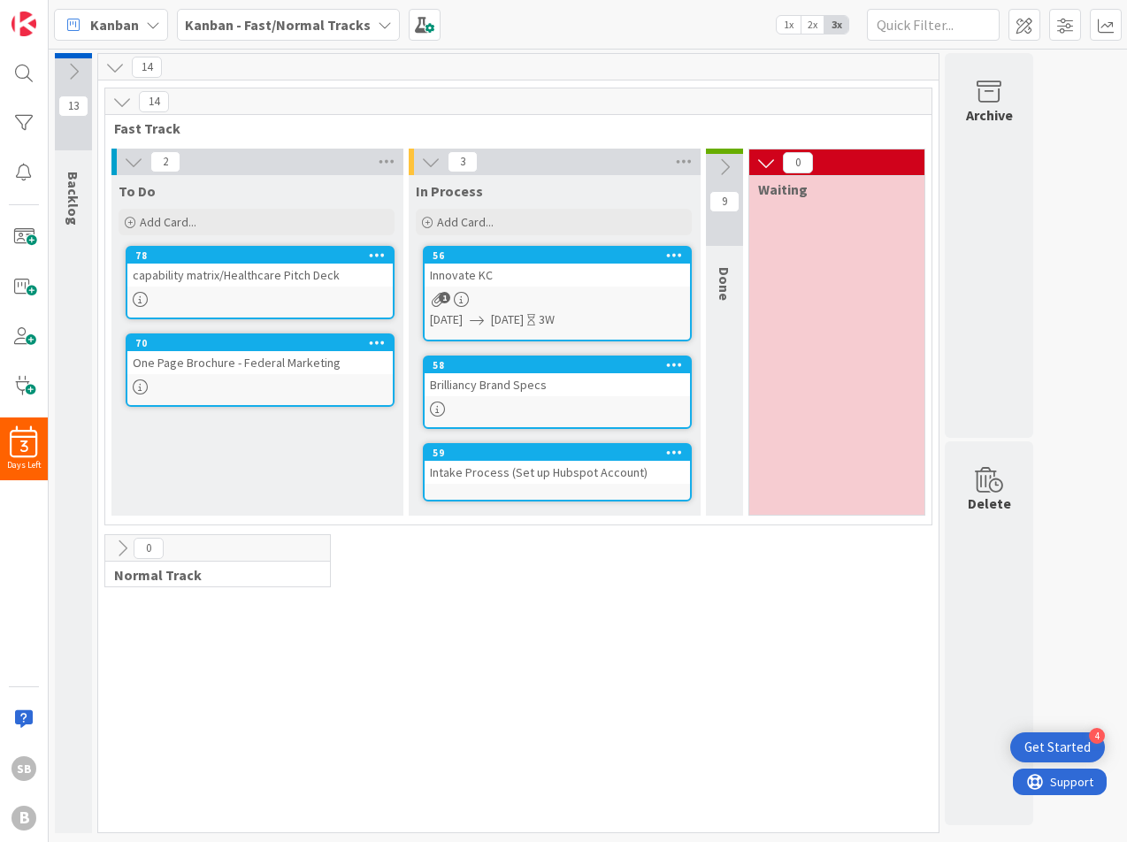
click at [240, 28] on b "Kanban - Fast/Normal Tracks" at bounding box center [278, 25] width 186 height 18
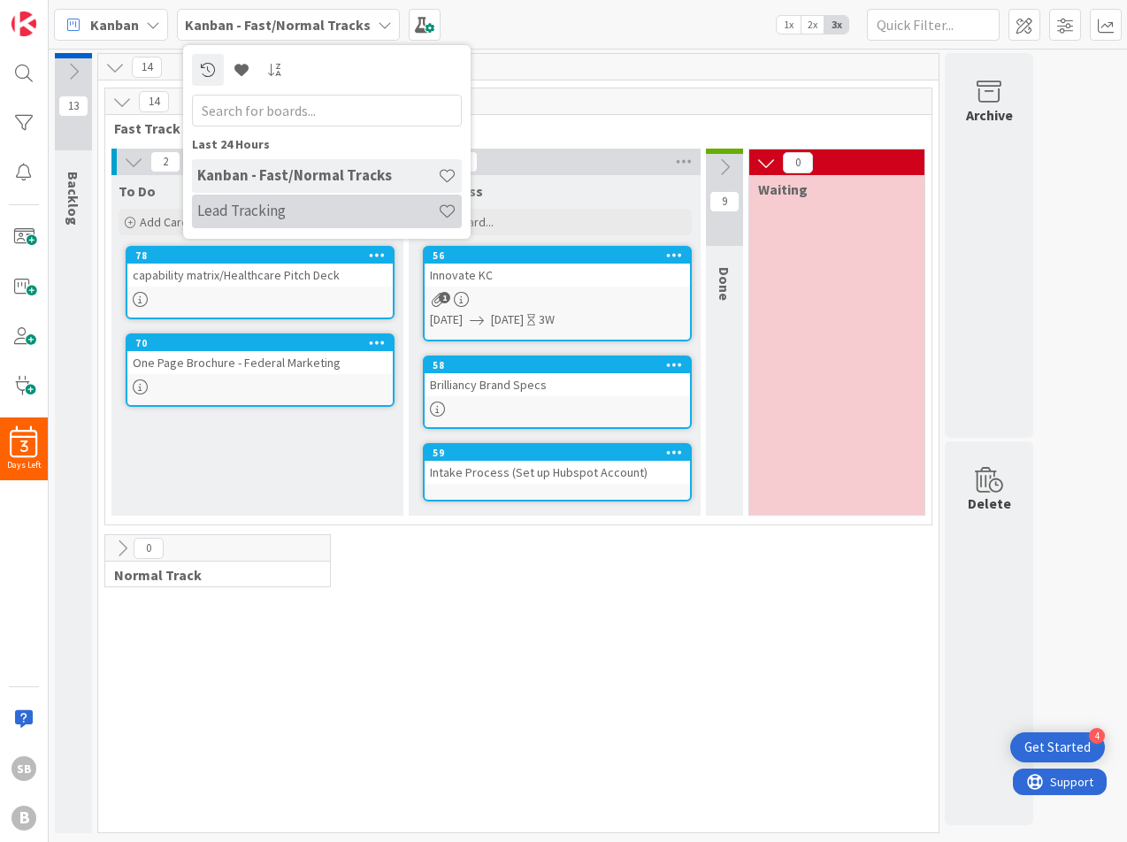
click at [271, 203] on h4 "Lead Tracking" at bounding box center [317, 211] width 241 height 18
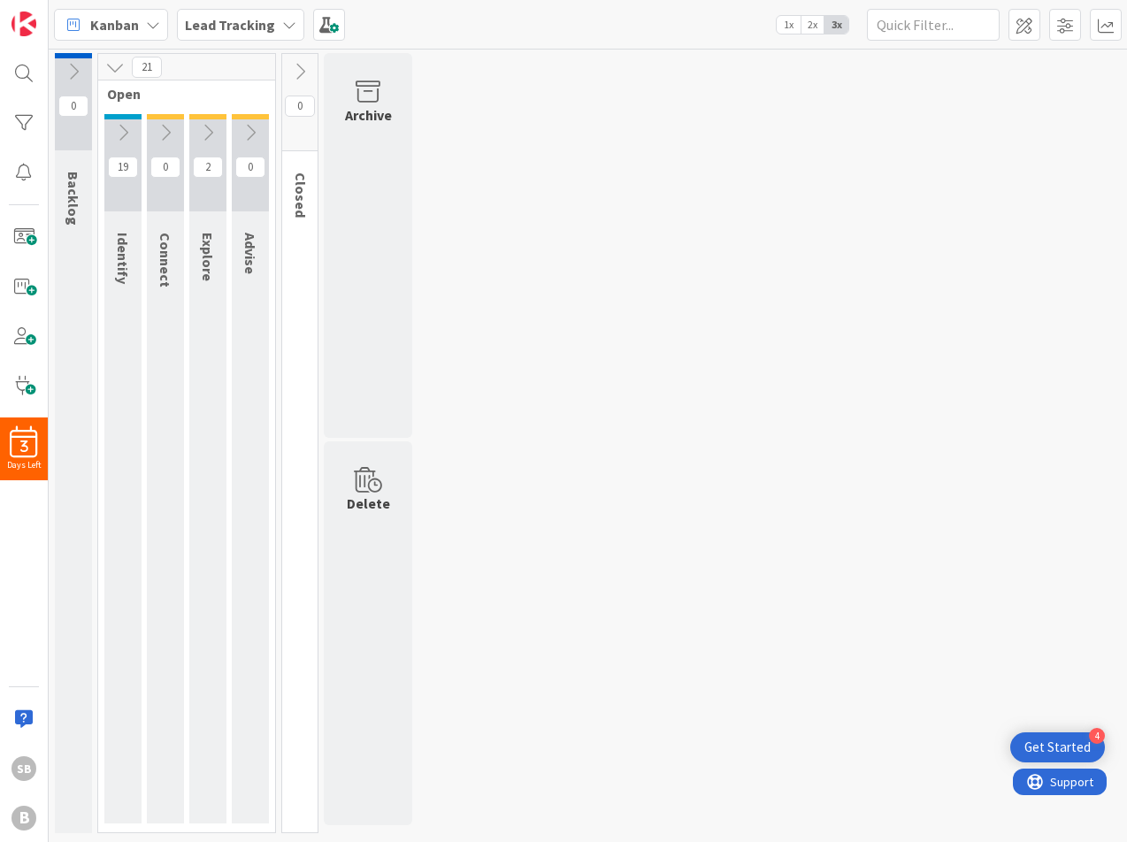
click at [579, 258] on div "0 Backlog 21 Open 19 Identify 0 Connect 2 Explore 0 Advise 0 Closed Archive Del…" at bounding box center [587, 447] width 1071 height 789
click at [123, 134] on icon at bounding box center [122, 132] width 19 height 19
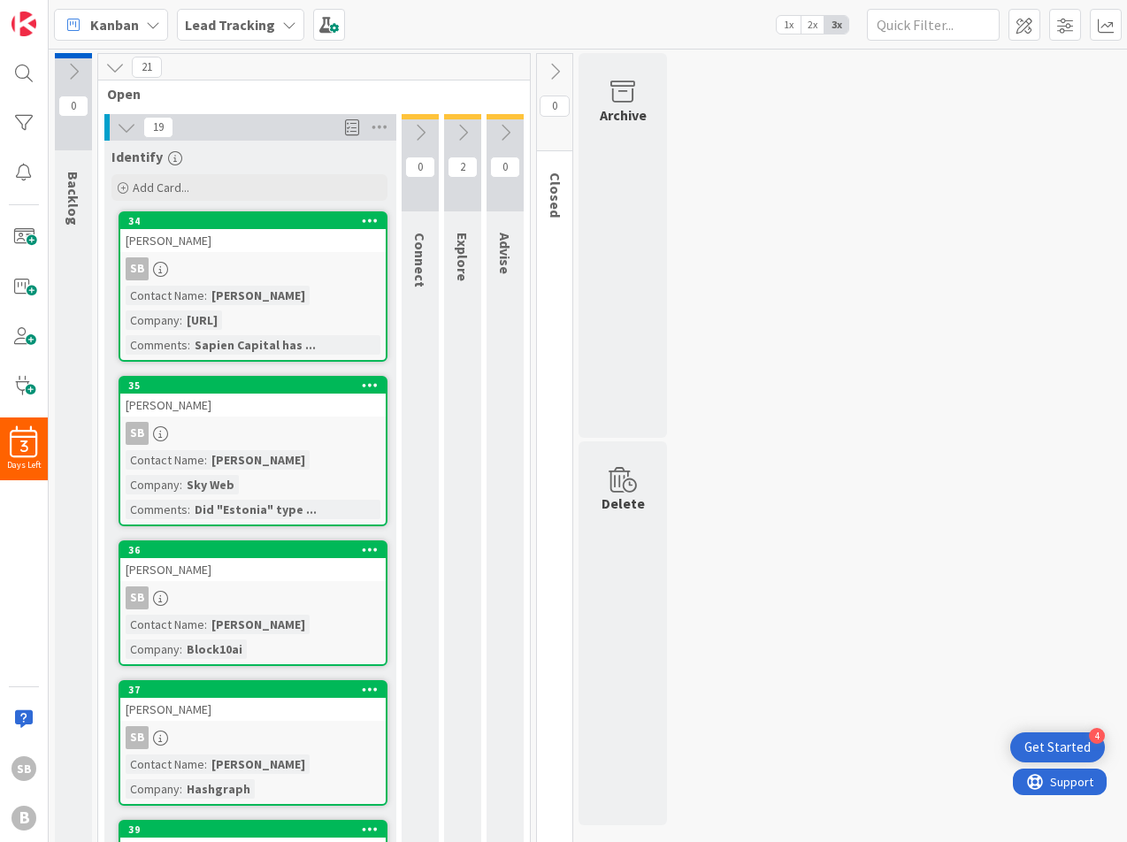
click at [123, 134] on icon at bounding box center [126, 127] width 19 height 19
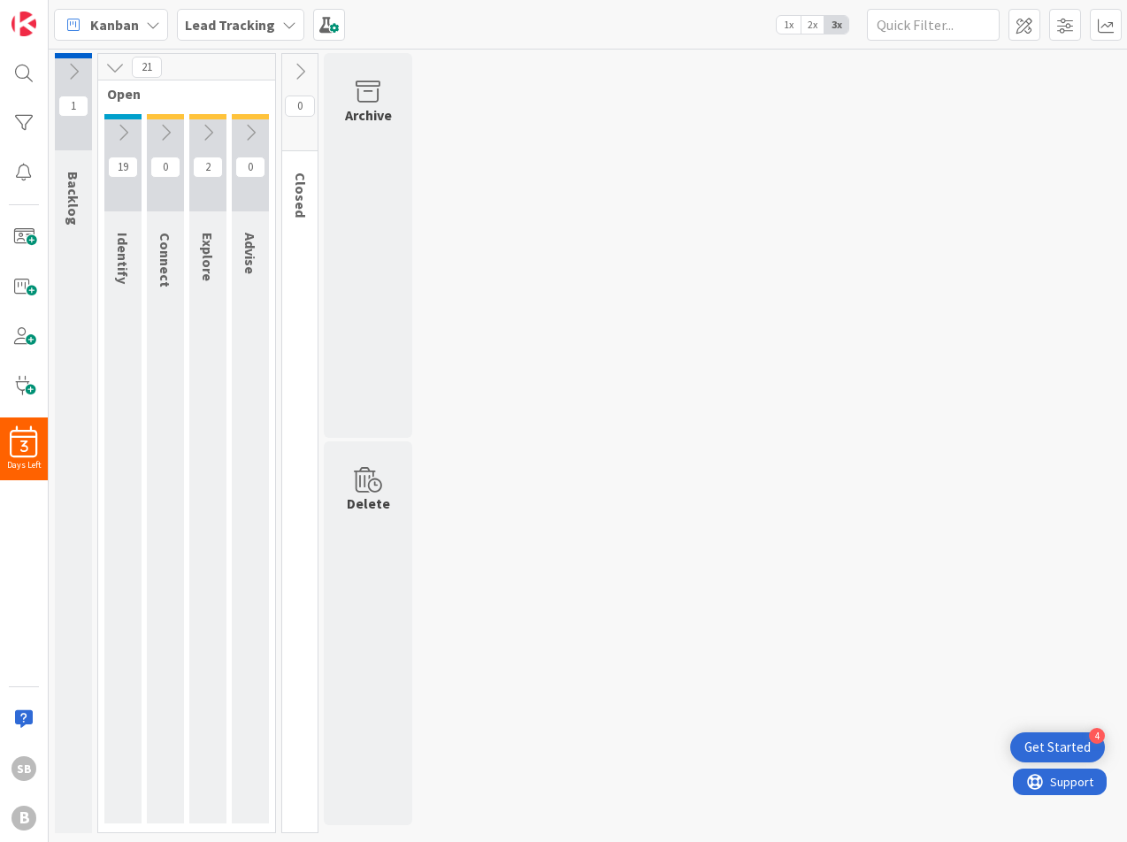
click at [78, 70] on icon at bounding box center [73, 71] width 19 height 19
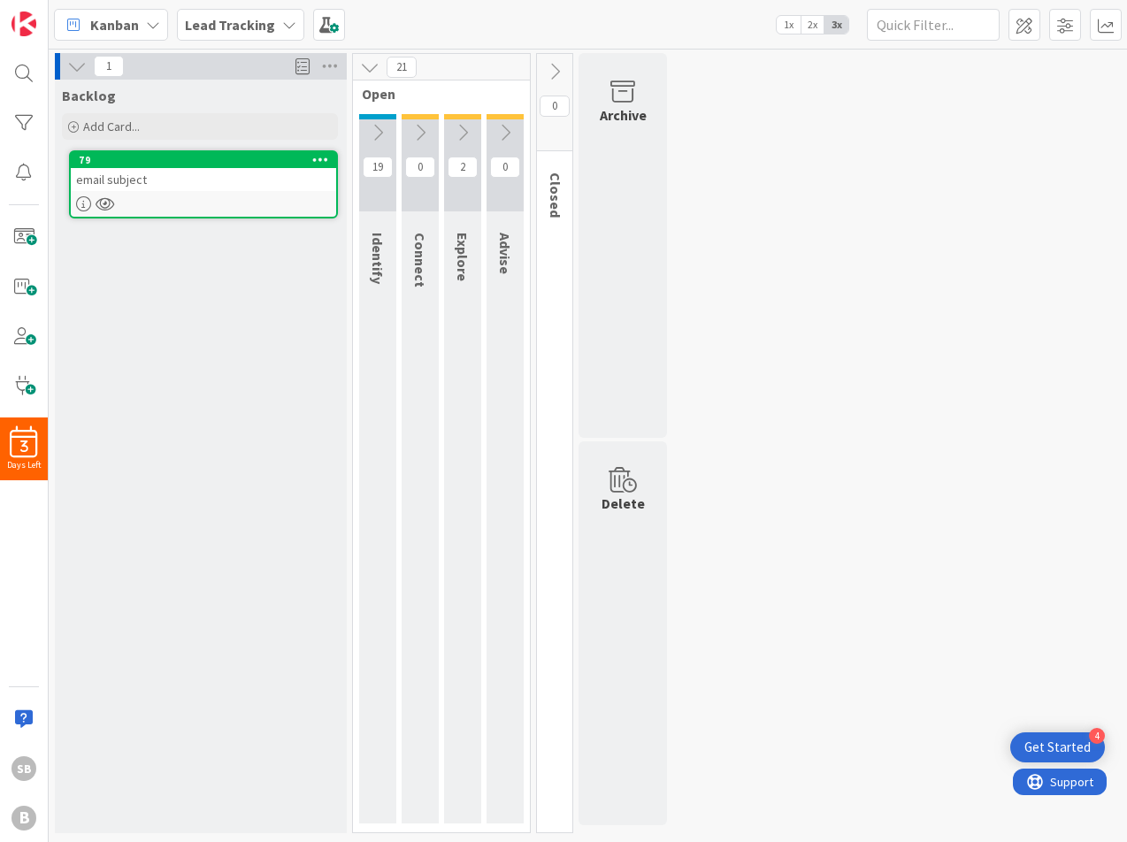
click at [770, 233] on div "1 Backlog Add Card... 79 email subject 21 Open 19 Identify 0 Connect 2 Explore …" at bounding box center [587, 447] width 1071 height 789
click at [806, 218] on div "1 Backlog Add Card... 79 email subject 21 Open 19 Identify 0 Connect 2 Explore …" at bounding box center [587, 447] width 1071 height 789
click at [76, 73] on icon at bounding box center [76, 66] width 19 height 19
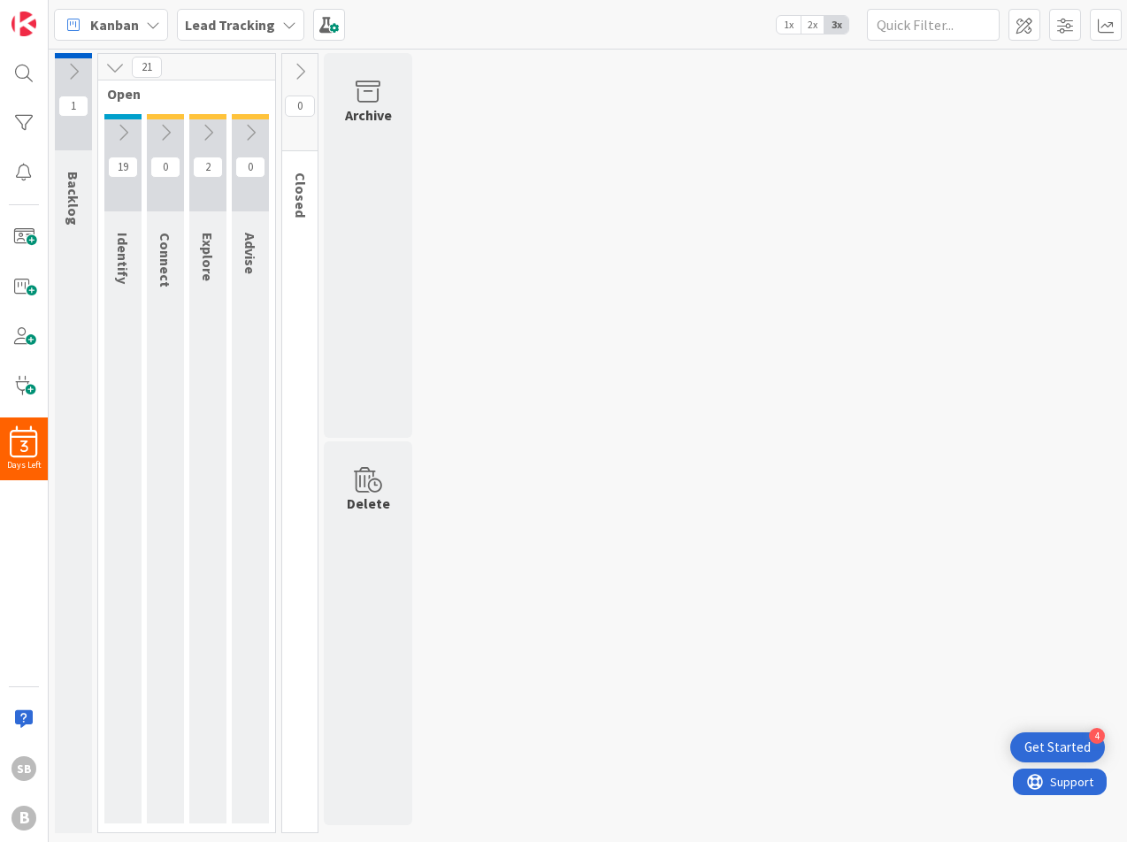
click at [79, 68] on icon at bounding box center [73, 71] width 19 height 19
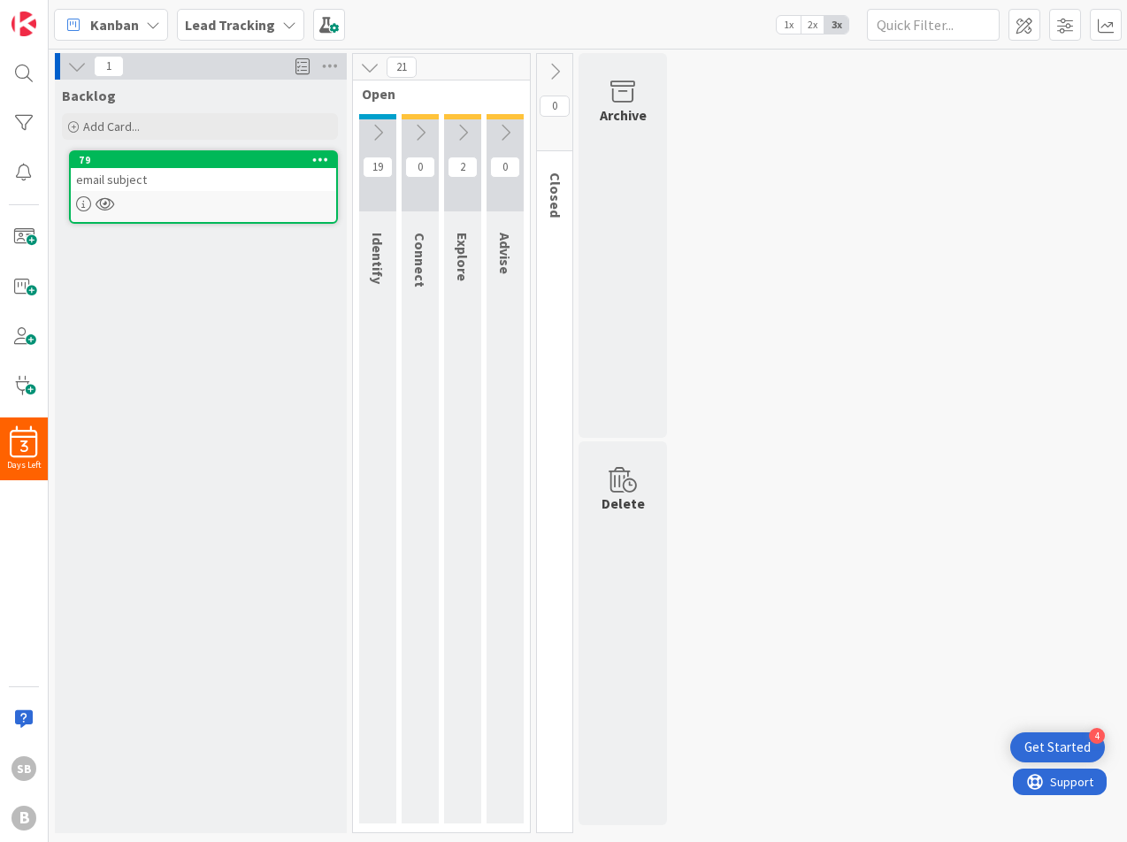
click at [78, 65] on icon at bounding box center [76, 66] width 19 height 19
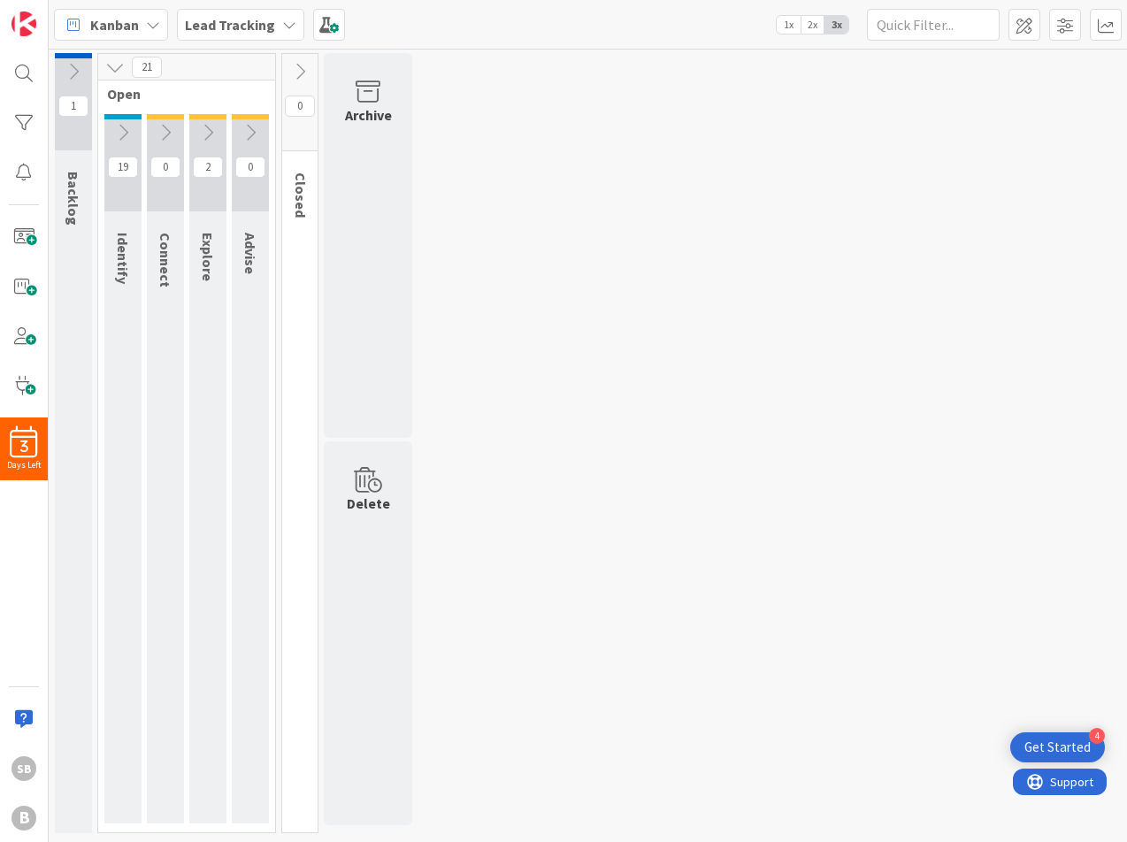
click at [78, 65] on icon at bounding box center [73, 71] width 19 height 19
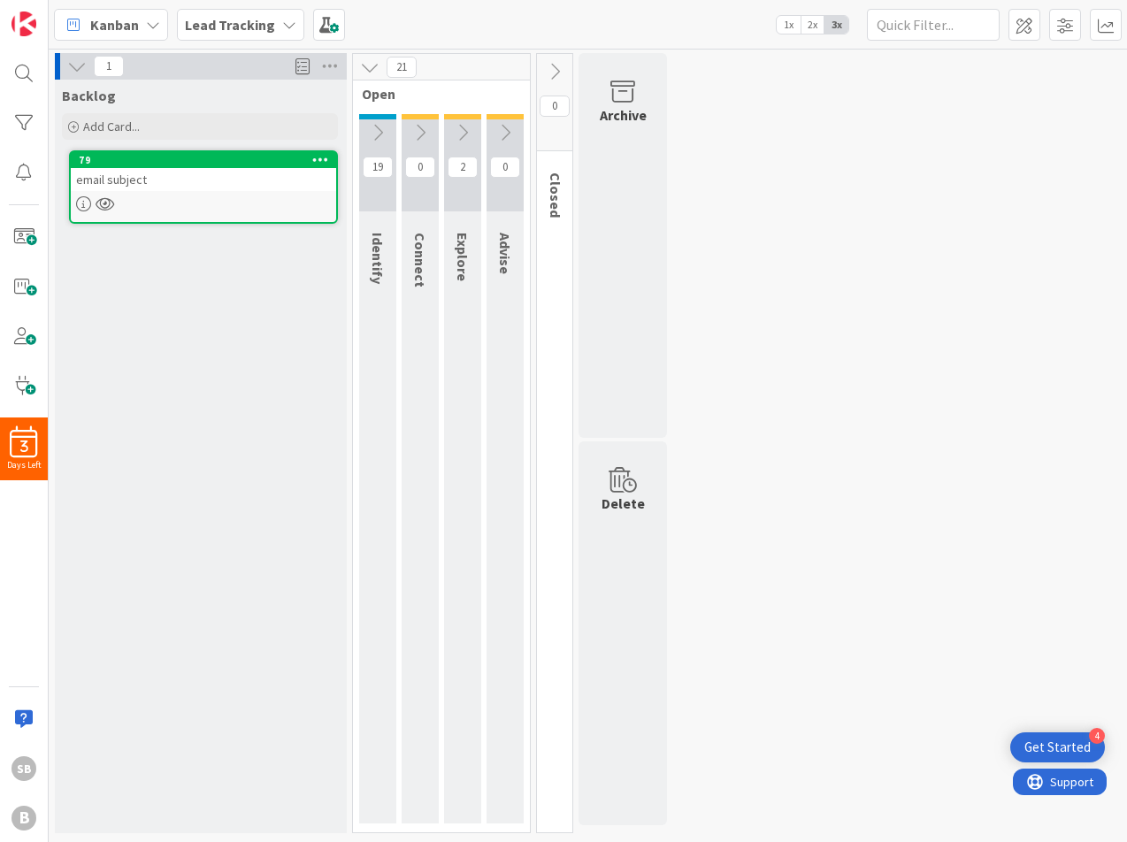
click at [87, 60] on icon at bounding box center [76, 66] width 19 height 19
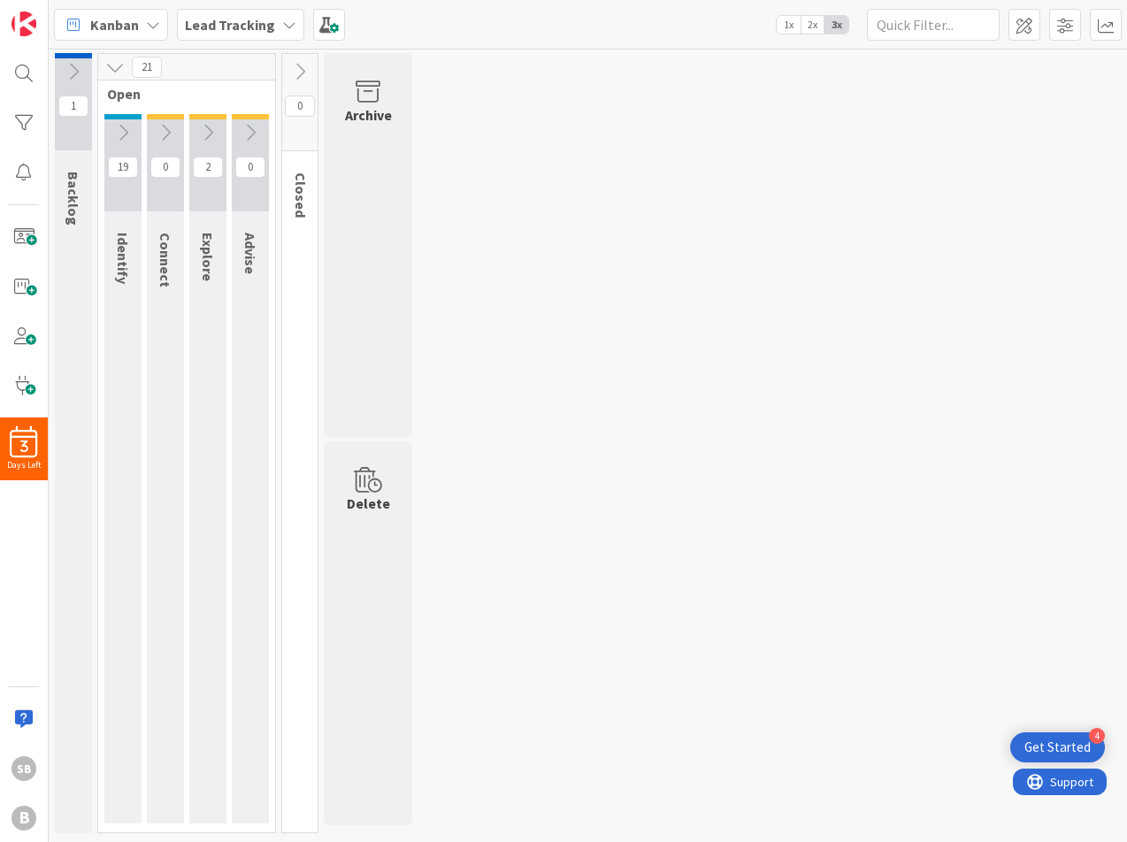
click at [73, 64] on icon at bounding box center [73, 71] width 19 height 19
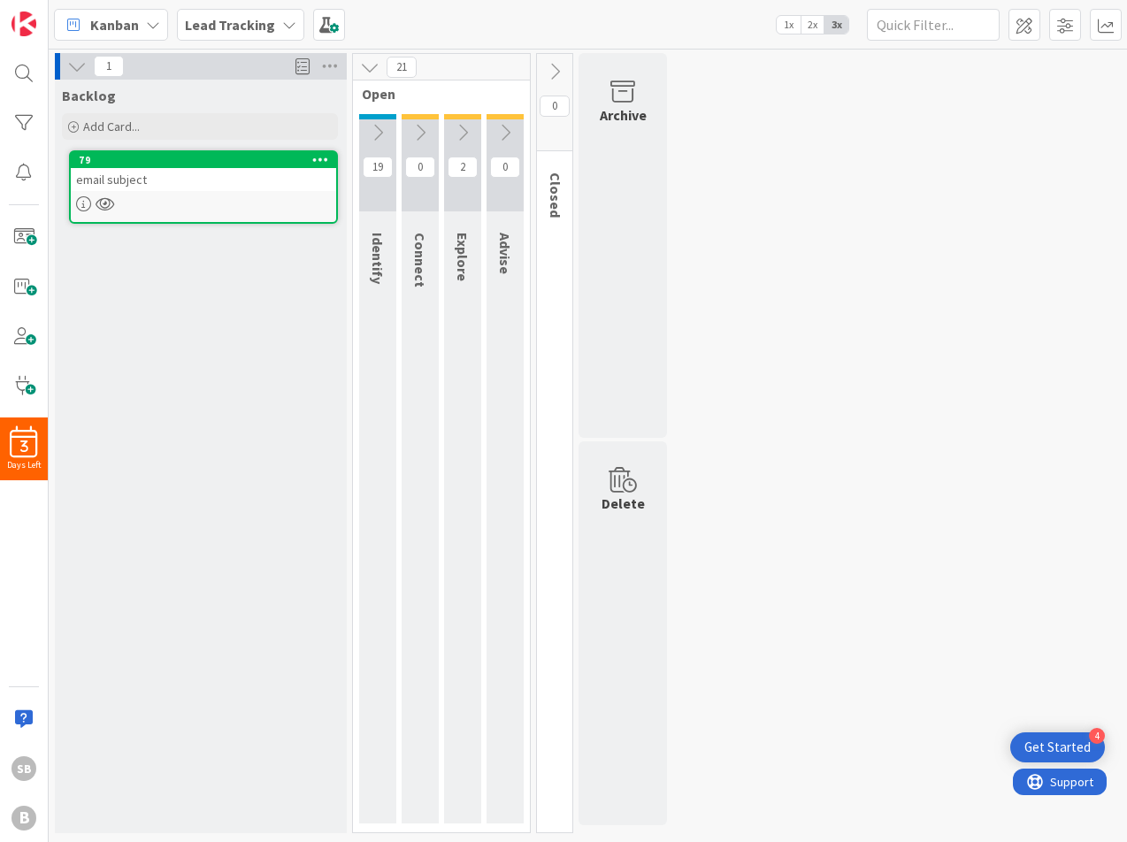
click at [73, 64] on icon at bounding box center [76, 66] width 19 height 19
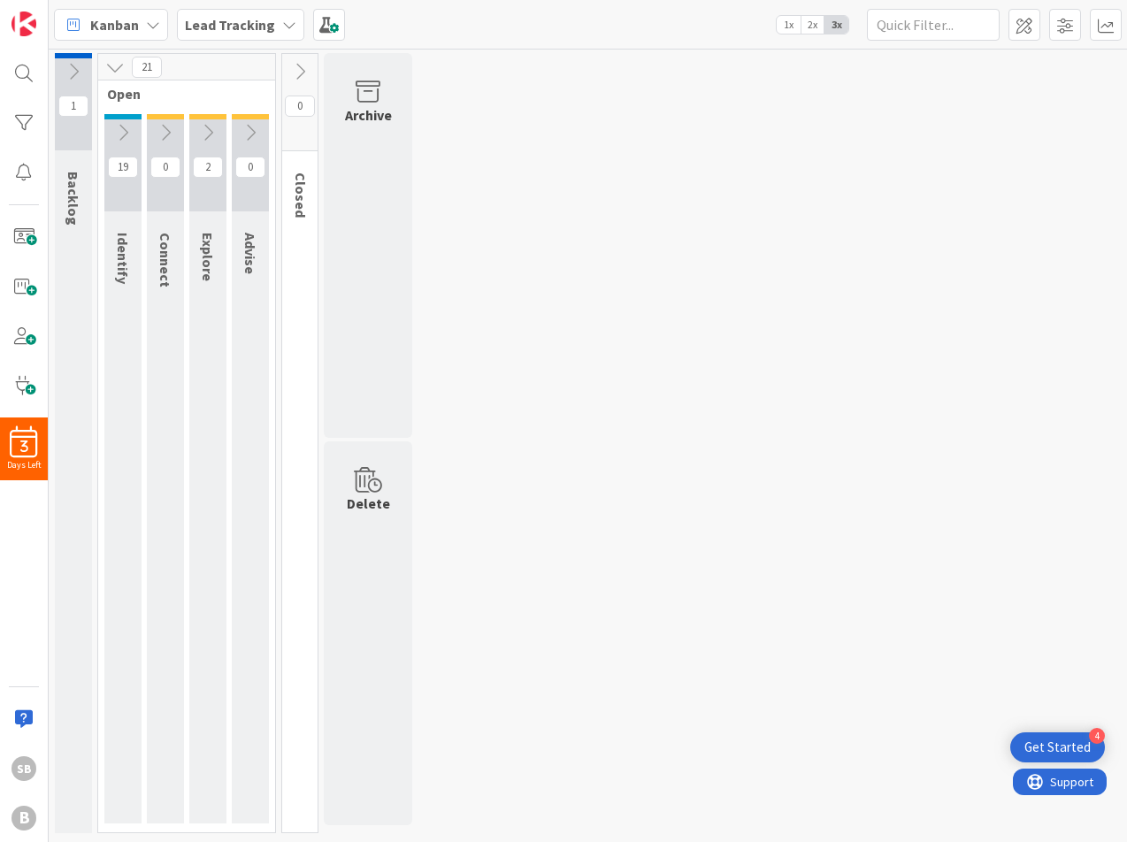
click at [588, 103] on div "1 Backlog 21 Open 19 Identify 0 Connect 2 Explore 0 Advise 0 Closed Archive Del…" at bounding box center [587, 447] width 1071 height 789
click at [80, 76] on icon at bounding box center [73, 71] width 19 height 19
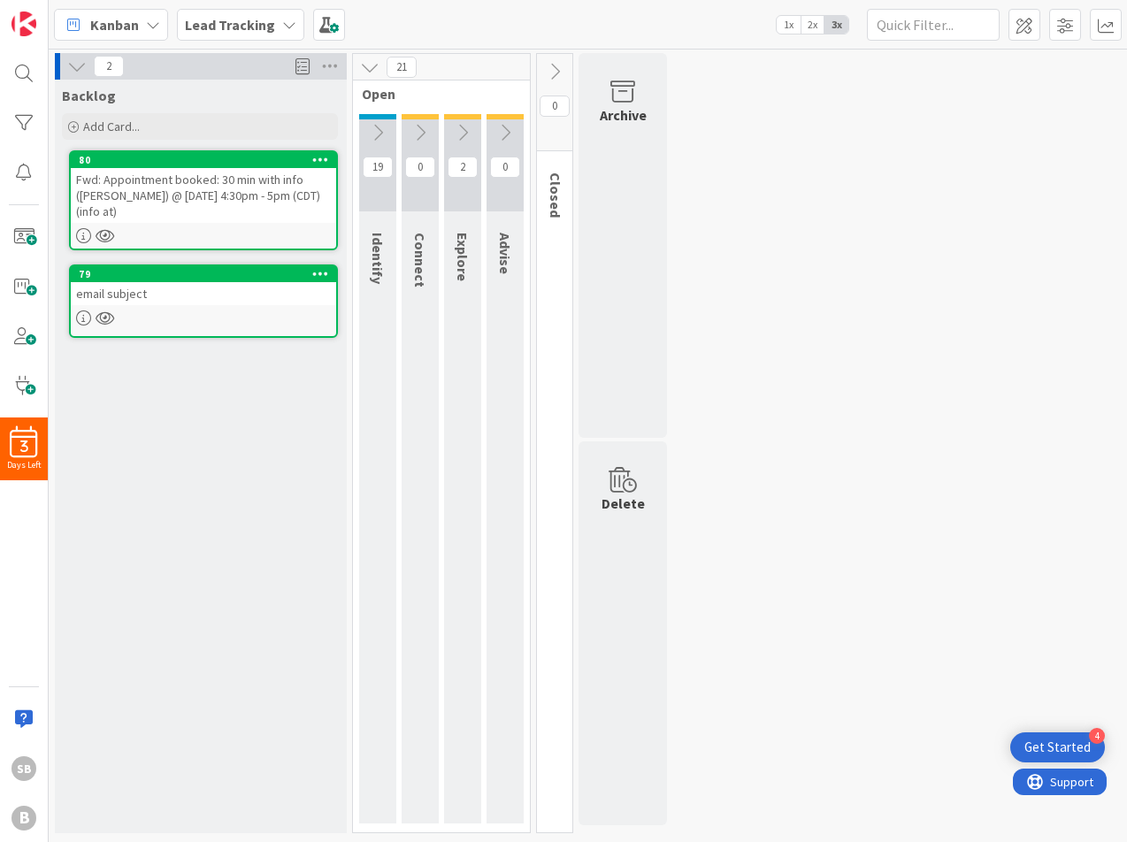
click at [785, 327] on div "2 Backlog Add Card... 80 Fwd: Appointment booked: 30 min with info ([PERSON_NAM…" at bounding box center [587, 447] width 1071 height 789
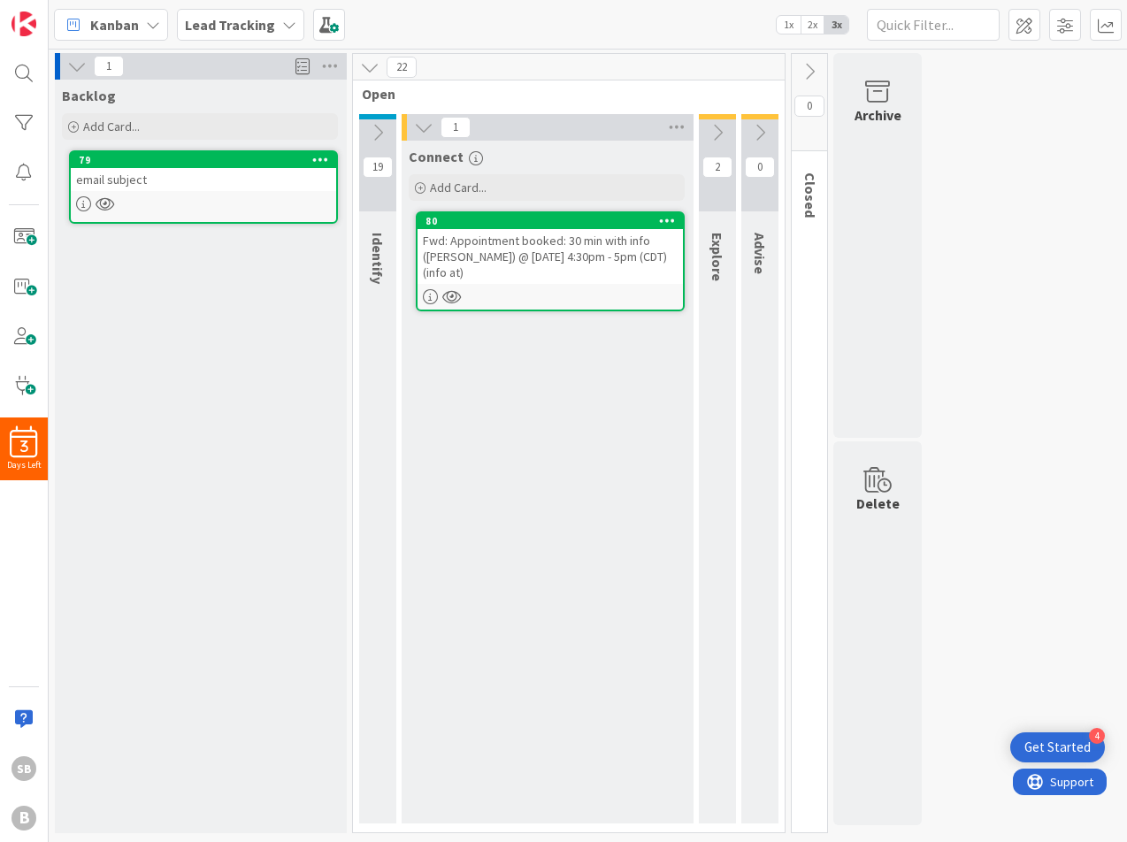
click at [674, 214] on icon at bounding box center [667, 220] width 17 height 12
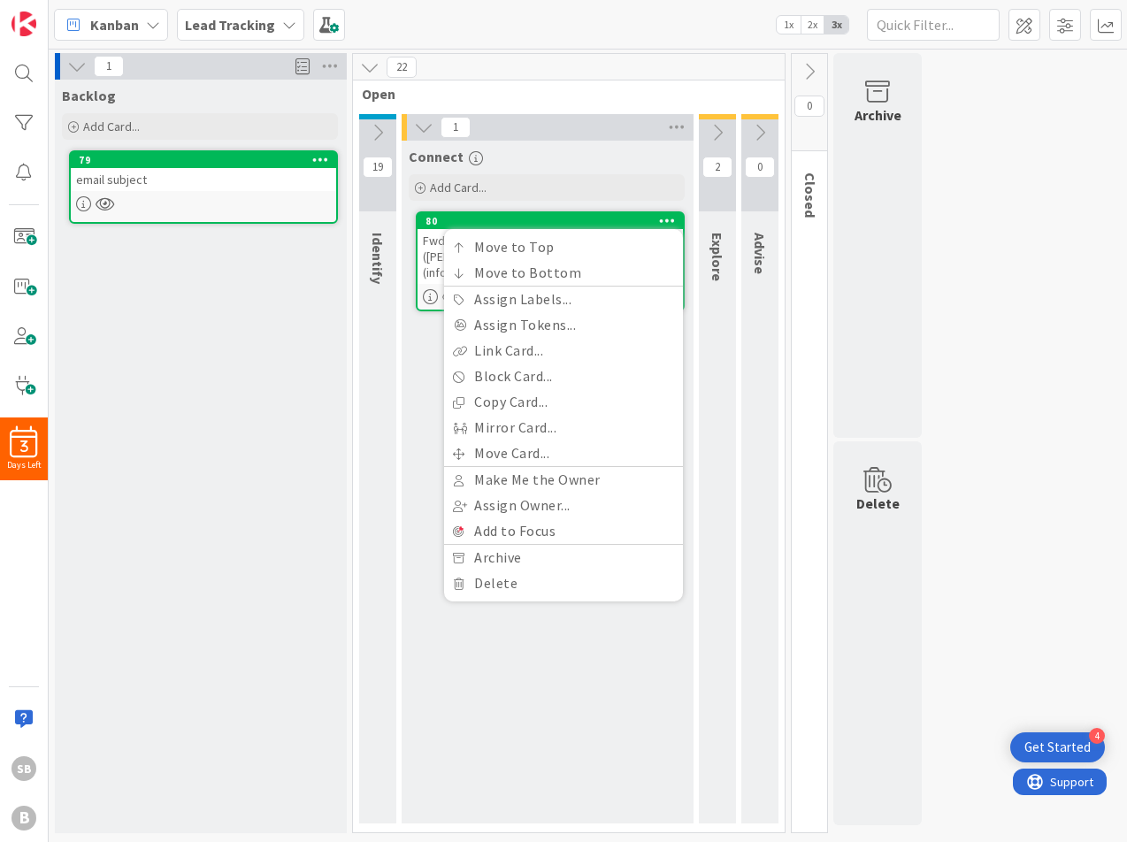
click at [567, 660] on div "Connect Add Card... 80 Move to Top Move to Bottom Assign Labels... Assign Token…" at bounding box center [547, 482] width 290 height 683
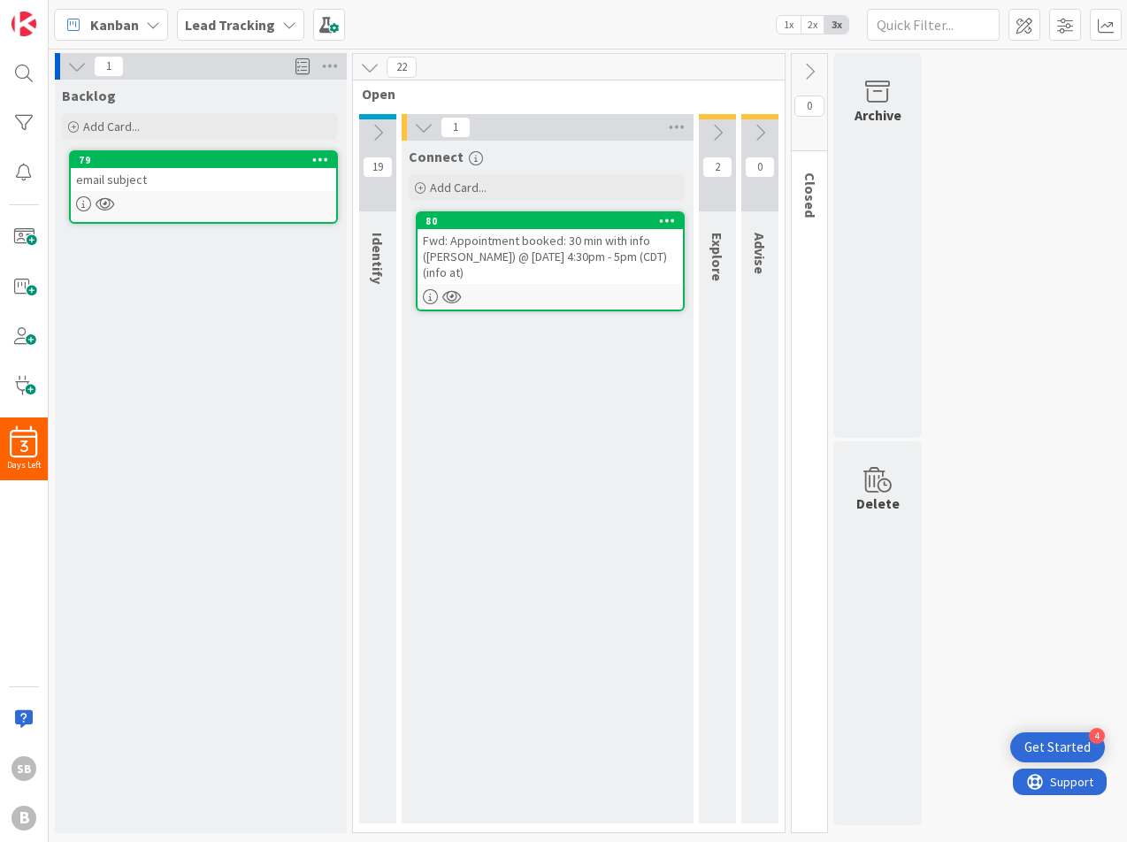
click at [517, 289] on div at bounding box center [550, 296] width 265 height 15
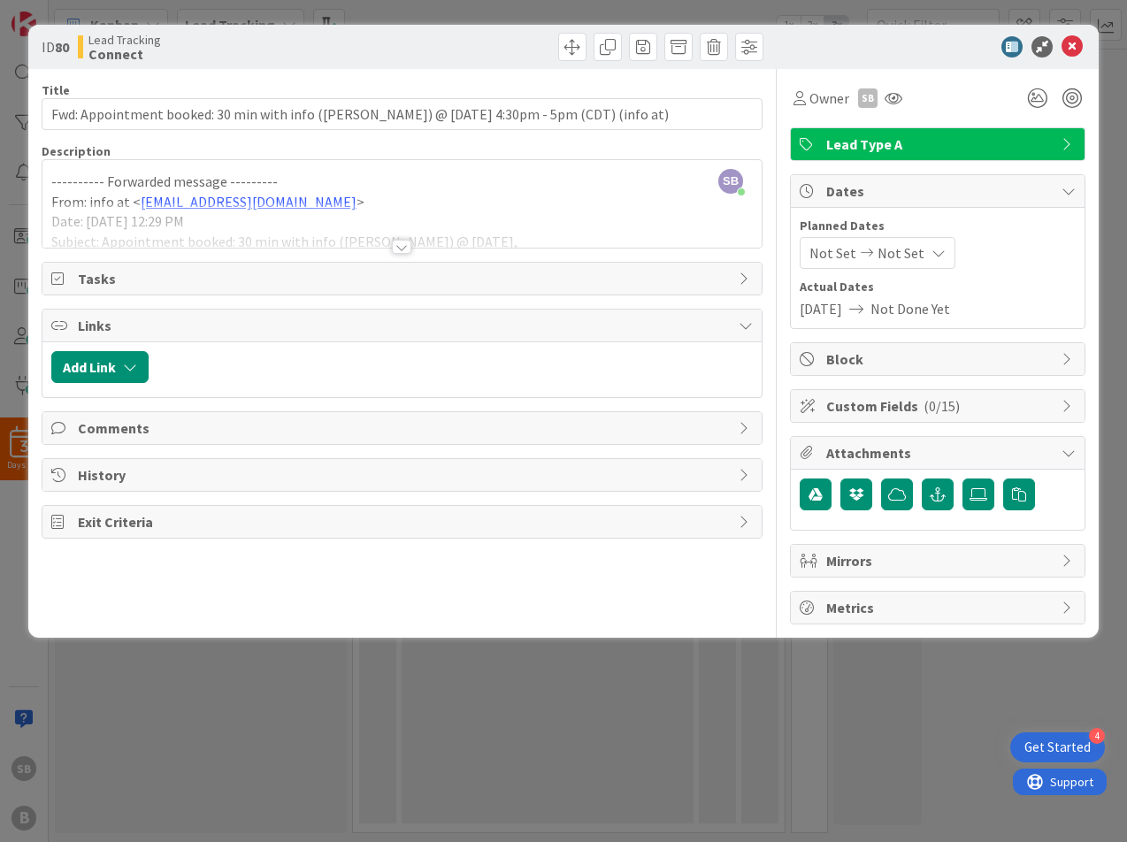
click at [885, 261] on span "Not Set" at bounding box center [900, 252] width 47 height 21
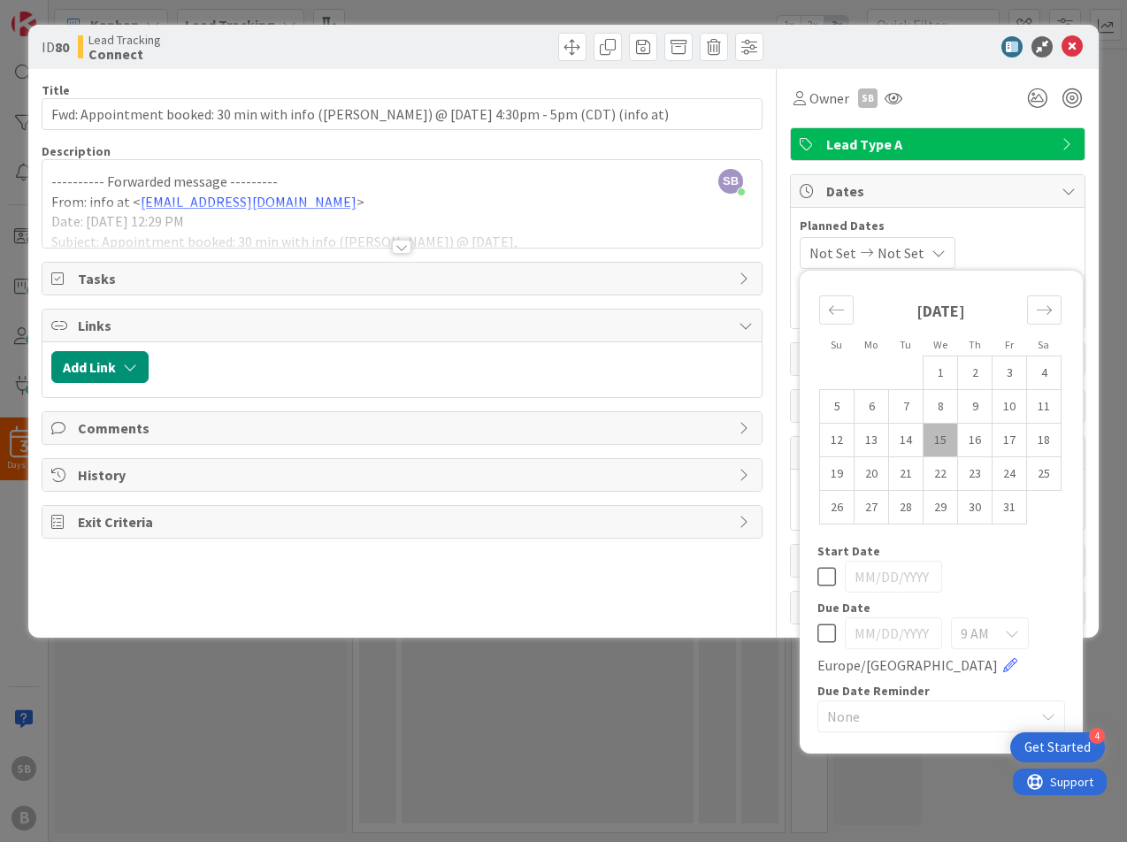
click at [936, 443] on td "15" at bounding box center [940, 441] width 34 height 34
type input "[DATE]"
click at [1046, 257] on div "[DATE] Not Set Su Mo Tu We Th Fr Sa [DATE] 1 2 3 4 5 6 7 8 9 10 11 12 13 14 15 …" at bounding box center [938, 253] width 276 height 32
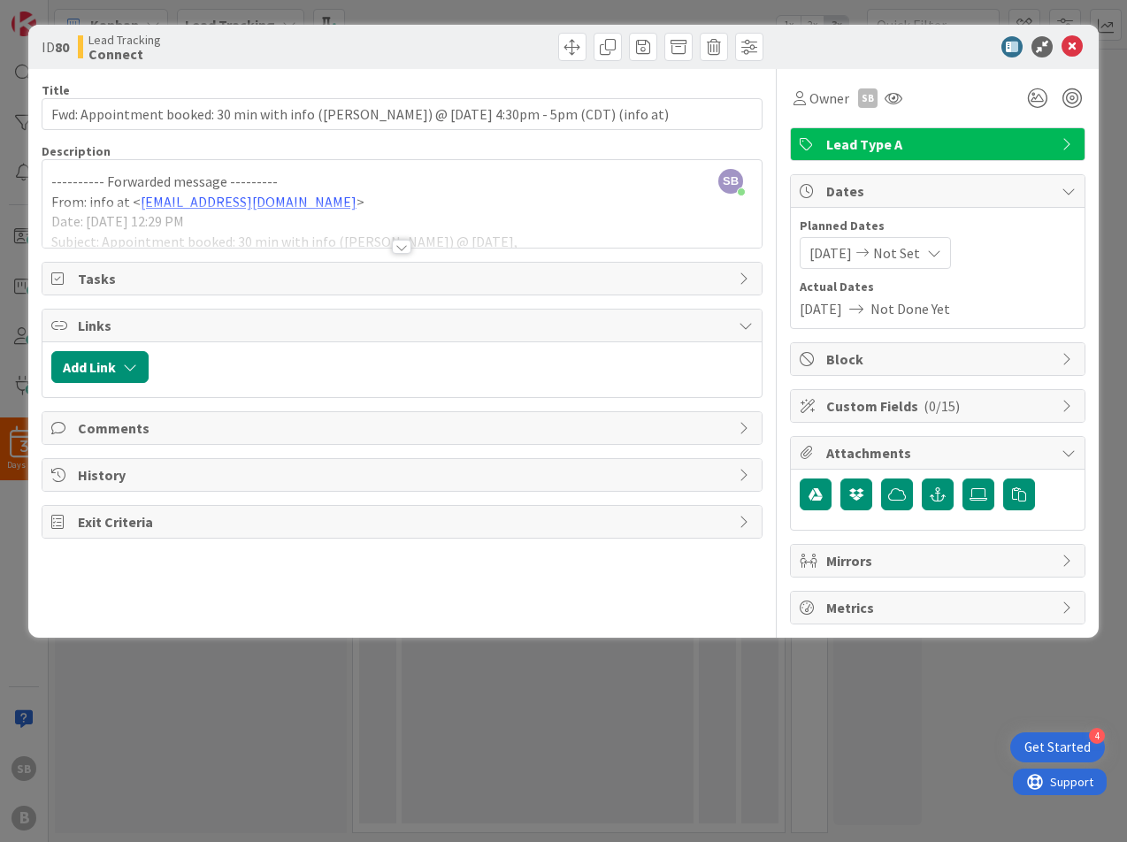
click at [1054, 140] on div "Lead Type A" at bounding box center [938, 144] width 294 height 32
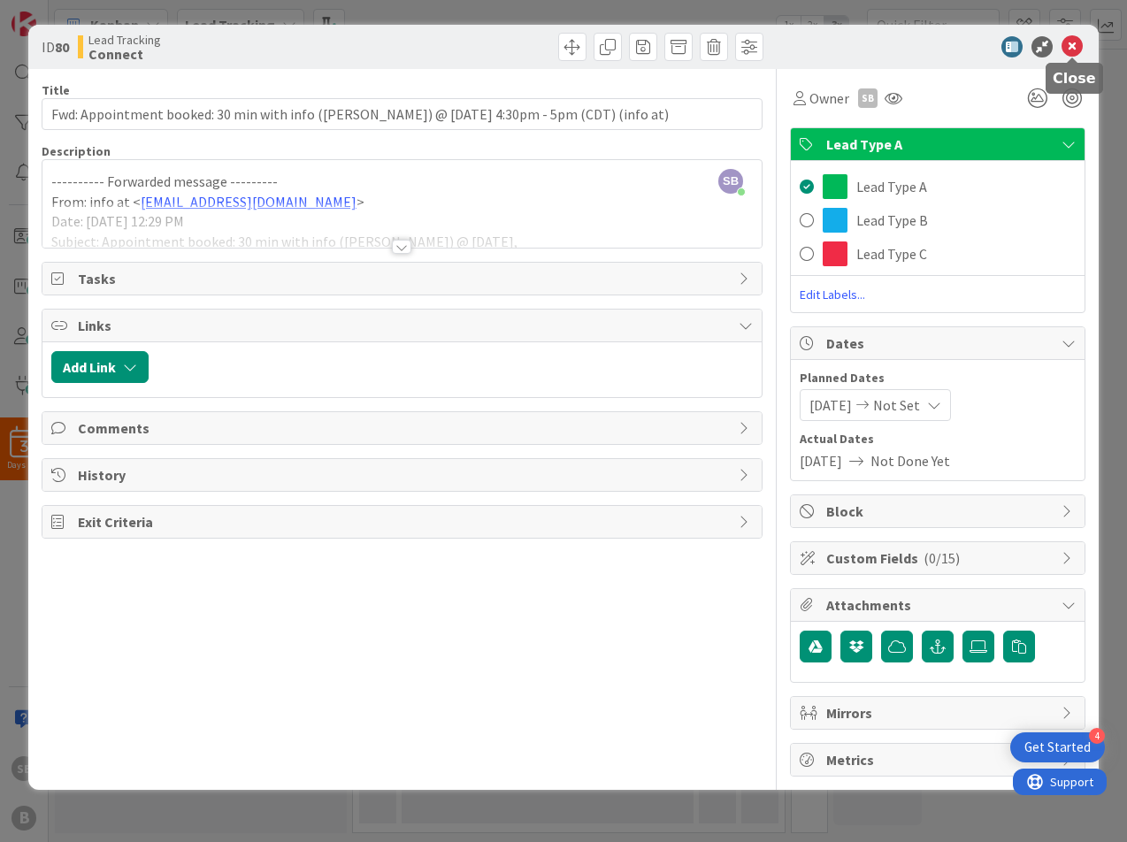
click at [1076, 43] on icon at bounding box center [1071, 46] width 21 height 21
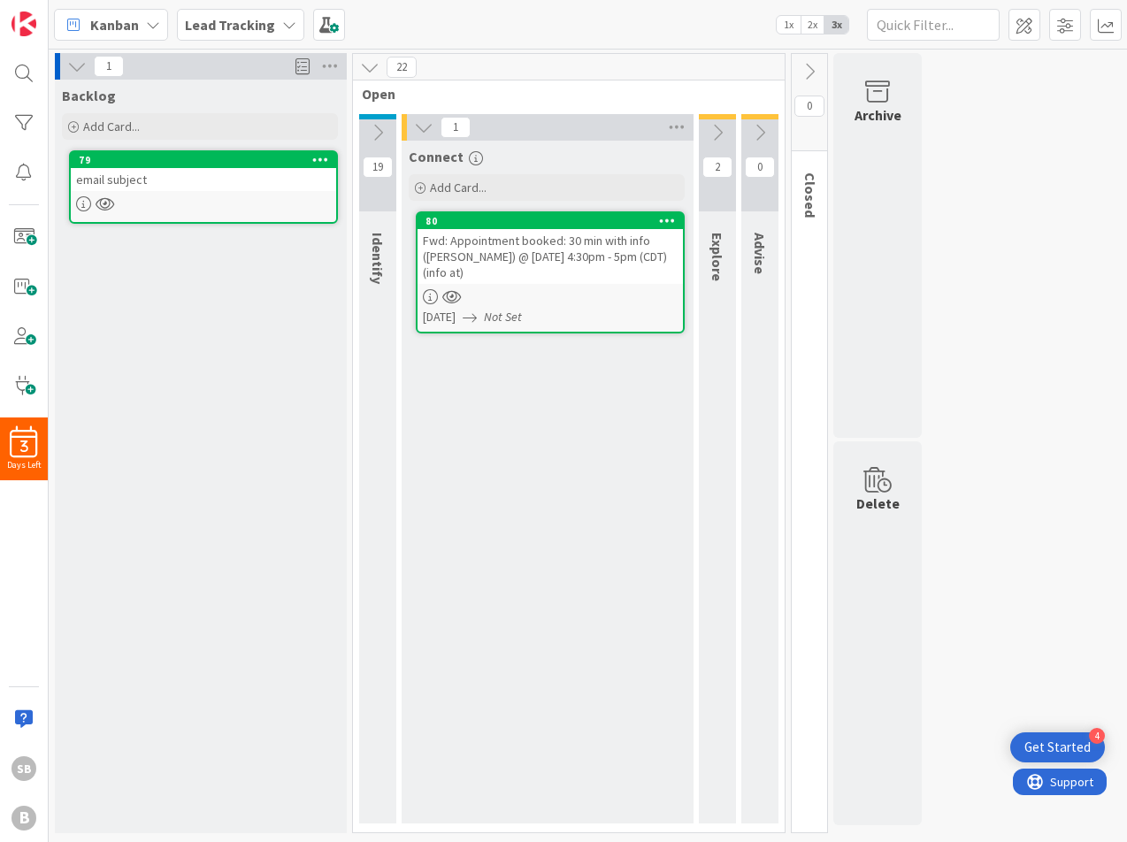
click at [1059, 749] on div "Get Started" at bounding box center [1057, 748] width 66 height 18
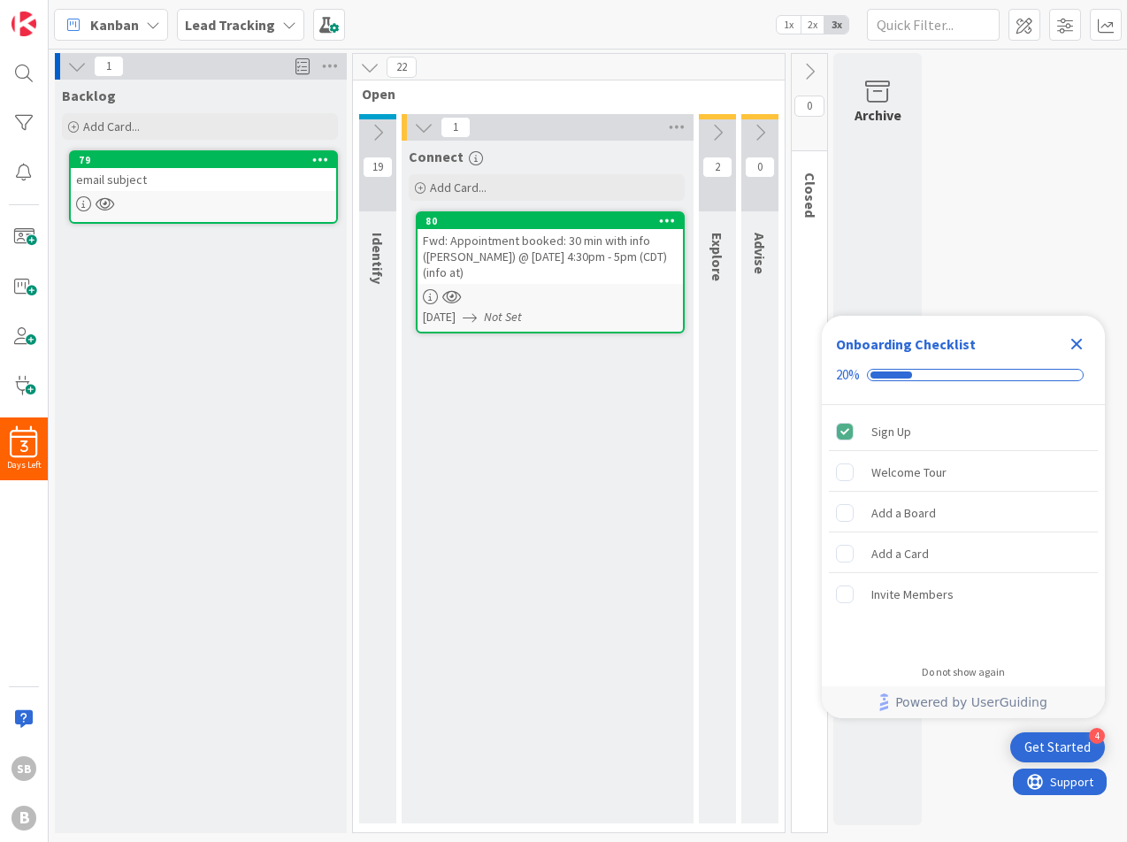
click at [1028, 106] on div "1 Backlog Add Card... 79 email subject 22 Open 19 Identify 1 Connect Add Card..…" at bounding box center [587, 447] width 1071 height 789
click at [26, 774] on div "SB" at bounding box center [23, 768] width 25 height 25
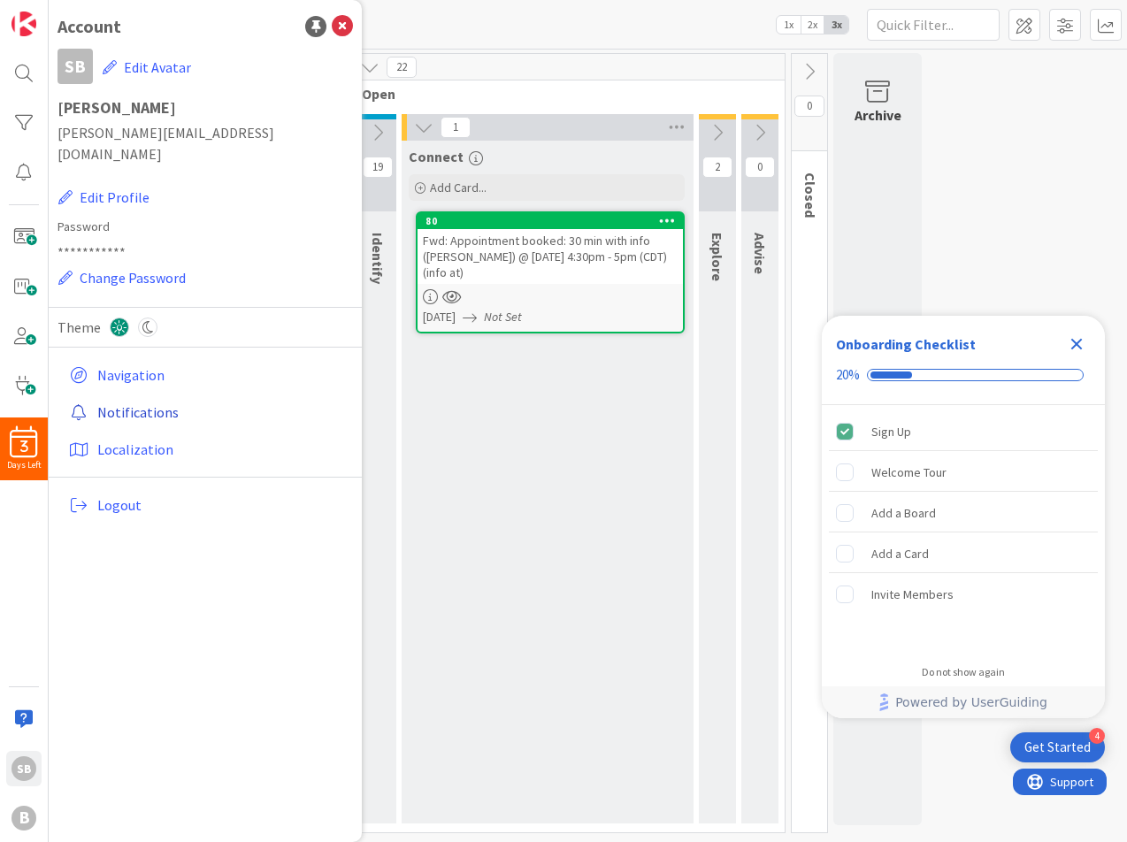
click at [158, 398] on link "Notifications" at bounding box center [207, 412] width 291 height 32
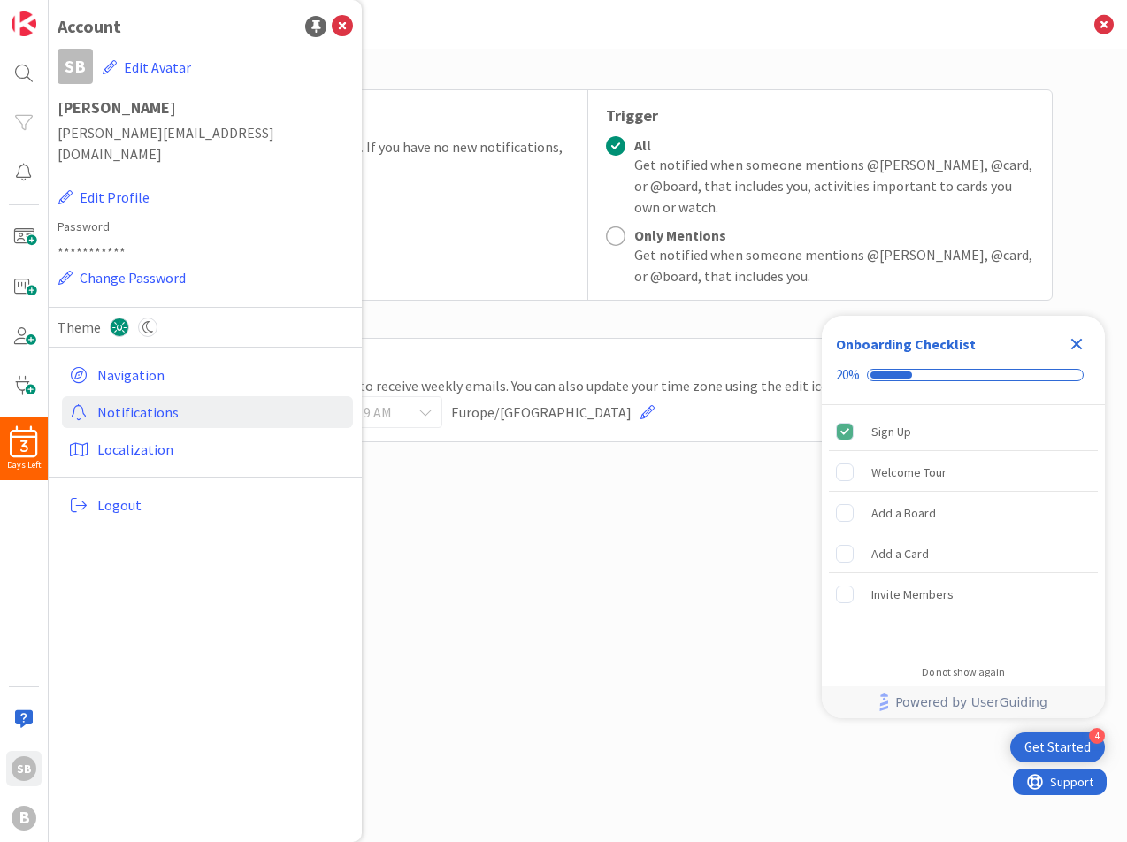
click at [653, 513] on div "Email Notifications Frequency Get a summary of your notifications. If you have …" at bounding box center [588, 427] width 929 height 740
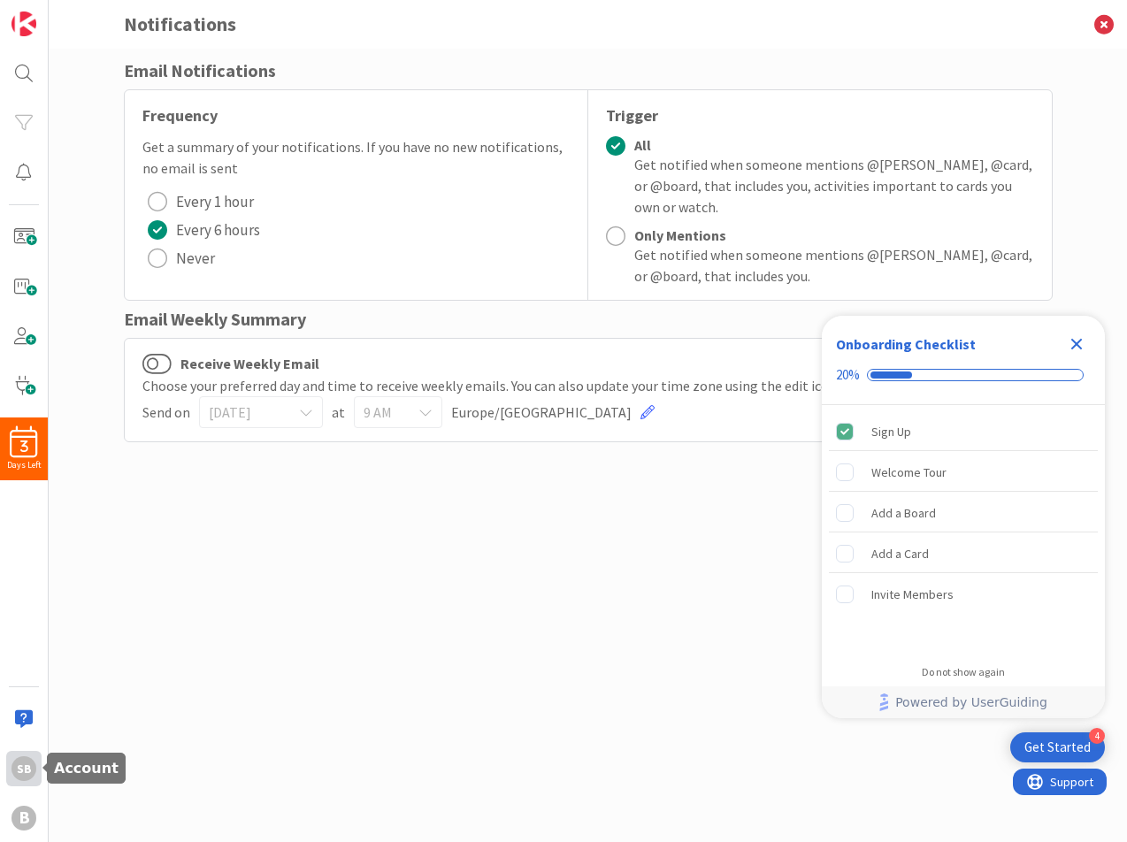
click at [27, 771] on div "SB" at bounding box center [23, 768] width 25 height 25
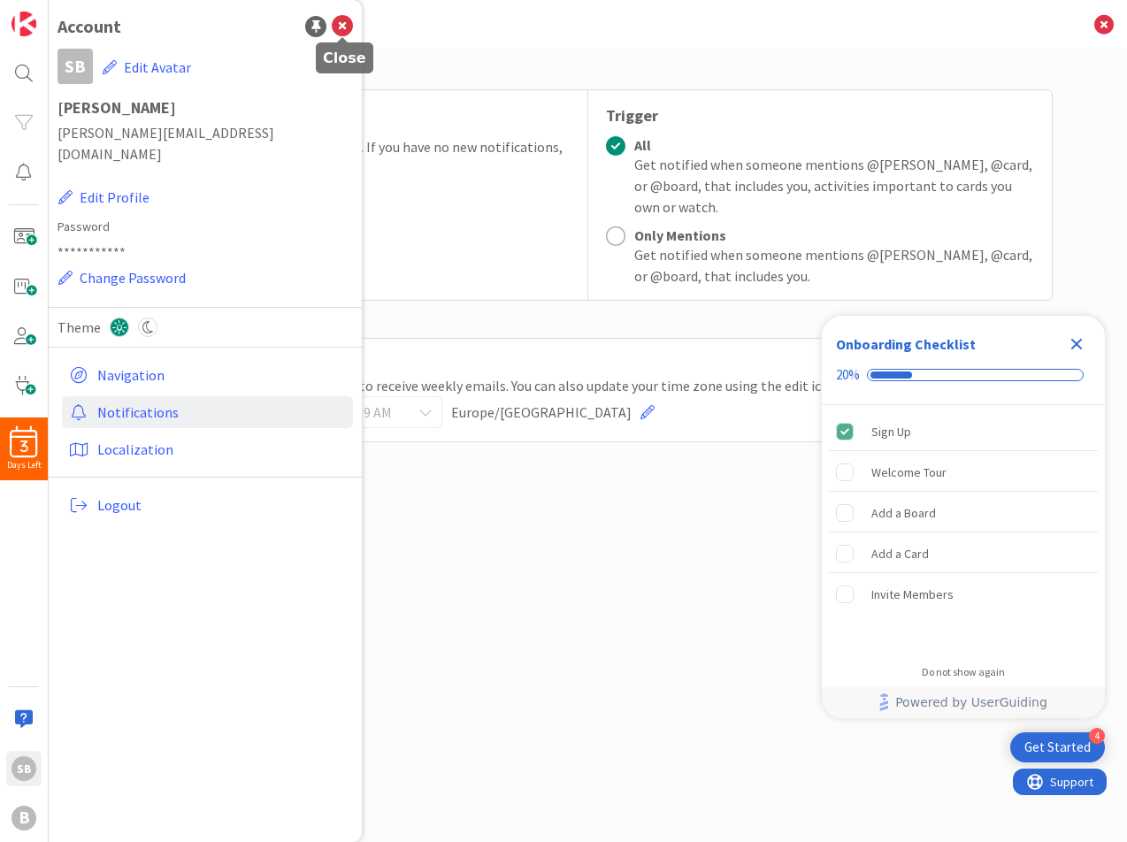
click at [345, 27] on icon at bounding box center [342, 26] width 21 height 21
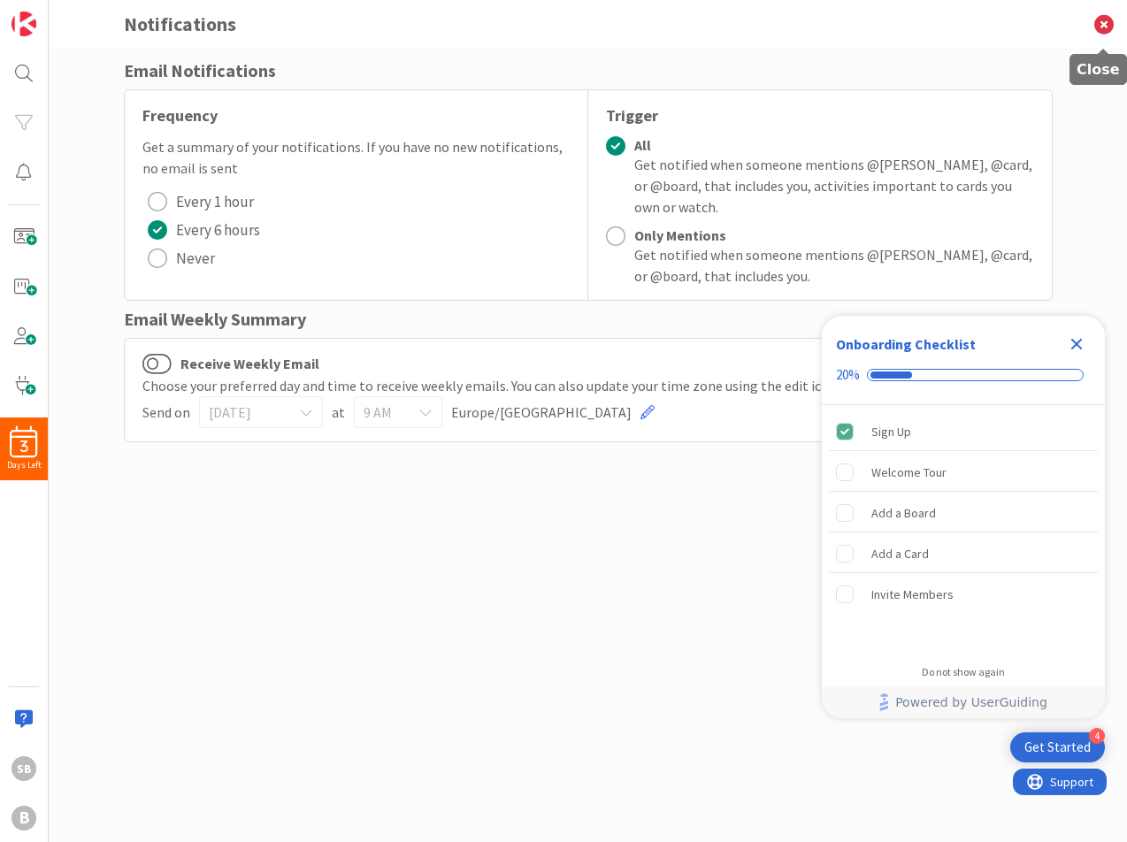
click at [1107, 30] on icon at bounding box center [1104, 24] width 46 height 49
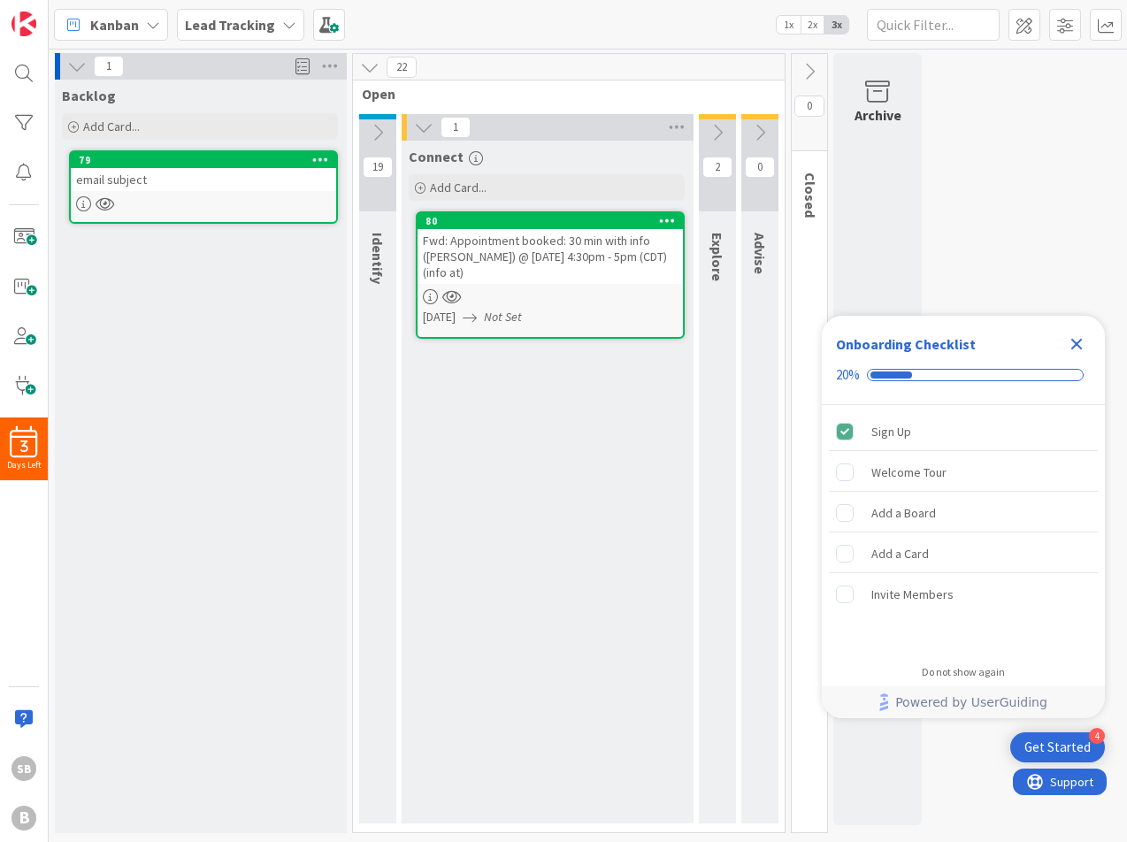
click at [1080, 344] on icon "Close Checklist" at bounding box center [1076, 343] width 21 height 21
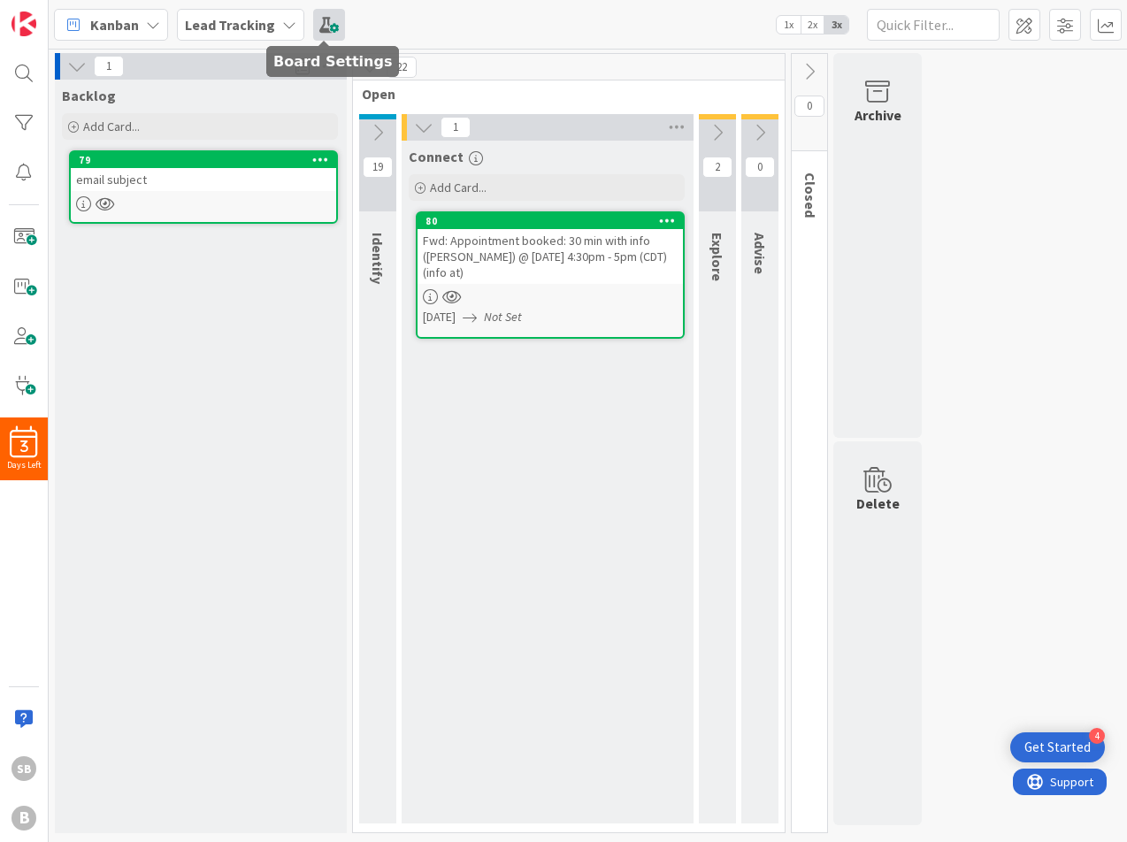
click at [324, 34] on span at bounding box center [329, 25] width 32 height 32
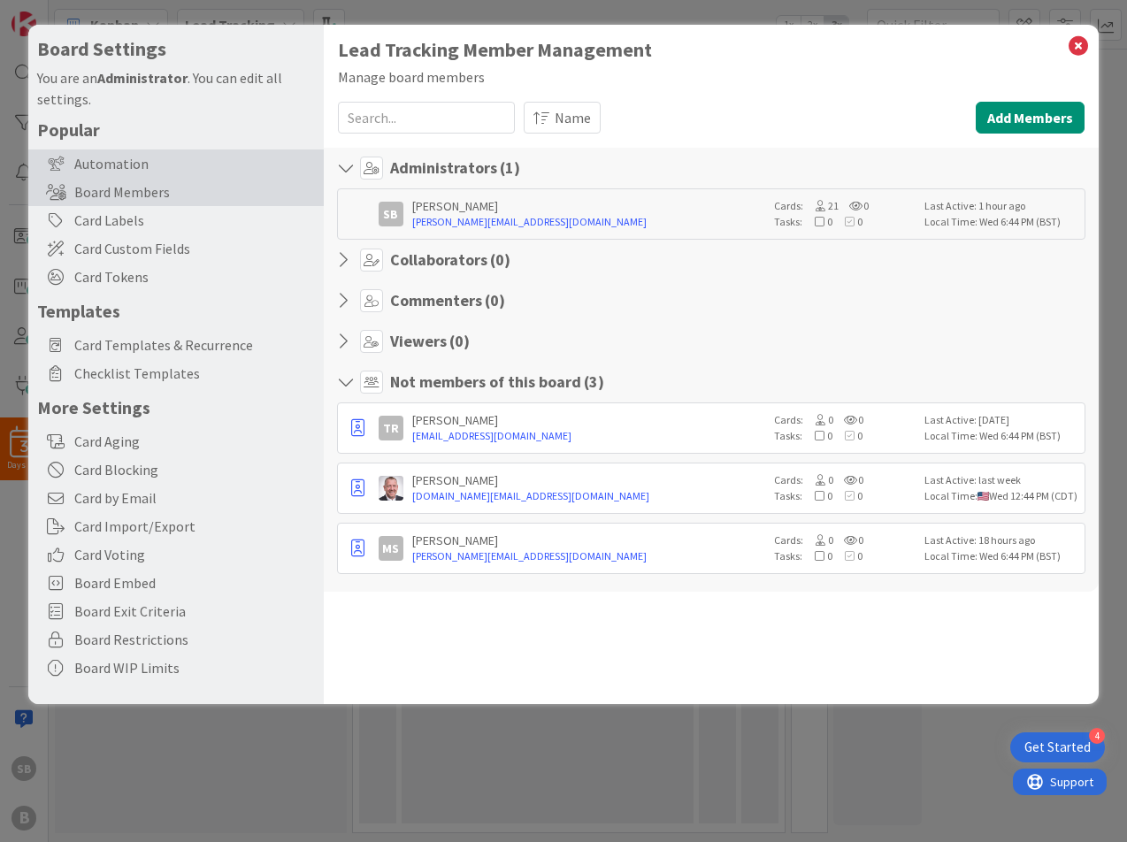
click at [118, 162] on div "Automation" at bounding box center [175, 163] width 295 height 28
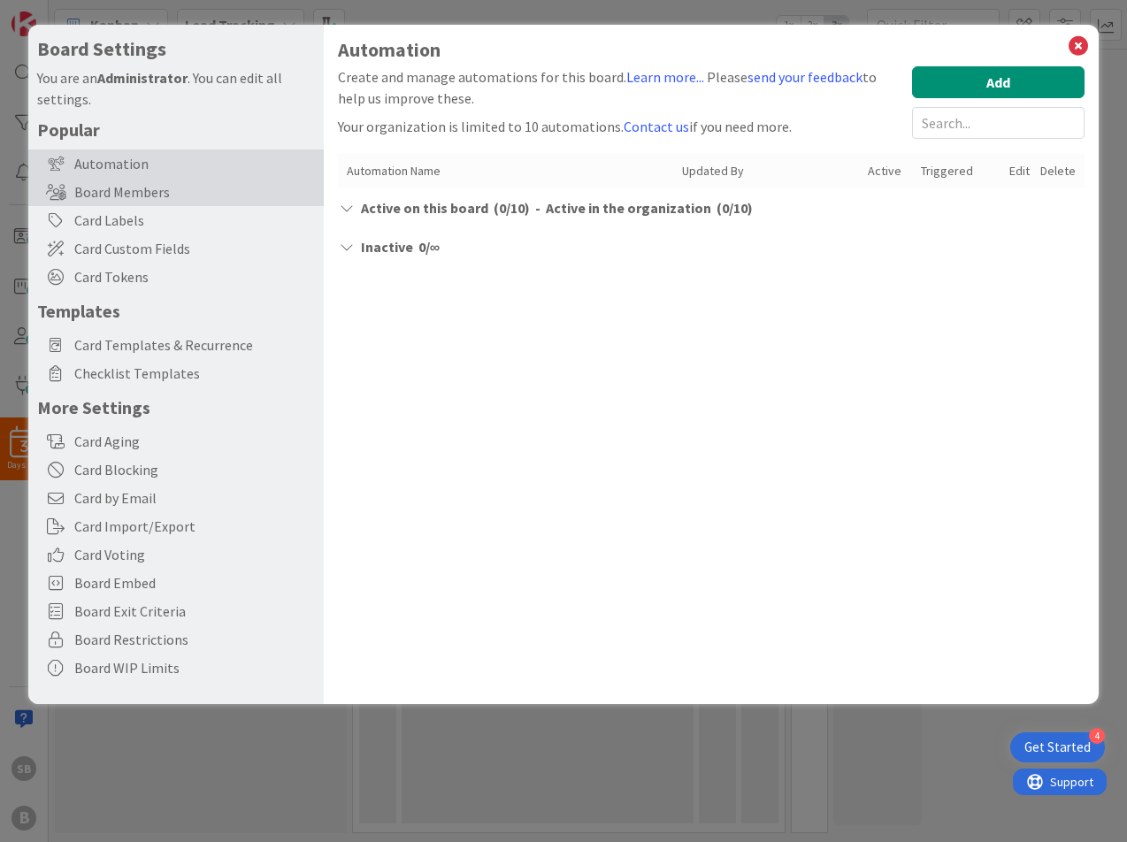
click at [120, 199] on div "Board Members" at bounding box center [175, 192] width 295 height 28
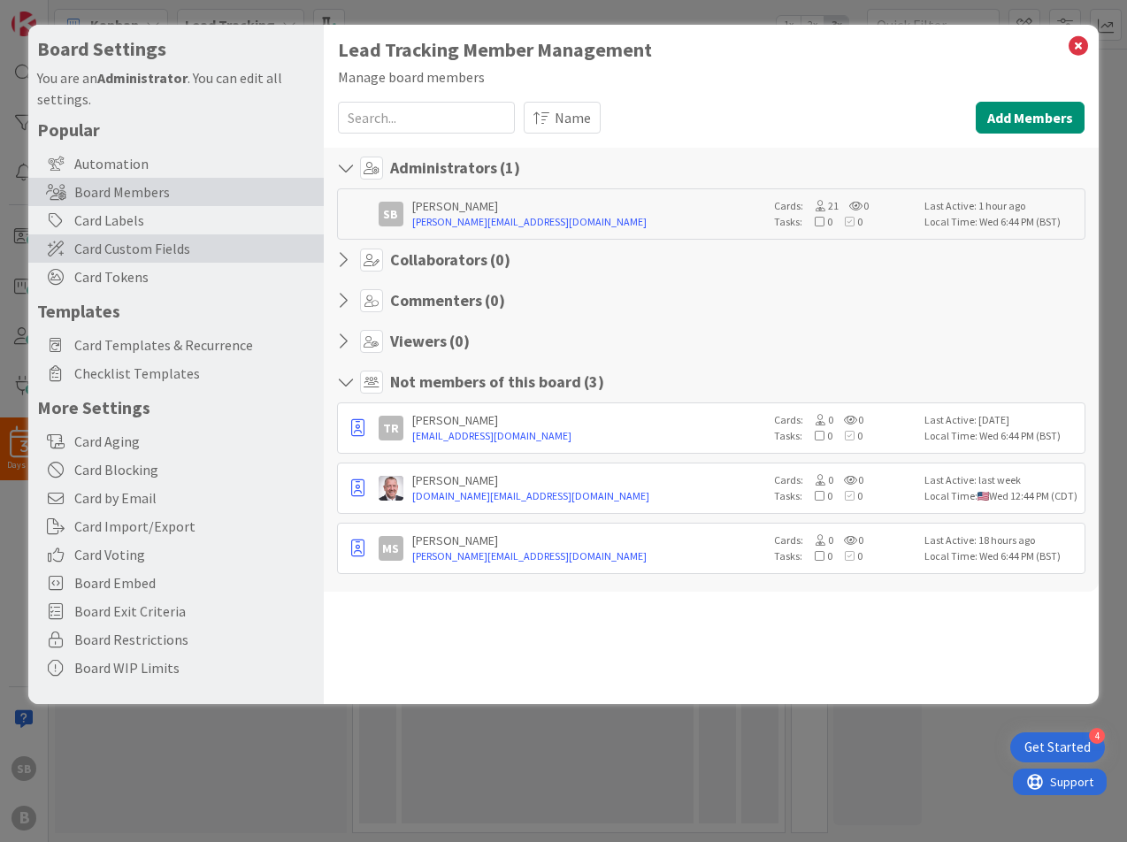
click at [119, 256] on span "Card Custom Fields" at bounding box center [194, 248] width 241 height 21
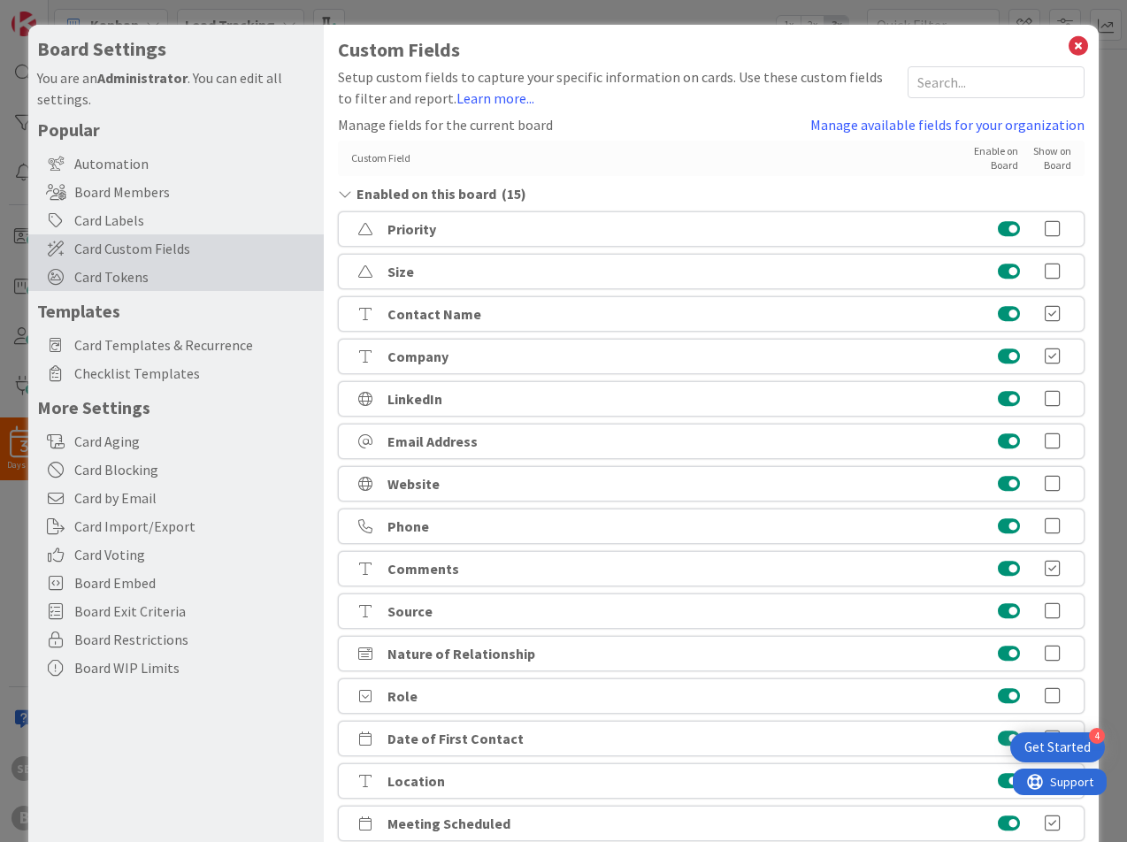
click at [119, 280] on span "Card Tokens" at bounding box center [194, 276] width 241 height 21
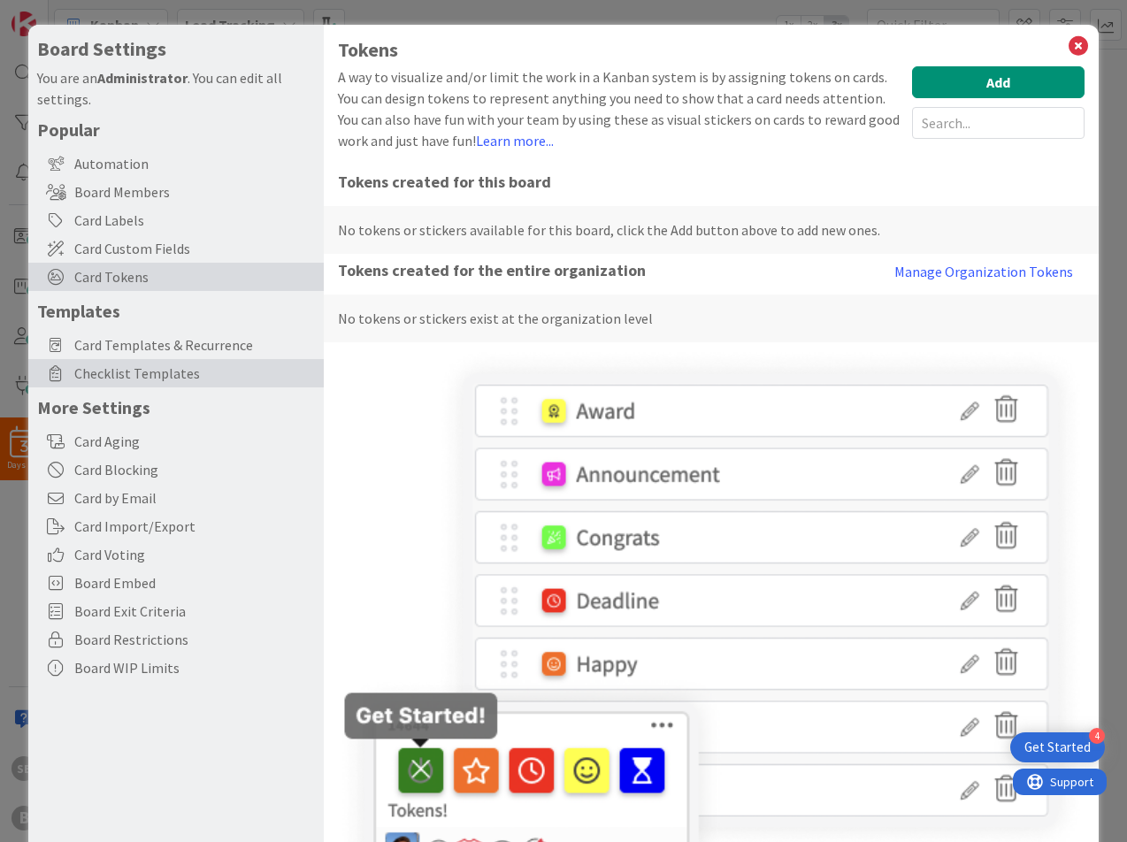
click at [137, 384] on div "Checklist Templates" at bounding box center [175, 373] width 295 height 28
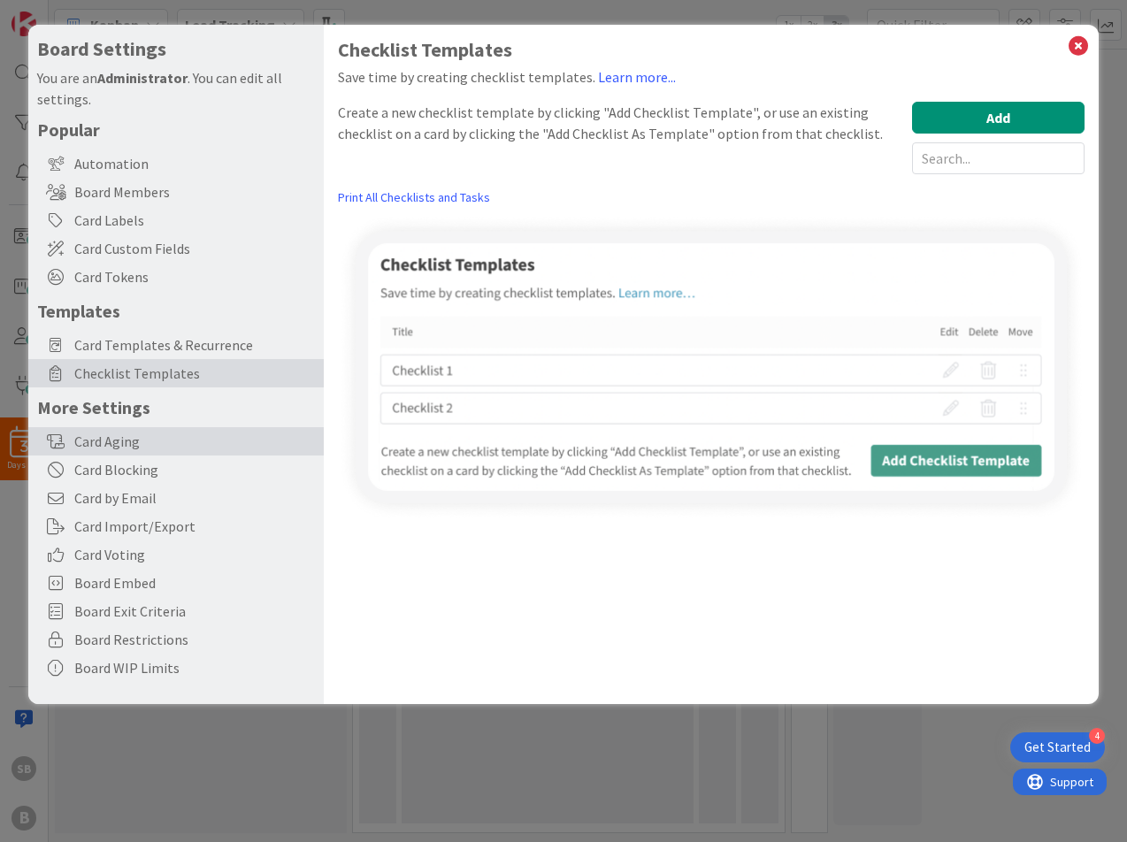
click at [136, 434] on div "Card Aging" at bounding box center [175, 441] width 295 height 28
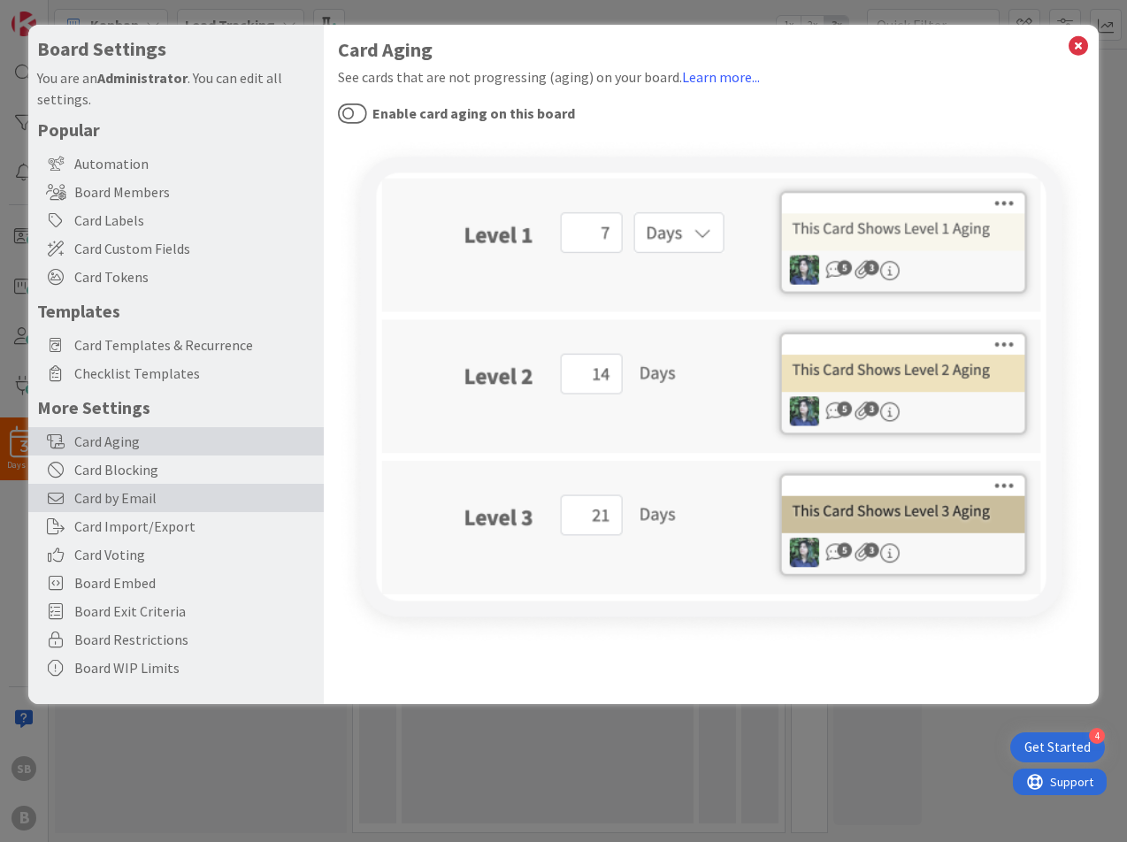
click at [139, 493] on span "Card by Email" at bounding box center [194, 497] width 241 height 21
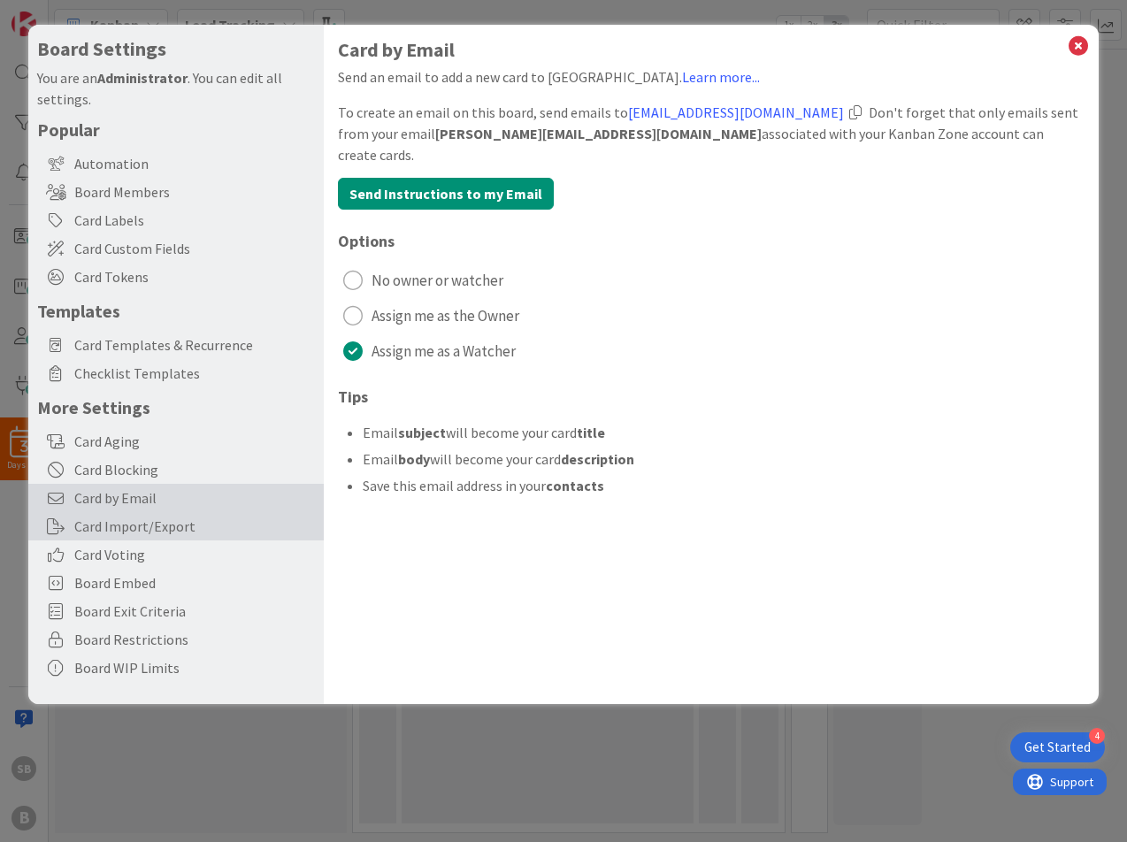
click at [139, 523] on div "Card Import/Export" at bounding box center [175, 526] width 295 height 28
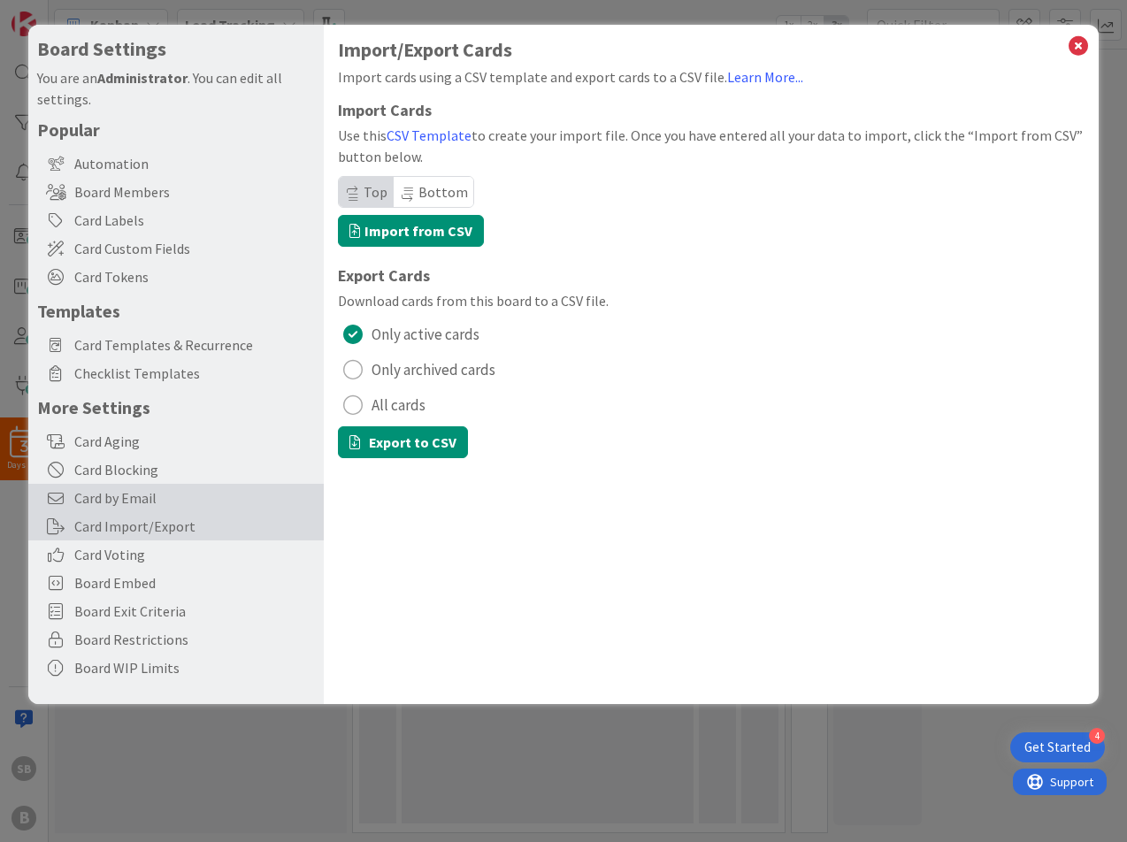
click at [148, 500] on span "Card by Email" at bounding box center [194, 497] width 241 height 21
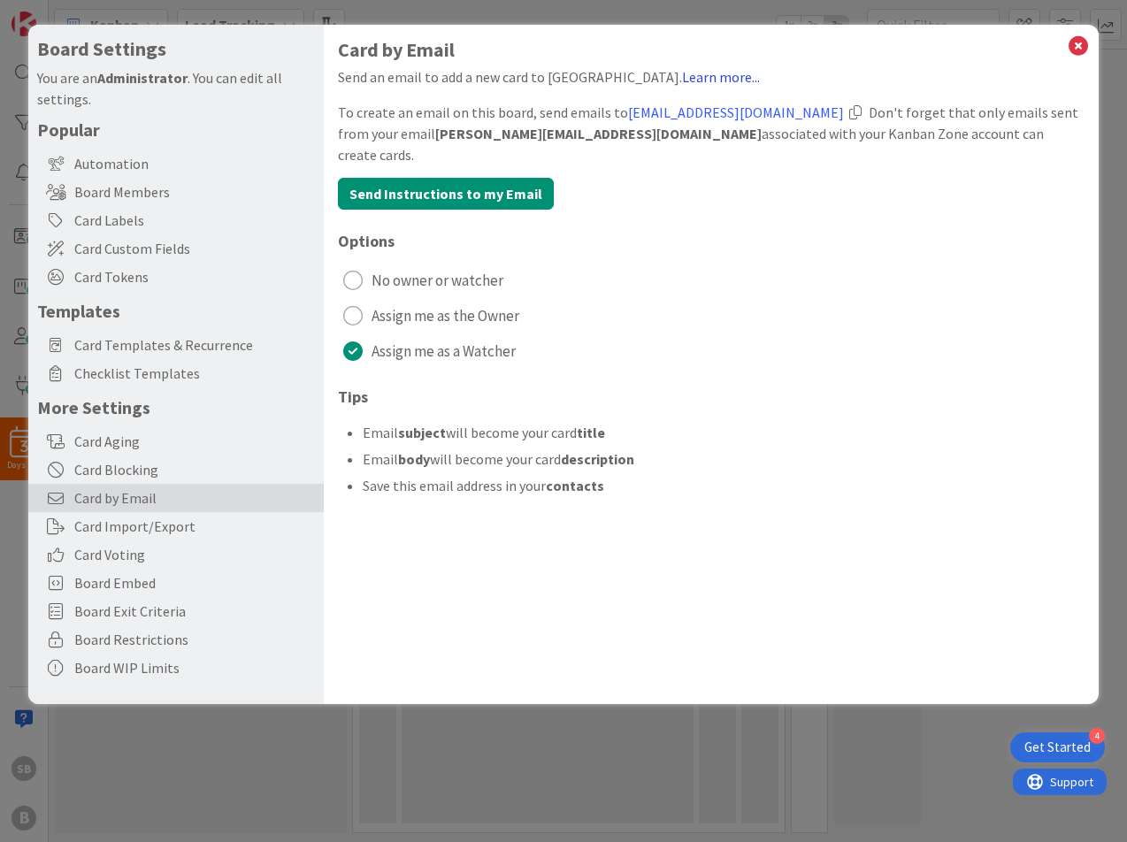
click at [682, 80] on link "Learn more..." at bounding box center [721, 77] width 78 height 18
